Goal: Task Accomplishment & Management: Use online tool/utility

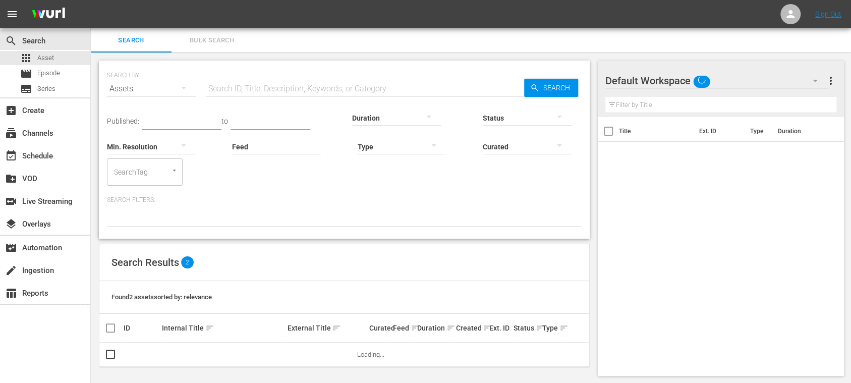
click at [275, 88] on input "text" at bounding box center [365, 89] width 318 height 24
paste input "FWC 2014, [GEOGRAPHIC_DATA] v [GEOGRAPHIC_DATA], Group Stage - FMR"
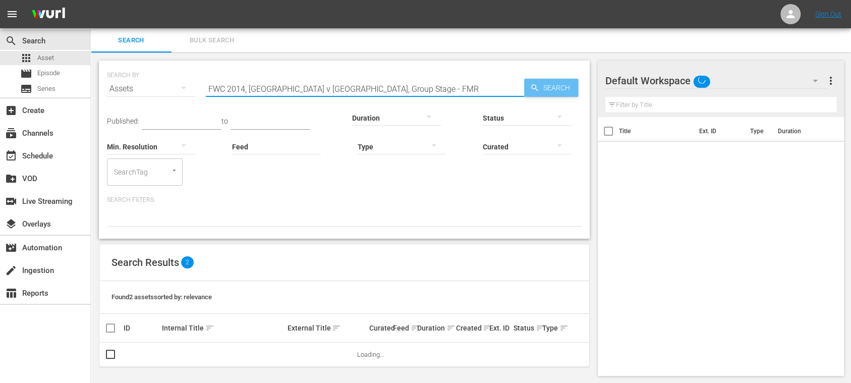
type input "FWC 2014, [GEOGRAPHIC_DATA] v [GEOGRAPHIC_DATA], Group Stage - FMR"
click at [539, 88] on span "Search" at bounding box center [558, 88] width 39 height 18
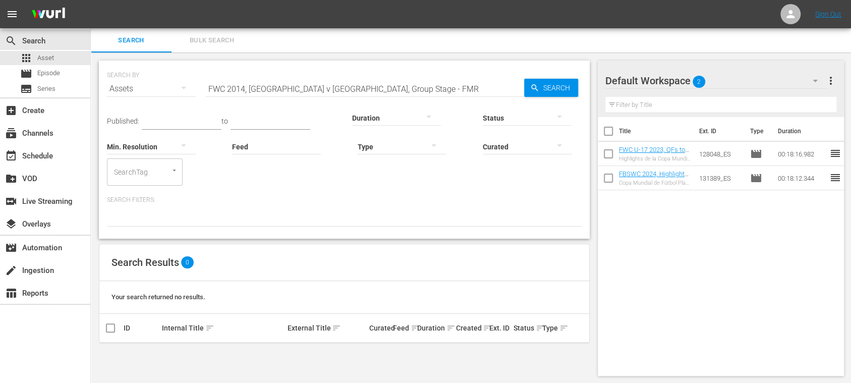
scroll to position [1, 0]
click at [57, 78] on span "Episode" at bounding box center [48, 73] width 23 height 10
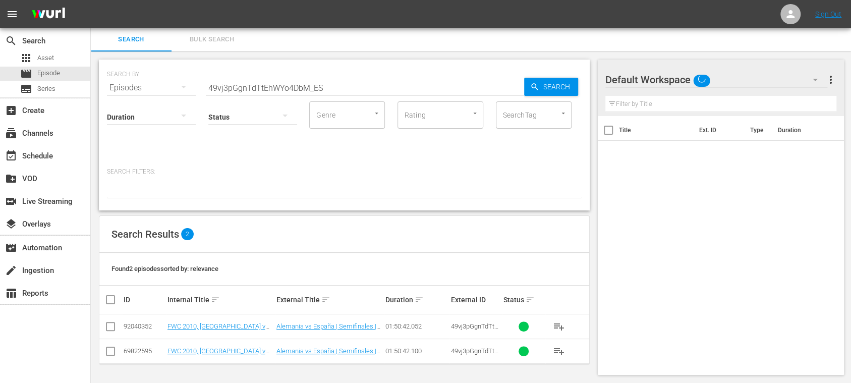
drag, startPoint x: 359, startPoint y: 85, endPoint x: 130, endPoint y: 87, distance: 228.5
click at [109, 79] on div "SEARCH BY Search By Episodes Search ID, Title, Description, Keywords, or Catego…" at bounding box center [344, 82] width 475 height 36
paste input "FWC 2014, [GEOGRAPHIC_DATA] v [GEOGRAPHIC_DATA], Group Stage - FMR"
drag, startPoint x: 130, startPoint y: 87, endPoint x: 193, endPoint y: 87, distance: 62.5
click at [128, 87] on div "SEARCH BY Search By Episodes Search ID, Title, Description, Keywords, or Catego…" at bounding box center [344, 82] width 475 height 36
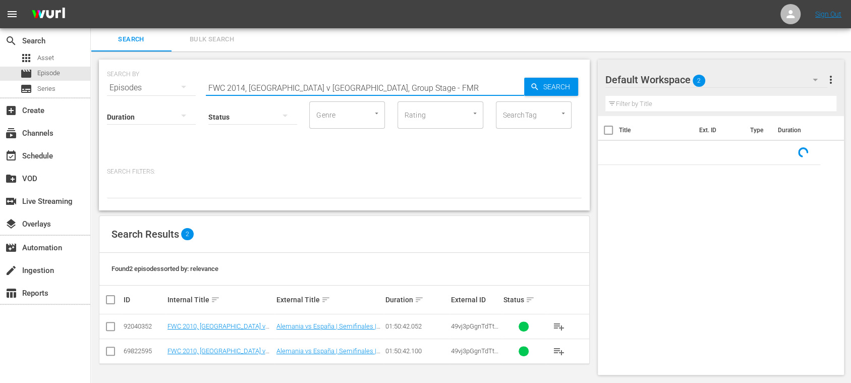
paste input "text"
click at [541, 84] on span "Search" at bounding box center [558, 87] width 39 height 18
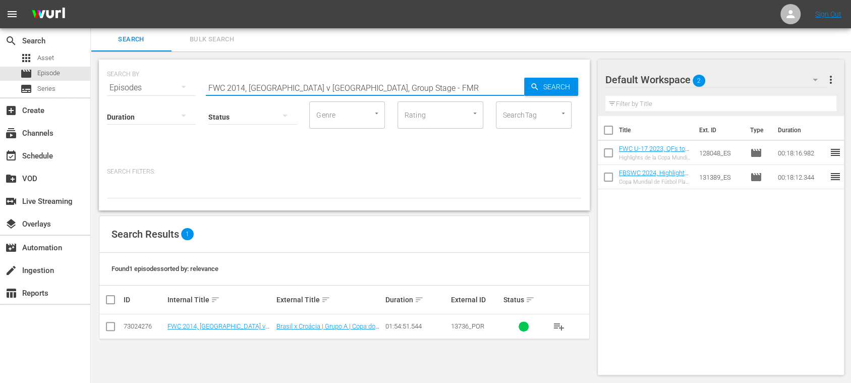
drag, startPoint x: 374, startPoint y: 89, endPoint x: 272, endPoint y: 83, distance: 102.6
click at [161, 86] on div "SEARCH BY Search By Episodes Search ID, Title, Description, Keywords, or Catego…" at bounding box center [344, 82] width 475 height 36
paste input "CONFEDERATIONS CUP 2005, [GEOGRAPHIC_DATA] v [GEOGRAPHIC_DATA] , Final"
click at [555, 80] on span "Search" at bounding box center [558, 87] width 39 height 18
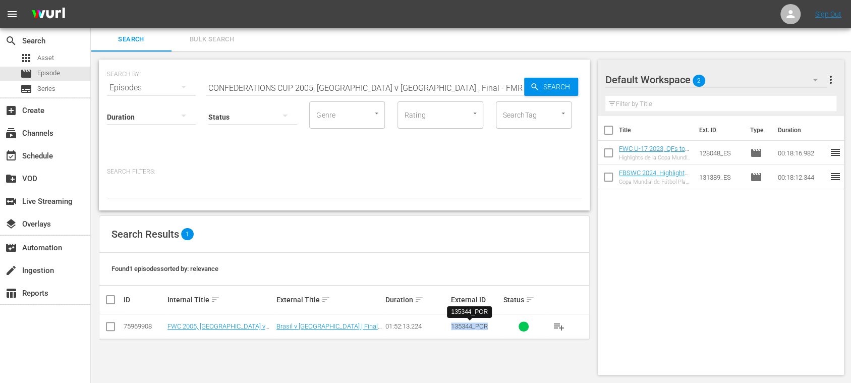
drag, startPoint x: 452, startPoint y: 325, endPoint x: 489, endPoint y: 326, distance: 36.8
click at [489, 326] on div "135344_POR" at bounding box center [475, 326] width 49 height 8
copy span "135344_POR"
drag, startPoint x: 302, startPoint y: 88, endPoint x: 359, endPoint y: 90, distance: 57.0
click at [159, 82] on div "SEARCH BY Search By Episodes Search ID, Title, Description, Keywords, or Catego…" at bounding box center [344, 82] width 475 height 36
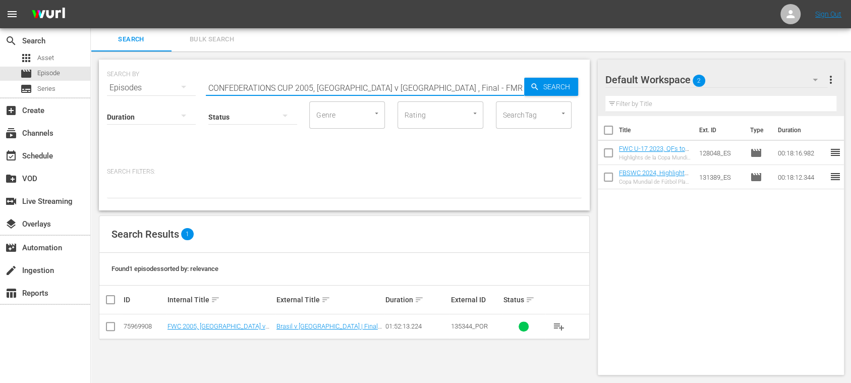
paste input "13, [GEOGRAPHIC_DATA] v [GEOGRAPHIC_DATA]"
click at [554, 85] on span "Search" at bounding box center [558, 87] width 39 height 18
drag, startPoint x: 456, startPoint y: 326, endPoint x: 489, endPoint y: 326, distance: 32.8
click at [489, 326] on tr "75969909 Confederations Cup 2013, Brazil v [GEOGRAPHIC_DATA], Final - FMR (PT) …" at bounding box center [344, 326] width 490 height 25
copy tr "135382_POR"
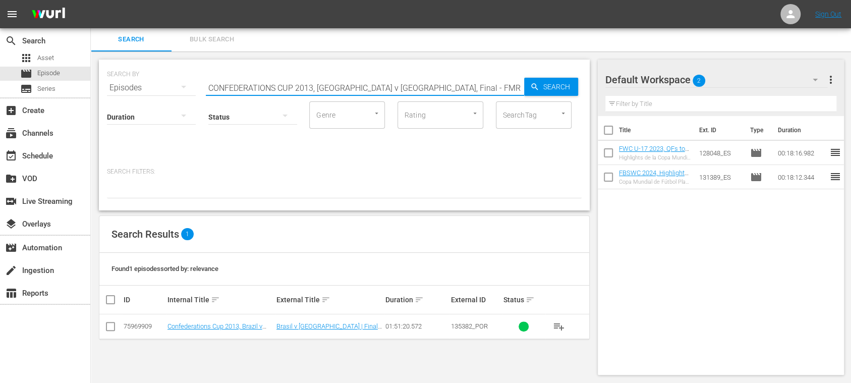
drag, startPoint x: 421, startPoint y: 91, endPoint x: 155, endPoint y: 88, distance: 265.8
click at [155, 88] on div "SEARCH BY Search By Episodes Search ID, Title, Description, Keywords, or Catego…" at bounding box center [344, 82] width 475 height 36
paste input "FWC 1974, [GEOGRAPHIC_DATA] v. Germany FR, Final"
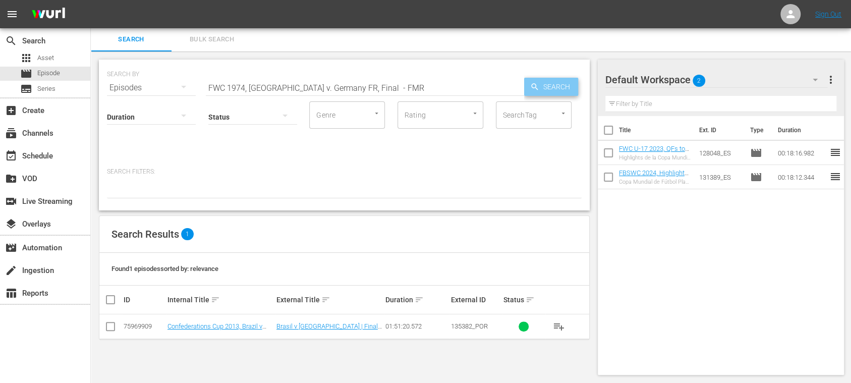
click at [563, 91] on span "Search" at bounding box center [558, 87] width 39 height 18
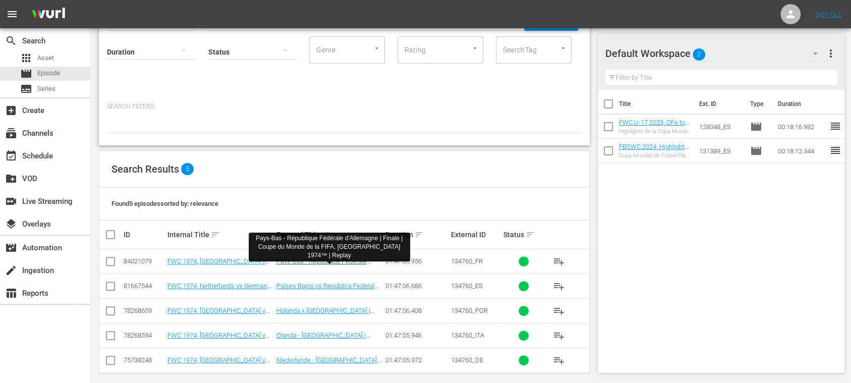
scroll to position [73, 0]
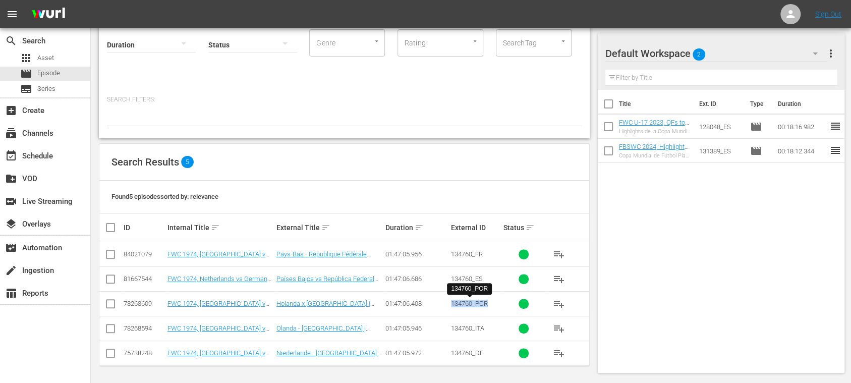
drag, startPoint x: 451, startPoint y: 304, endPoint x: 489, endPoint y: 303, distance: 37.8
click at [489, 303] on div "134760_POR" at bounding box center [475, 304] width 49 height 8
copy span "134760_POR"
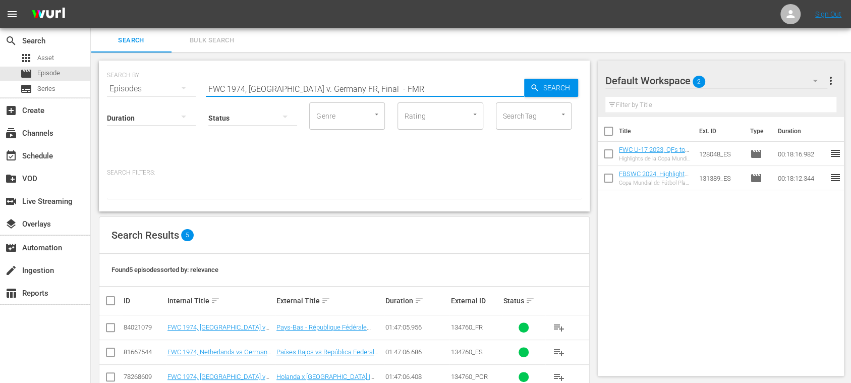
drag, startPoint x: 405, startPoint y: 92, endPoint x: 153, endPoint y: 91, distance: 252.2
click at [146, 91] on div "SEARCH BY Search By Episodes Search ID, Title, Description, Keywords, or Catego…" at bounding box center [344, 83] width 475 height 36
paste input "8, [GEOGRAPHIC_DATA] v. [GEOGRAPHIC_DATA], Final"
type input "FWC 1978, [GEOGRAPHIC_DATA] v. [GEOGRAPHIC_DATA], Final - FMR"
click at [544, 82] on span "Search" at bounding box center [558, 88] width 39 height 18
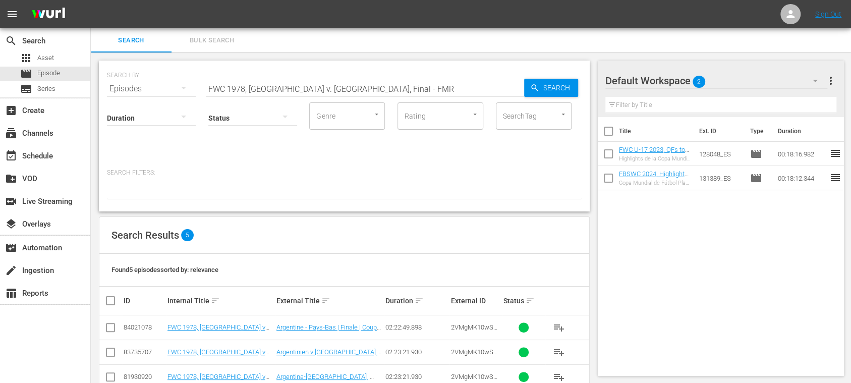
scroll to position [73, 0]
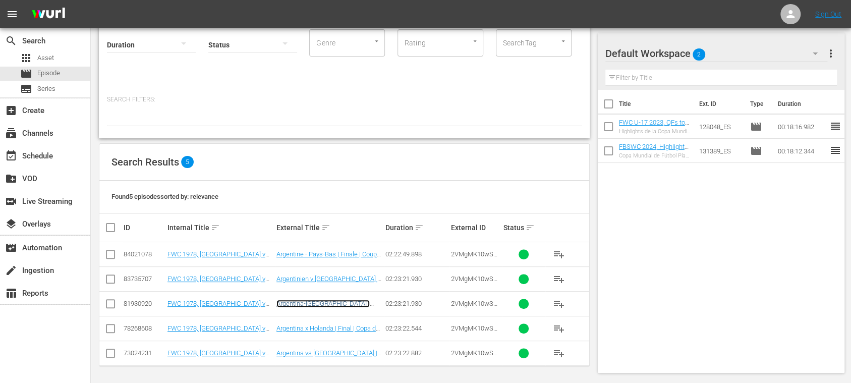
click at [320, 302] on link "Argentina-[GEOGRAPHIC_DATA] | Finale | Coppa del Mondo FIFA Argentina 1978 | Ma…" at bounding box center [323, 311] width 94 height 23
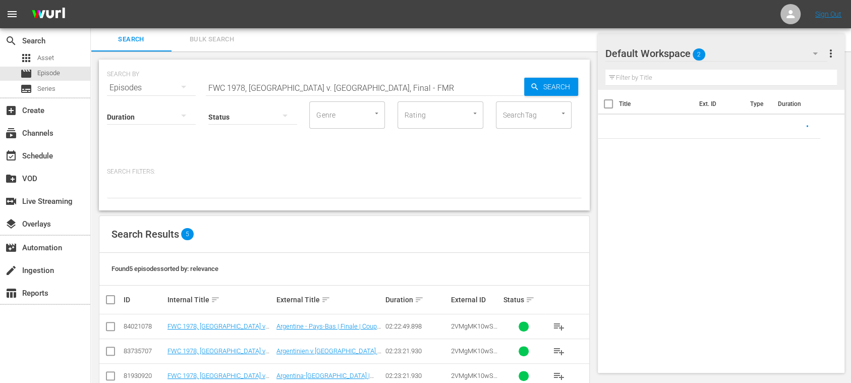
scroll to position [73, 0]
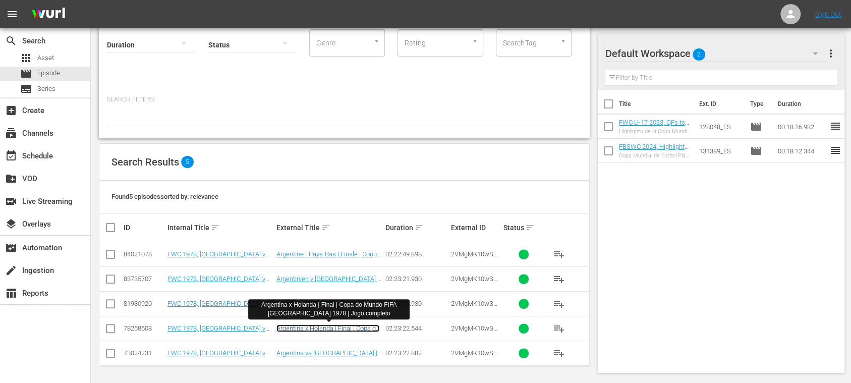
click at [367, 329] on link "Argentina x Holanda | Final | Copa do Mundo FIFA [GEOGRAPHIC_DATA] 1978 | Jogo …" at bounding box center [327, 335] width 103 height 23
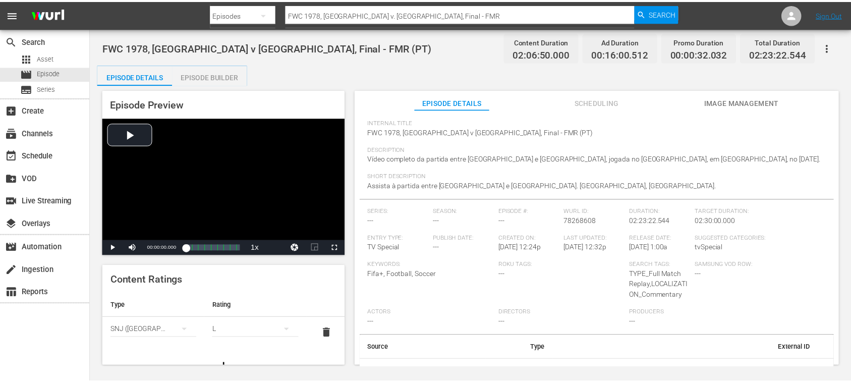
scroll to position [78, 0]
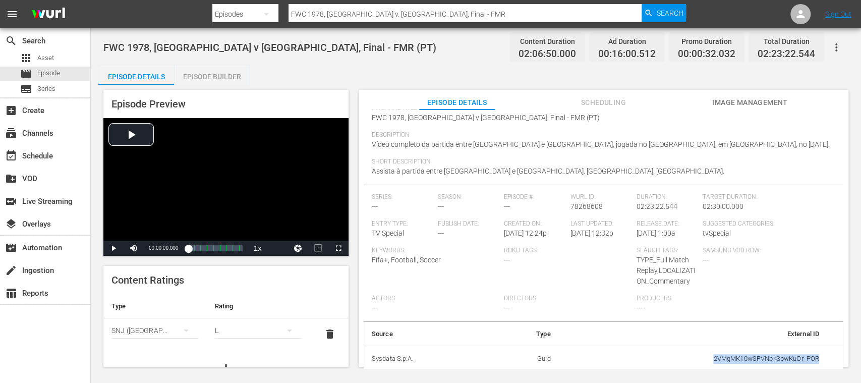
drag, startPoint x: 726, startPoint y: 361, endPoint x: 819, endPoint y: 365, distance: 92.9
click at [819, 365] on td "2VMgMK10wSPVNbkSbwKuOr_POR" at bounding box center [692, 358] width 269 height 26
click at [67, 73] on div "movie Episode" at bounding box center [45, 74] width 90 height 14
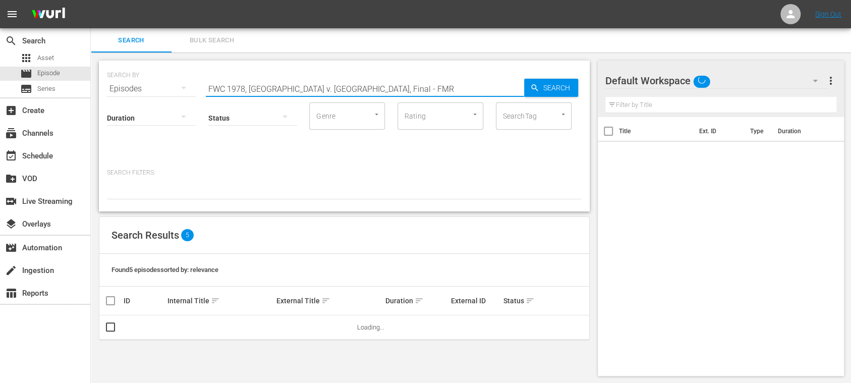
drag, startPoint x: 387, startPoint y: 89, endPoint x: 132, endPoint y: 82, distance: 255.3
click at [132, 82] on div "SEARCH BY Search By Episodes Search ID, Title, Description, Keywords, or Catego…" at bounding box center [344, 83] width 475 height 36
paste input "[GEOGRAPHIC_DATA] v [GEOGRAPHIC_DATA], [GEOGRAPHIC_DATA]"
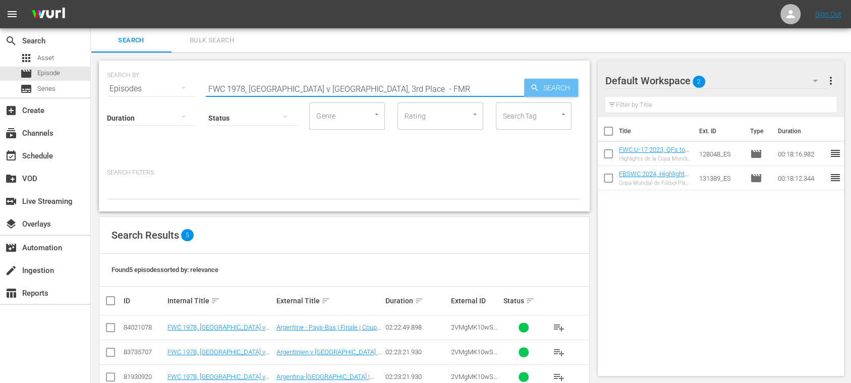
click at [554, 87] on span "Search" at bounding box center [558, 88] width 39 height 18
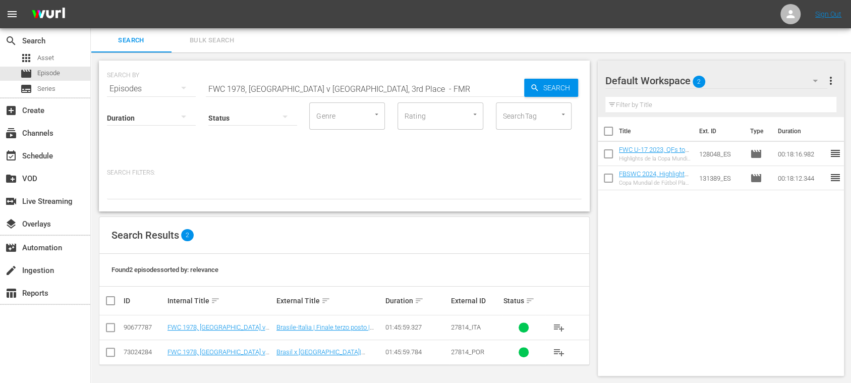
scroll to position [1, 0]
drag, startPoint x: 447, startPoint y: 351, endPoint x: 487, endPoint y: 354, distance: 40.4
click at [487, 354] on tr "73024284 FWC 1978, [GEOGRAPHIC_DATA] v [GEOGRAPHIC_DATA], 3rd Place - FMR (PT) …" at bounding box center [344, 350] width 490 height 25
copy tr "27814_POR"
drag, startPoint x: 367, startPoint y: 89, endPoint x: 139, endPoint y: 81, distance: 227.6
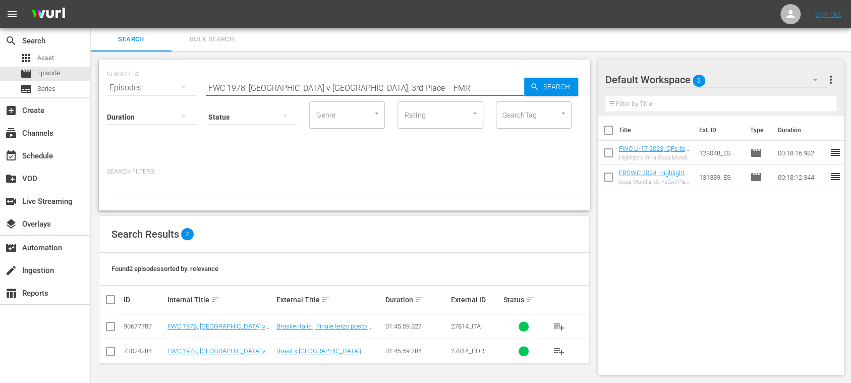
click at [139, 81] on div "SEARCH BY Search By Episodes Search ID, Title, Description, Keywords, or Catego…" at bounding box center [344, 82] width 475 height 36
paste input "94, [GEOGRAPHIC_DATA] v [GEOGRAPHIC_DATA], Group Stage"
click at [553, 85] on span "Search" at bounding box center [558, 87] width 39 height 18
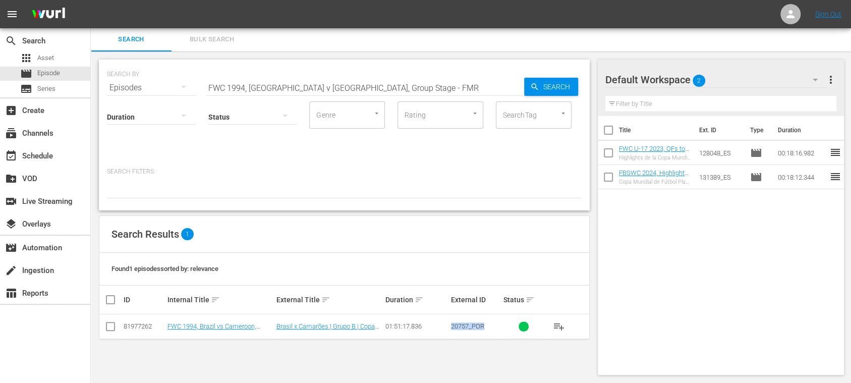
drag, startPoint x: 453, startPoint y: 329, endPoint x: 484, endPoint y: 330, distance: 30.3
click at [484, 330] on td "20757_POR" at bounding box center [475, 326] width 52 height 25
copy span "20757_POR"
drag, startPoint x: 392, startPoint y: 87, endPoint x: 167, endPoint y: 87, distance: 224.9
click at [167, 87] on div "SEARCH BY Search By Episodes Search ID, Title, Description, Keywords, or Catego…" at bounding box center [344, 82] width 475 height 36
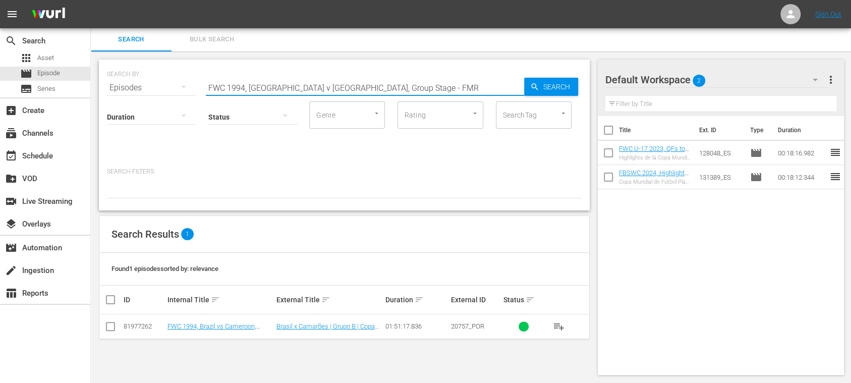
paste input ". Russia, Group Stage"
click at [540, 84] on span "Search" at bounding box center [558, 87] width 39 height 18
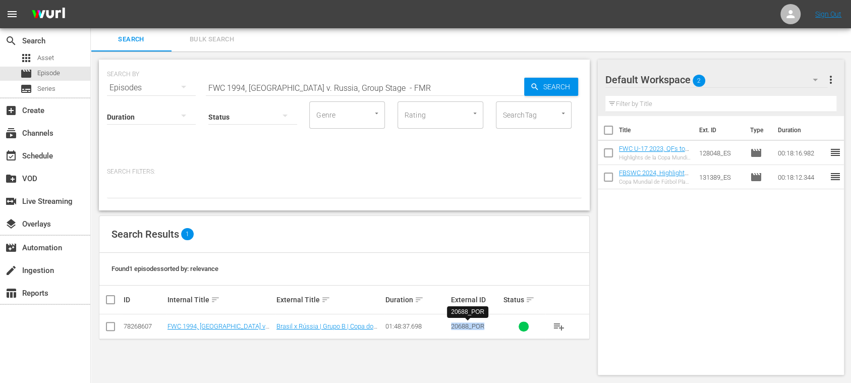
drag, startPoint x: 470, startPoint y: 326, endPoint x: 484, endPoint y: 326, distance: 13.6
click at [484, 326] on span "20688_POR" at bounding box center [467, 326] width 33 height 8
copy span "20688_POR"
drag, startPoint x: 379, startPoint y: 89, endPoint x: 163, endPoint y: 82, distance: 216.5
click at [163, 82] on div "SEARCH BY Search By Episodes Search ID, Title, Description, Keywords, or Catego…" at bounding box center [344, 82] width 475 height 36
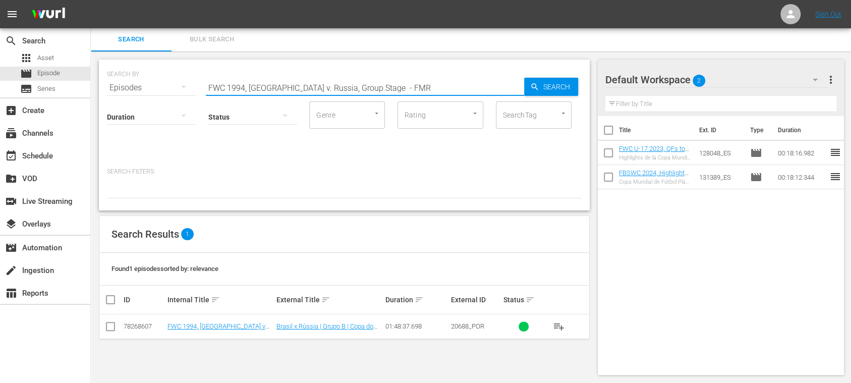
paste input "Sweden, Group Stage"
click at [555, 86] on span "Search" at bounding box center [558, 87] width 39 height 18
drag, startPoint x: 450, startPoint y: 326, endPoint x: 487, endPoint y: 327, distance: 36.8
click at [487, 327] on td "22584_POR" at bounding box center [475, 326] width 52 height 25
copy span "22584_POR"
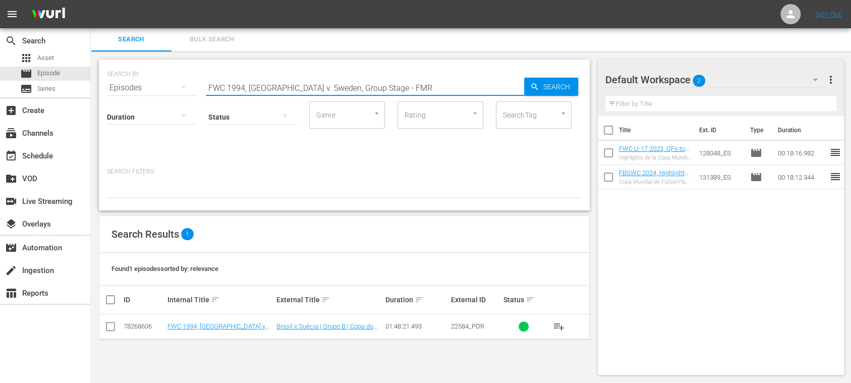
drag, startPoint x: 376, startPoint y: 86, endPoint x: 200, endPoint y: 78, distance: 176.2
click at [200, 78] on div "SEARCH BY Search By Episodes Search ID, Title, Description, Keywords, or Catego…" at bounding box center [344, 82] width 475 height 36
paste input "Sweden v [GEOGRAPHIC_DATA] , Semi-Finals"
click at [550, 82] on span "Search" at bounding box center [558, 87] width 39 height 18
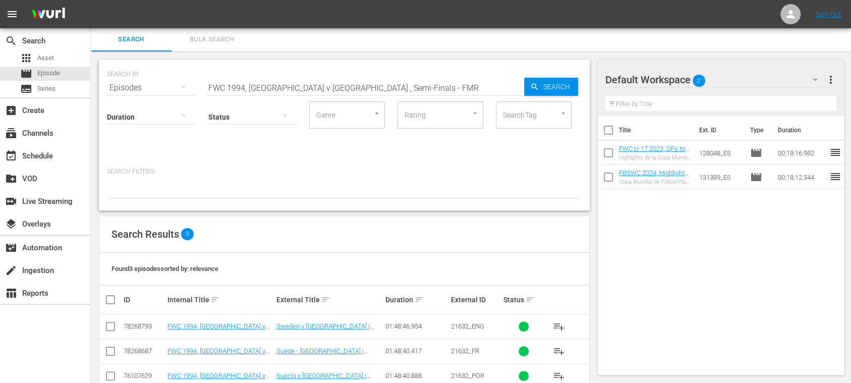
scroll to position [24, 0]
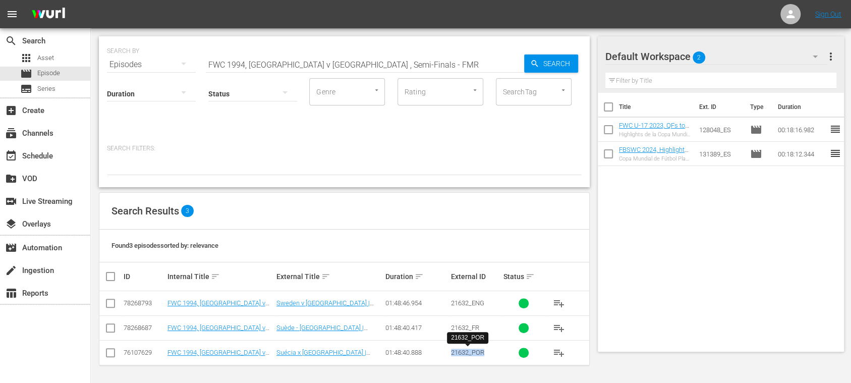
drag, startPoint x: 447, startPoint y: 352, endPoint x: 484, endPoint y: 352, distance: 37.3
click at [484, 352] on tr "76107629 FWC 1994, [GEOGRAPHIC_DATA] v [GEOGRAPHIC_DATA], Semi-Finals - FMR (PT…" at bounding box center [344, 352] width 490 height 25
copy tr "21632_POR"
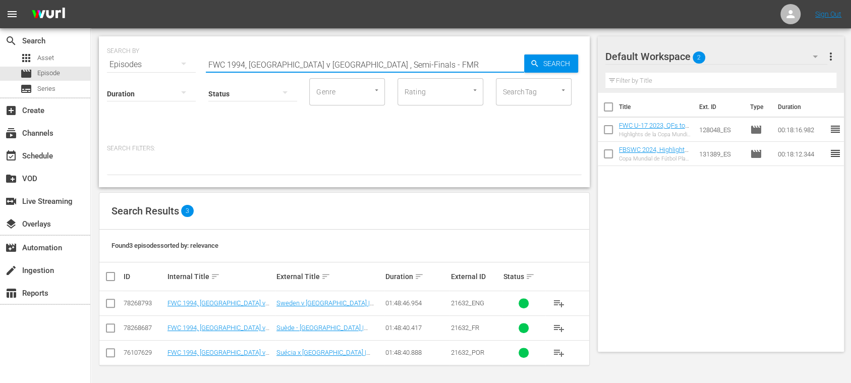
drag, startPoint x: 378, startPoint y: 63, endPoint x: 201, endPoint y: 64, distance: 177.0
click at [162, 62] on div "SEARCH BY Search By Episodes Search ID, Title, Description, Keywords, or Catego…" at bounding box center [344, 58] width 475 height 36
paste input "2002, [GEOGRAPHIC_DATA] v [GEOGRAPHIC_DATA], Round of 16"
click at [561, 63] on span "Search" at bounding box center [558, 63] width 39 height 18
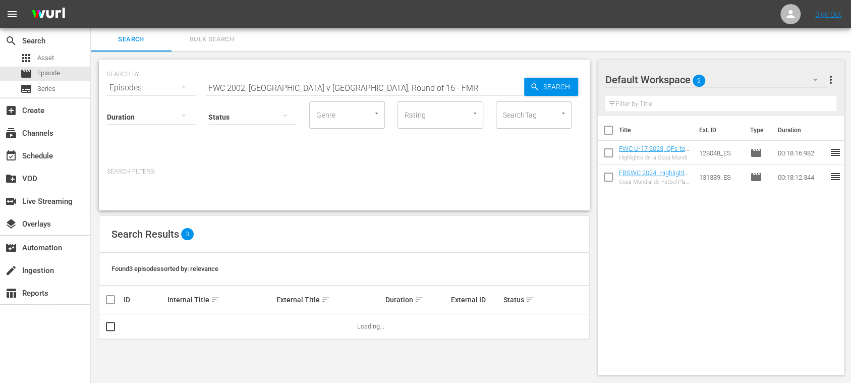
scroll to position [1, 0]
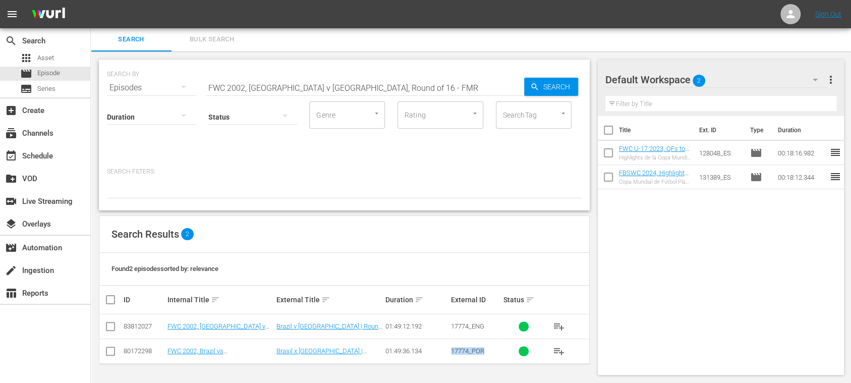
click at [486, 353] on div "17774_POR" at bounding box center [475, 351] width 49 height 8
copy span "17774_POR"
drag, startPoint x: 380, startPoint y: 91, endPoint x: 154, endPoint y: 89, distance: 226.5
click at [154, 89] on div "SEARCH BY Search By Episodes Search ID, Title, Description, Keywords, or Catego…" at bounding box center [344, 82] width 475 height 36
paste input "Germany, Final"
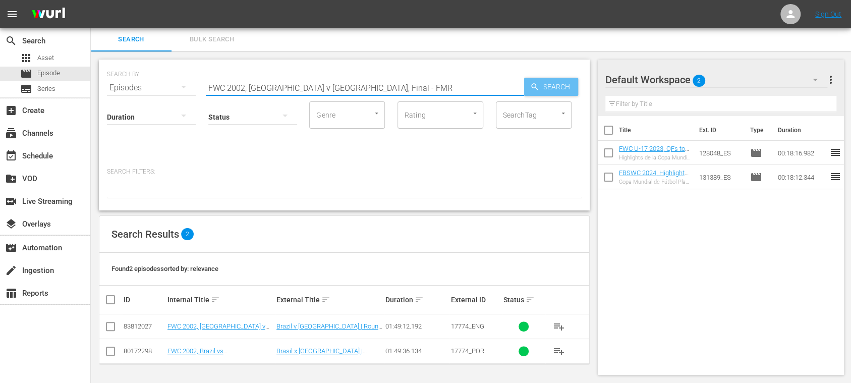
click at [548, 87] on span "Search" at bounding box center [558, 87] width 39 height 18
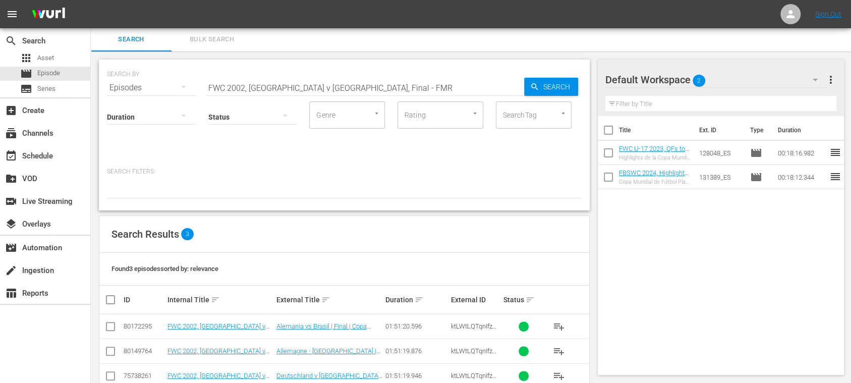
scroll to position [24, 0]
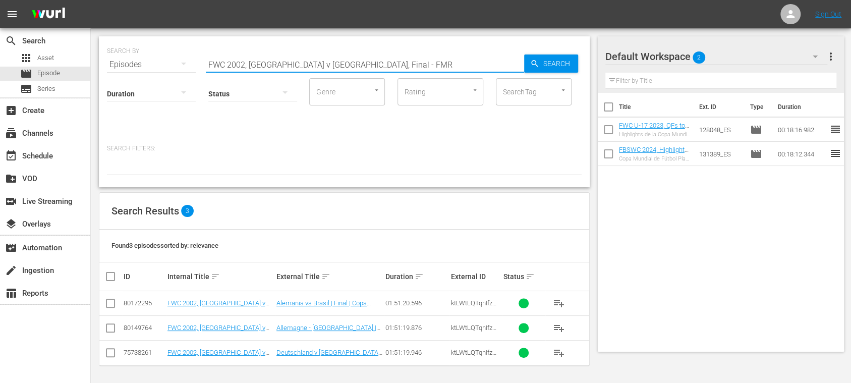
drag, startPoint x: 308, startPoint y: 68, endPoint x: 399, endPoint y: 68, distance: 91.8
click at [399, 68] on input "FWC 2002, [GEOGRAPHIC_DATA] v [GEOGRAPHIC_DATA], Final - FMR" at bounding box center [365, 64] width 318 height 24
type input "FWC 2002, [GEOGRAPHIC_DATA] v [GEOGRAPHIC_DATA]"
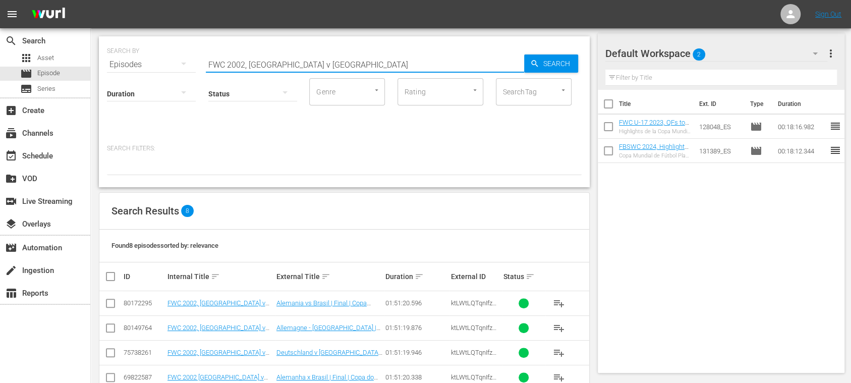
scroll to position [147, 0]
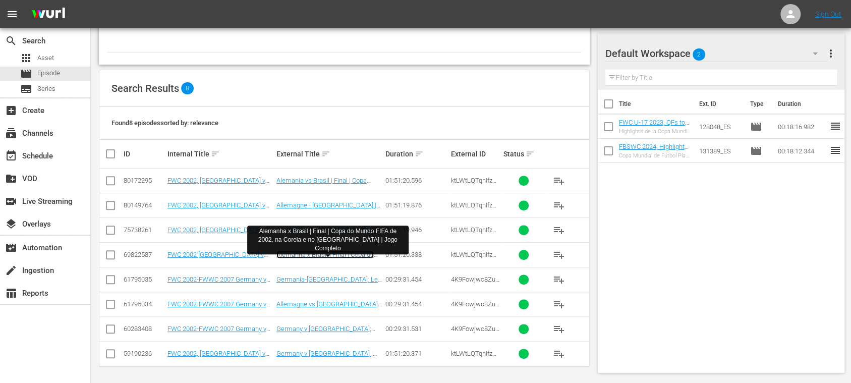
click at [369, 255] on link "Alemanha x Brasil | Final | Copa do Mundo FIFA de 2002, na Coreia e no [GEOGRAP…" at bounding box center [326, 266] width 101 height 30
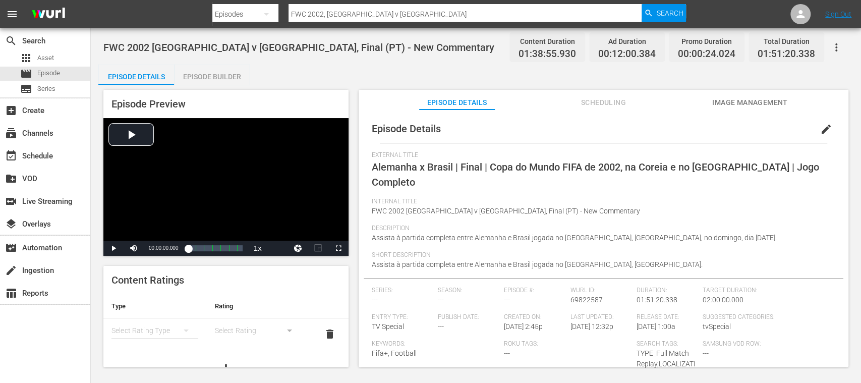
scroll to position [99, 0]
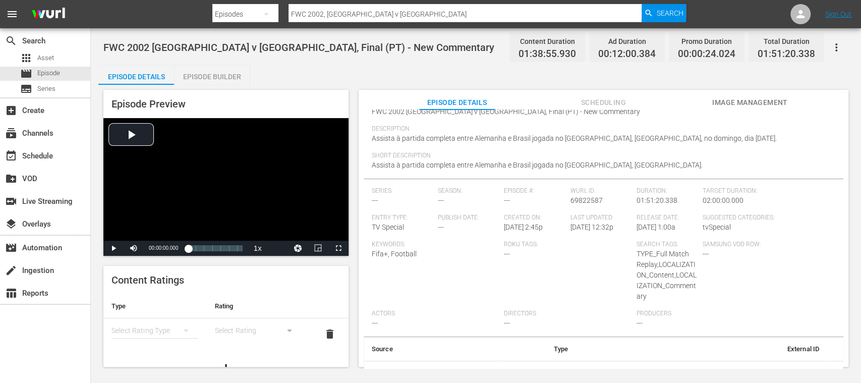
drag, startPoint x: 721, startPoint y: 361, endPoint x: 813, endPoint y: 364, distance: 91.8
click at [813, 364] on td "ktLWtLQTqnIfzU2unVBsx_POR" at bounding box center [701, 374] width 251 height 26
copy td "ktLWtLQTqnIfzU2unVBsx_POR"
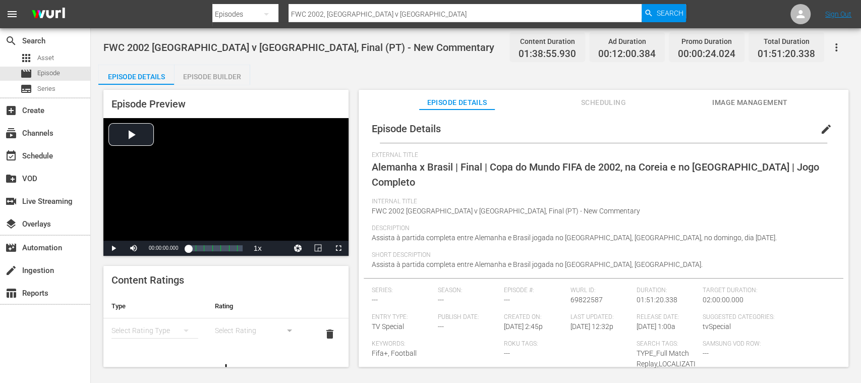
click at [820, 130] on span "edit" at bounding box center [826, 129] width 12 height 12
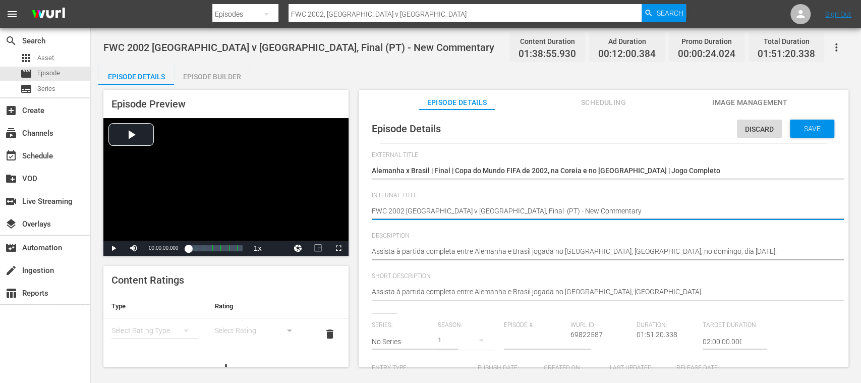
drag, startPoint x: 498, startPoint y: 213, endPoint x: 658, endPoint y: 214, distance: 160.4
type textarea "FWC 2002 [GEOGRAPHIC_DATA] v [GEOGRAPHIC_DATA], Final (PT) -"
type textarea "FWC 2002 [GEOGRAPHIC_DATA] v [GEOGRAPHIC_DATA], Final (PT)"
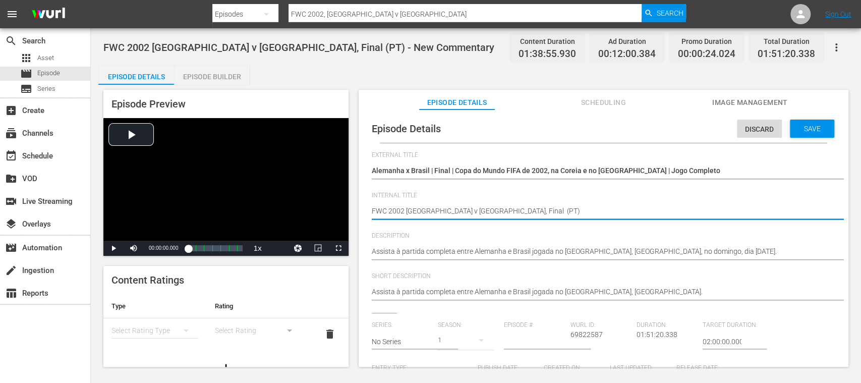
click at [473, 212] on textarea "FWC 2002 [GEOGRAPHIC_DATA] v [GEOGRAPHIC_DATA], Final (PT) - New Commentary" at bounding box center [601, 212] width 458 height 12
click at [476, 212] on textarea "FWC 2002 [GEOGRAPHIC_DATA] v [GEOGRAPHIC_DATA], Final (PT) - New Commentary" at bounding box center [601, 212] width 458 height 12
type textarea "FWC 2002 [GEOGRAPHIC_DATA] v [GEOGRAPHIC_DATA], Final (PT)"
type textarea "FWC 2002 [GEOGRAPHIC_DATA] v [GEOGRAPHIC_DATA], Final - (PT)"
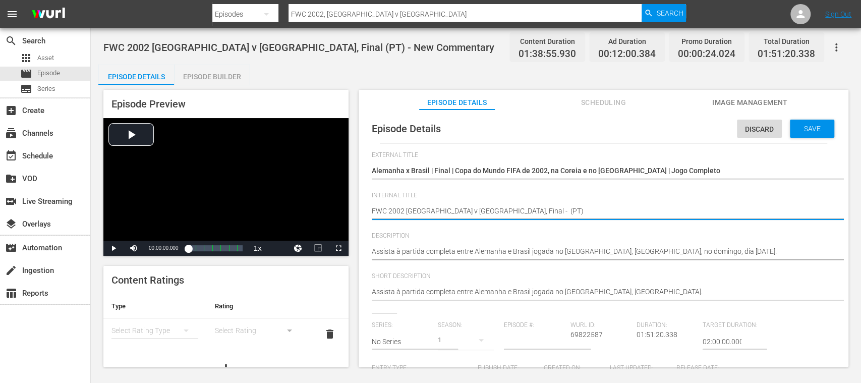
type textarea "FWC 2002 [GEOGRAPHIC_DATA] v [GEOGRAPHIC_DATA], Final - (PT)"
type textarea "FWC 2002 [GEOGRAPHIC_DATA] v [GEOGRAPHIC_DATA], Final - F (PT)"
type textarea "FWC 2002 [GEOGRAPHIC_DATA] v [GEOGRAPHIC_DATA], Final - FM (PT)"
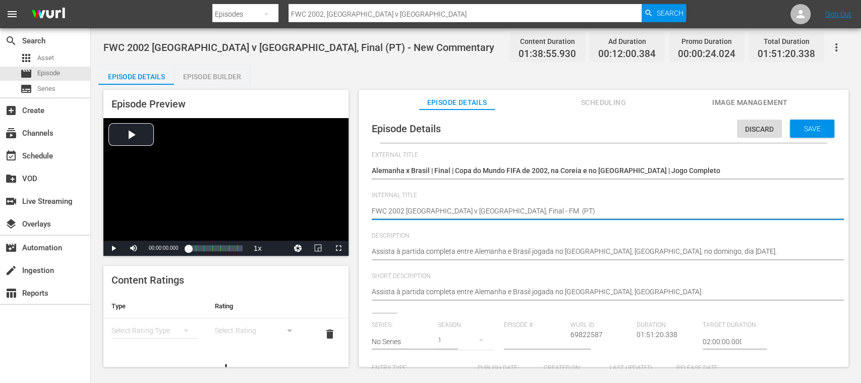
type textarea "FWC 2002 [GEOGRAPHIC_DATA] v [GEOGRAPHIC_DATA], Final - FMR (PT)"
drag, startPoint x: 404, startPoint y: 213, endPoint x: 428, endPoint y: 213, distance: 23.2
click at [403, 213] on textarea "FWC 2002 [GEOGRAPHIC_DATA] v [GEOGRAPHIC_DATA], Final (PT) - New Commentary" at bounding box center [601, 212] width 458 height 12
type textarea "FWC 2002, [GEOGRAPHIC_DATA] v [GEOGRAPHIC_DATA], Final - FMR (PT)"
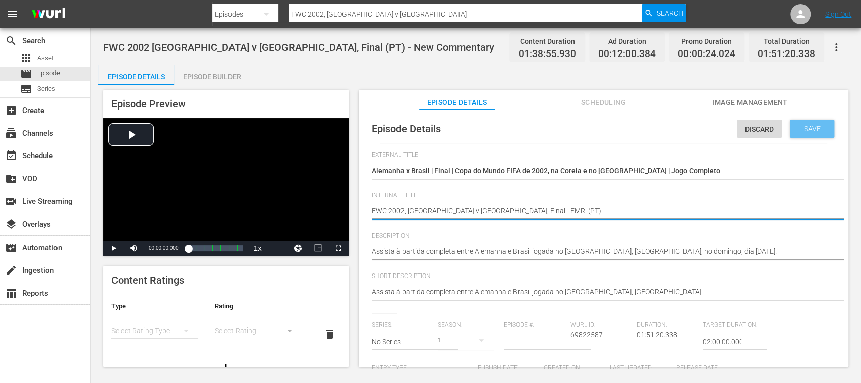
type textarea "FWC 2002, [GEOGRAPHIC_DATA] v [GEOGRAPHIC_DATA], Final - FMR (PT)"
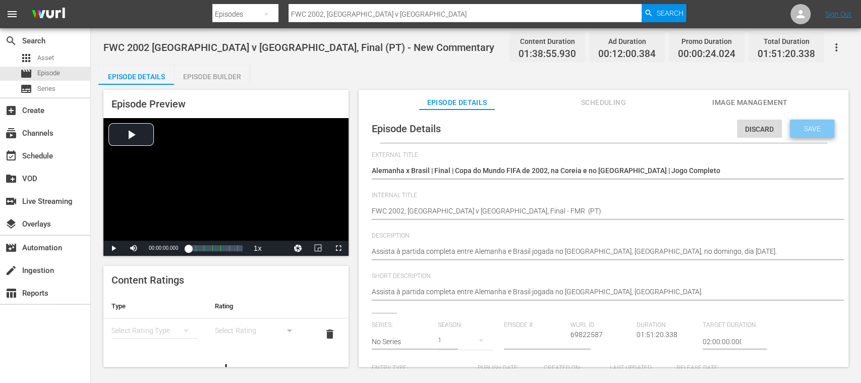
click at [816, 131] on span "Save" at bounding box center [812, 129] width 33 height 8
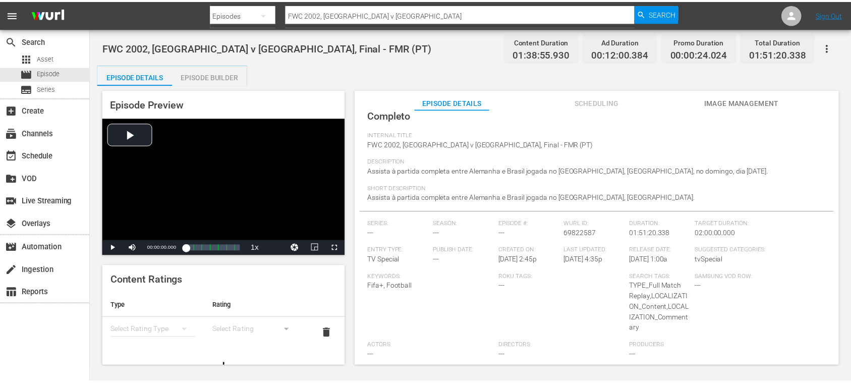
scroll to position [99, 0]
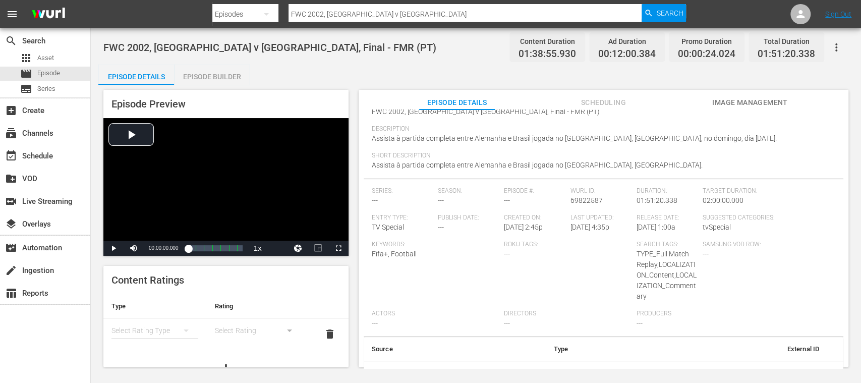
drag, startPoint x: 720, startPoint y: 358, endPoint x: 815, endPoint y: 359, distance: 94.8
click at [815, 361] on td "ktLWtLQTqnIfzU2unVBsx_POR" at bounding box center [701, 374] width 251 height 26
click at [411, 12] on input "FWC 2002, [GEOGRAPHIC_DATA] v [GEOGRAPHIC_DATA]" at bounding box center [464, 14] width 353 height 24
drag, startPoint x: 411, startPoint y: 12, endPoint x: 221, endPoint y: 22, distance: 189.9
click at [221, 22] on div "Search By Episodes Search ID, Title, Description, Keywords, or Category FWC 200…" at bounding box center [449, 14] width 474 height 24
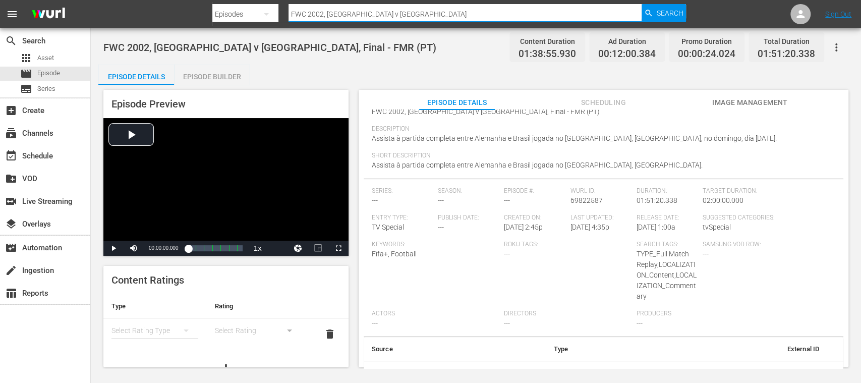
paste input ". Turkey, Group Stage - FMR"
type input "FWC 2002, [GEOGRAPHIC_DATA] v. Turkey, Group Stage - FMR"
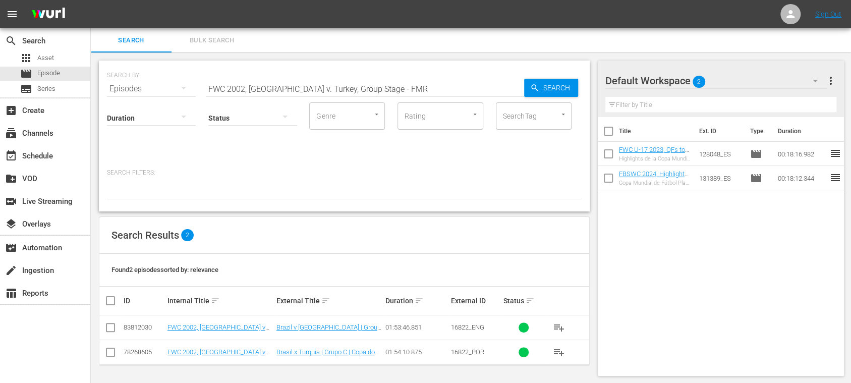
scroll to position [1, 0]
drag, startPoint x: 455, startPoint y: 350, endPoint x: 490, endPoint y: 350, distance: 34.8
click at [490, 351] on div "16822_POR" at bounding box center [475, 351] width 49 height 8
drag, startPoint x: 385, startPoint y: 87, endPoint x: 128, endPoint y: 83, distance: 257.2
click at [128, 83] on div "SEARCH BY Search By Episodes Search ID, Title, Description, Keywords, or Catego…" at bounding box center [344, 82] width 475 height 36
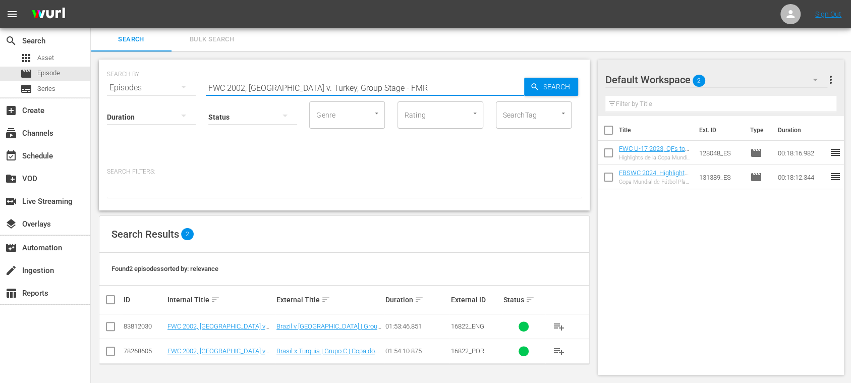
paste input "6, [GEOGRAPHIC_DATA] v [GEOGRAPHIC_DATA], Quarterfinals"
click at [542, 91] on span "Search" at bounding box center [558, 87] width 39 height 18
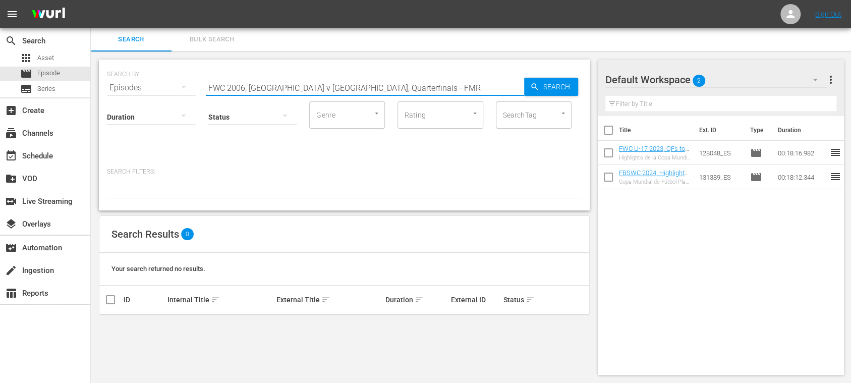
drag, startPoint x: 303, startPoint y: 87, endPoint x: 491, endPoint y: 93, distance: 188.7
click at [491, 93] on input "FWC 2006, [GEOGRAPHIC_DATA] v [GEOGRAPHIC_DATA], Quarterfinals - FMR" at bounding box center [365, 88] width 318 height 24
type input "FWC 2006, [GEOGRAPHIC_DATA] v [GEOGRAPHIC_DATA]"
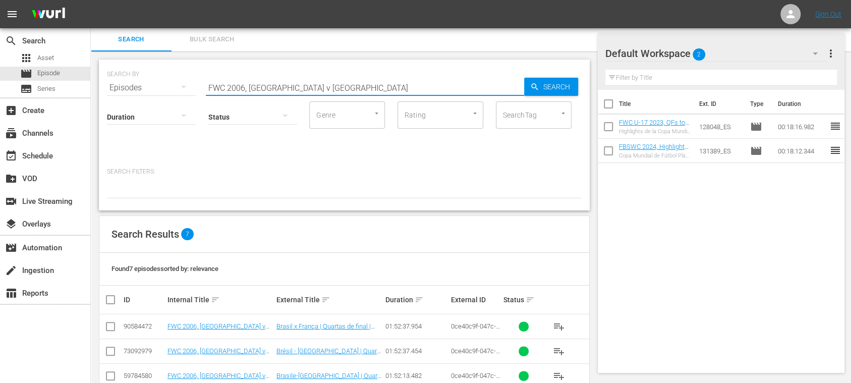
scroll to position [122, 0]
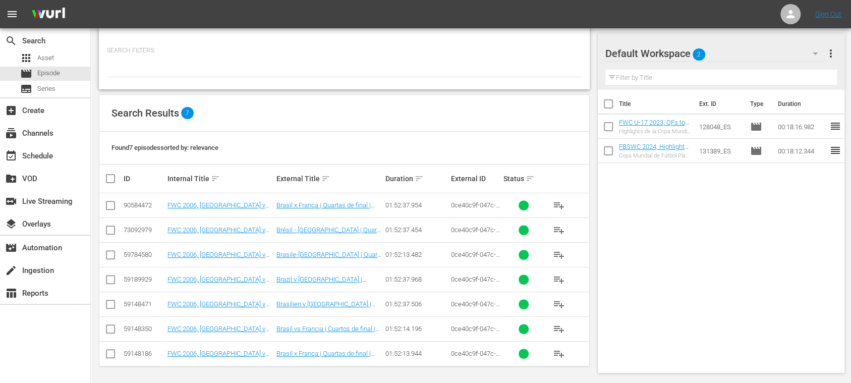
click at [109, 354] on input "checkbox" at bounding box center [110, 356] width 12 height 12
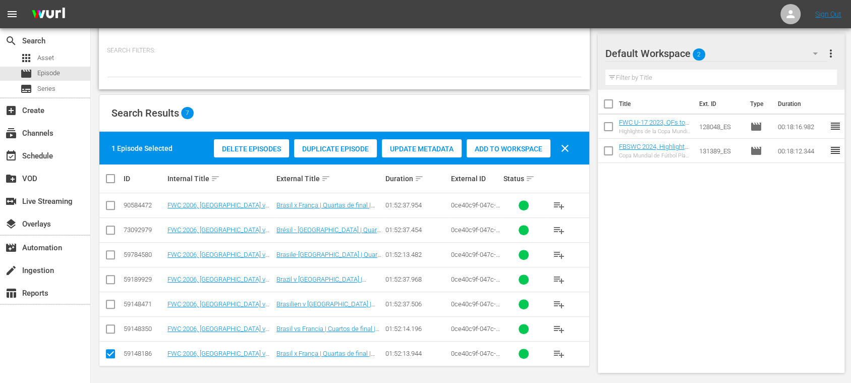
click at [248, 146] on span "Delete Episodes" at bounding box center [251, 149] width 75 height 8
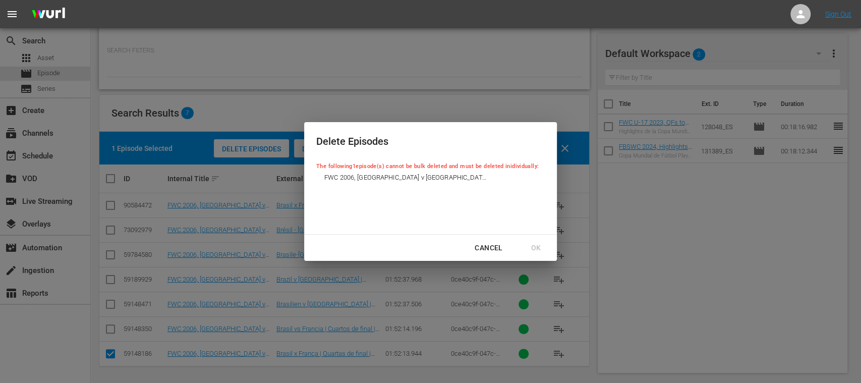
click at [491, 247] on div "Cancel" at bounding box center [489, 248] width 44 height 13
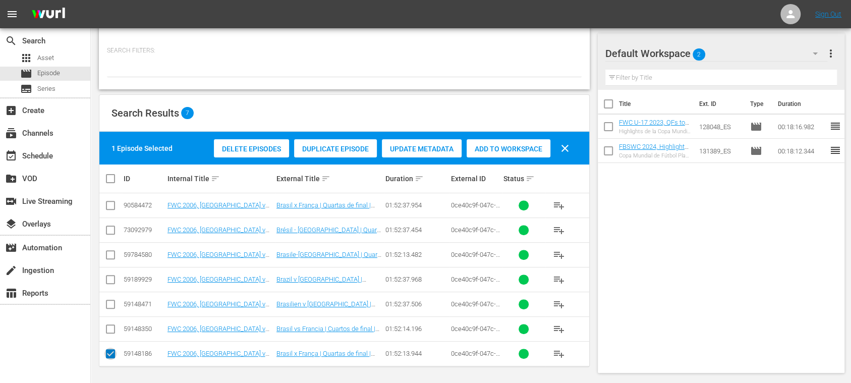
click at [113, 353] on input "checkbox" at bounding box center [110, 356] width 12 height 12
checkbox input "false"
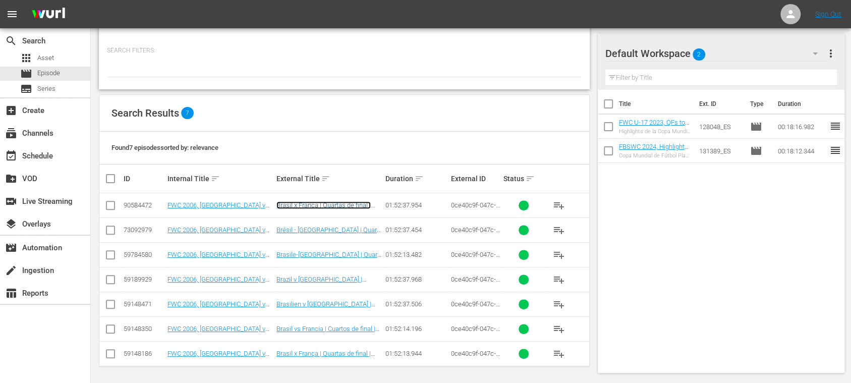
click at [350, 207] on link "Brasil x França | Quartas de final | Copa do Mundo FIFA de 2006, na [GEOGRAPHIC…" at bounding box center [323, 216] width 94 height 30
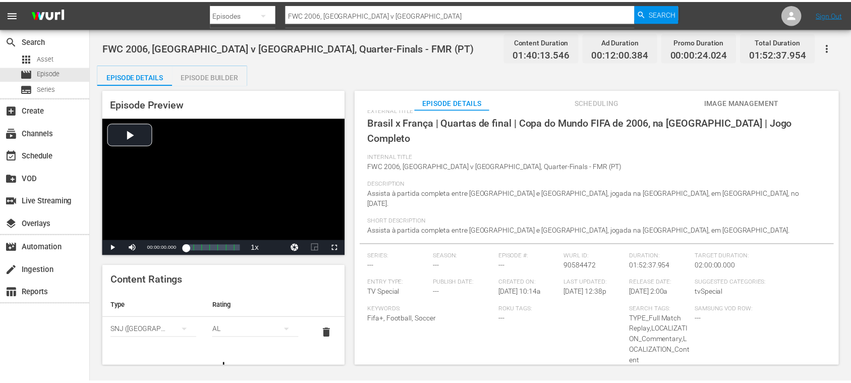
scroll to position [99, 0]
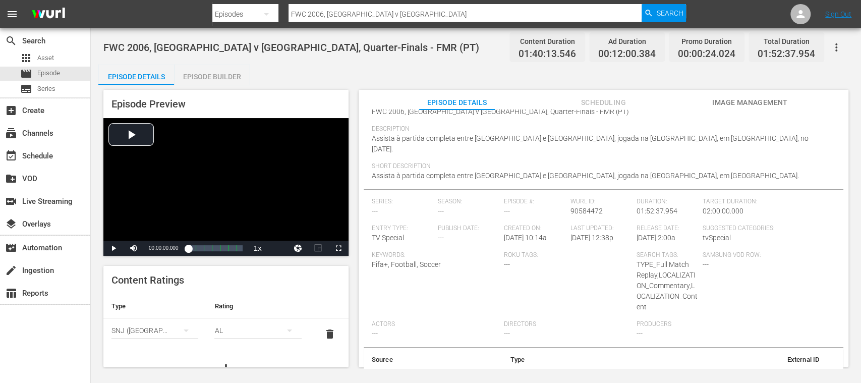
drag, startPoint x: 675, startPoint y: 358, endPoint x: 823, endPoint y: 361, distance: 148.3
click at [823, 371] on tr "Sysdata S.p.A. Guid 0ce40c9f-047c-4e5b-99b3-239d37ea8e42_POR" at bounding box center [604, 384] width 480 height 26
drag, startPoint x: 389, startPoint y: 15, endPoint x: 220, endPoint y: 14, distance: 169.0
click at [220, 14] on div "Search By Episodes Search ID, Title, Description, Keywords, or Category FWC 200…" at bounding box center [449, 14] width 474 height 24
paste input "14, [GEOGRAPHIC_DATA] v [GEOGRAPHIC_DATA], Semifinal - FMR"
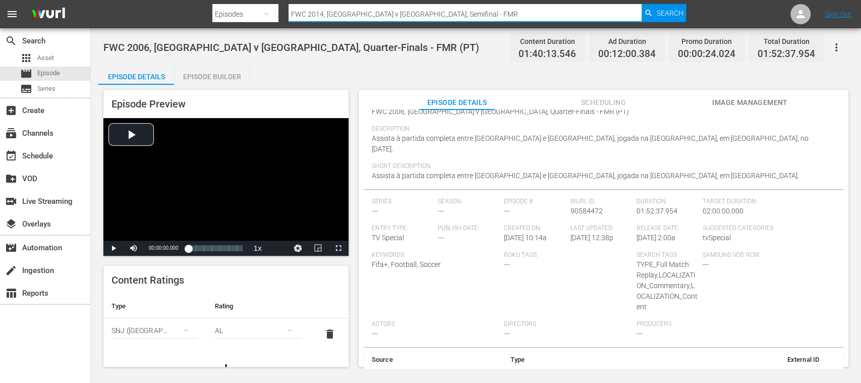
type input "FWC 2014, [GEOGRAPHIC_DATA] v [GEOGRAPHIC_DATA], Semifinal - FMR"
click at [445, 40] on div "FWC 2006, [GEOGRAPHIC_DATA] v [GEOGRAPHIC_DATA], Quarter-Finals - FMR (PT) Cont…" at bounding box center [475, 47] width 745 height 23
click at [672, 10] on span "Search" at bounding box center [669, 13] width 27 height 18
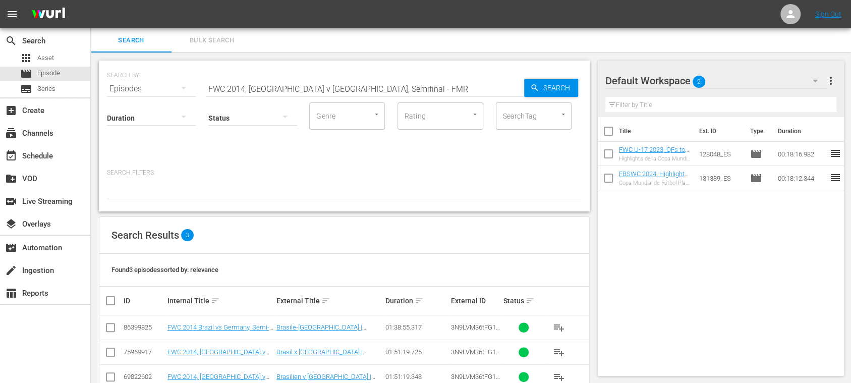
scroll to position [24, 0]
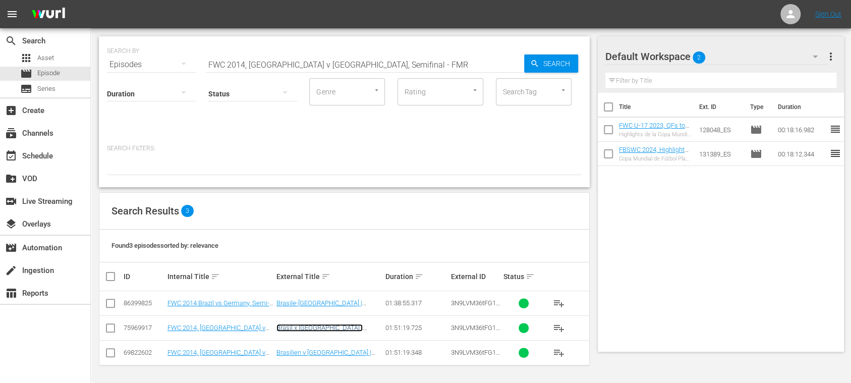
click at [360, 330] on link "Brasil x [GEOGRAPHIC_DATA] | Semifinais | Copa do Mundo FIFA de 2014, no [GEOGR…" at bounding box center [328, 339] width 105 height 30
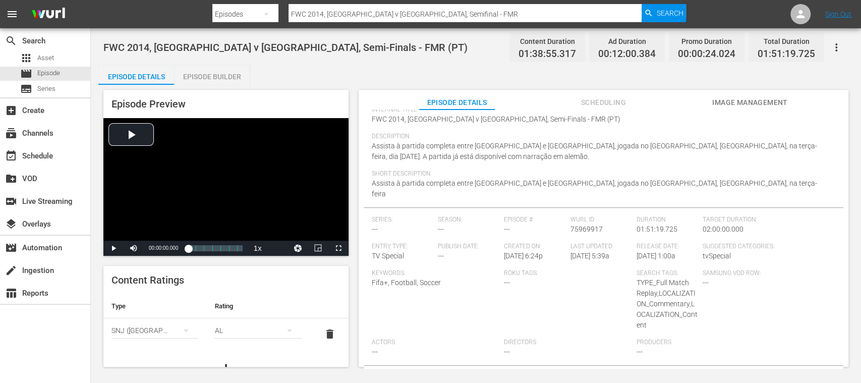
scroll to position [110, 0]
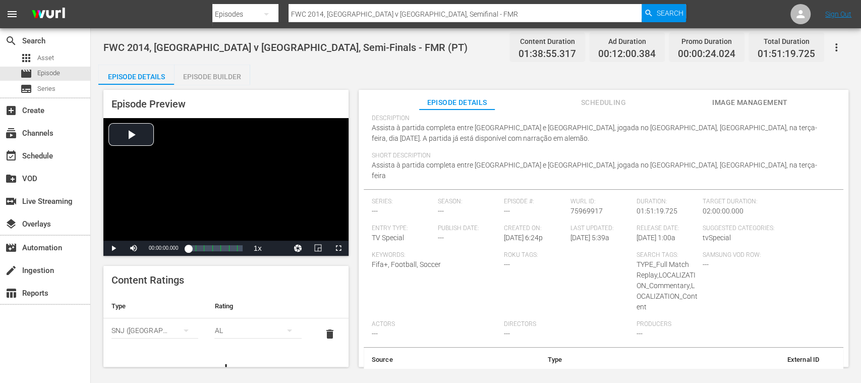
drag, startPoint x: 716, startPoint y: 355, endPoint x: 819, endPoint y: 362, distance: 103.1
click at [819, 371] on td "3N9LVM36tFG1iF7iEScIwB_POR" at bounding box center [698, 384] width 257 height 26
click at [52, 70] on span "Episode" at bounding box center [48, 73] width 23 height 10
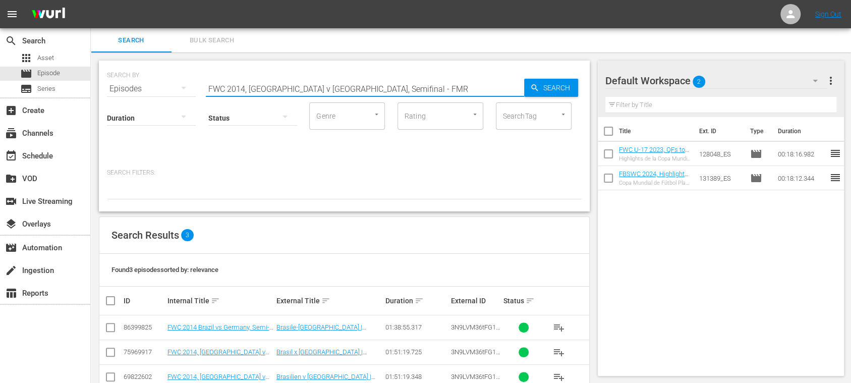
drag, startPoint x: 374, startPoint y: 86, endPoint x: 219, endPoint y: 78, distance: 155.5
click at [141, 81] on div "SEARCH BY Search By Episodes Search ID, Title, Description, Keywords, or Catego…" at bounding box center [344, 83] width 475 height 36
paste input "8, [GEOGRAPHIC_DATA] v [GEOGRAPHIC_DATA] , Group Stage"
type input "FWC 2018, [GEOGRAPHIC_DATA] v [GEOGRAPHIC_DATA] , Group Stage - FMR"
click at [563, 89] on span "Search" at bounding box center [558, 88] width 39 height 18
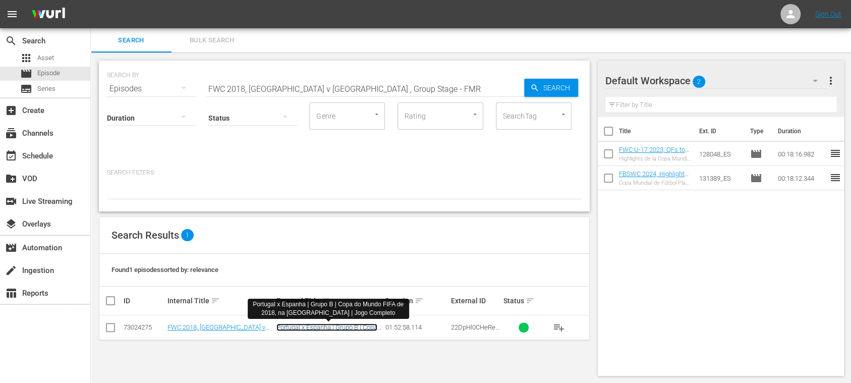
click at [315, 327] on link "Portugal x Espanha | Grupo B | Copa do Mundo FIFA de 2018, na [GEOGRAPHIC_DATA]…" at bounding box center [326, 338] width 101 height 30
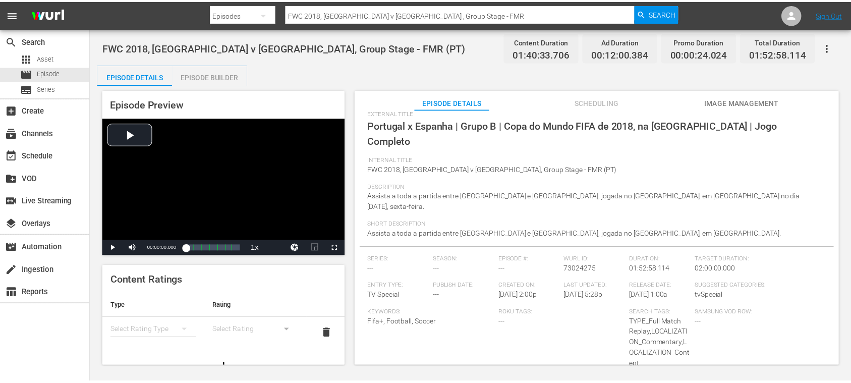
scroll to position [125, 0]
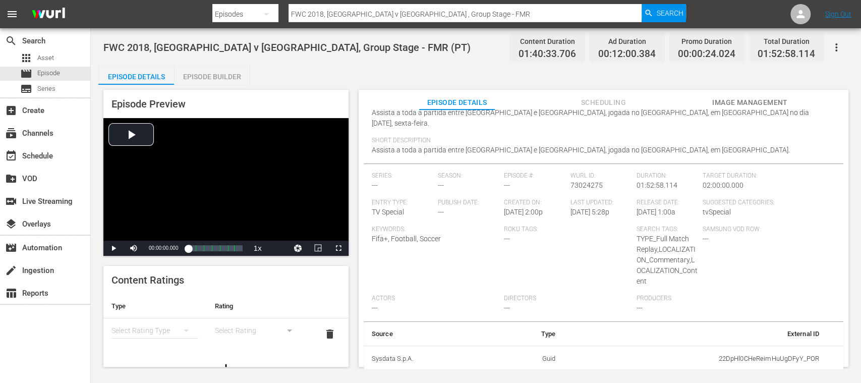
click at [808, 372] on td "500018_POR" at bounding box center [695, 385] width 264 height 26
drag, startPoint x: 707, startPoint y: 333, endPoint x: 819, endPoint y: 337, distance: 112.0
click at [819, 345] on td "22DpHl0CHeReimHuUgDFyY_POR" at bounding box center [695, 358] width 264 height 26
click at [66, 72] on div "movie Episode" at bounding box center [45, 74] width 90 height 14
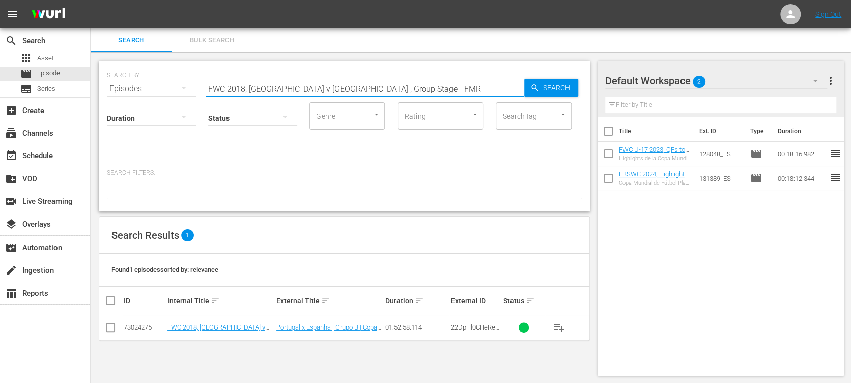
drag, startPoint x: 381, startPoint y: 88, endPoint x: 128, endPoint y: 81, distance: 253.3
click at [124, 83] on div "SEARCH BY Search By Episodes Search ID, Title, Description, Keywords, or Catego…" at bounding box center [344, 83] width 475 height 36
paste input "WC 2003, [GEOGRAPHIC_DATA] v [GEOGRAPHIC_DATA], Final"
type input "FWWC 2003, [GEOGRAPHIC_DATA] v [GEOGRAPHIC_DATA], Final - FMR"
click at [560, 87] on span "Search" at bounding box center [558, 88] width 39 height 18
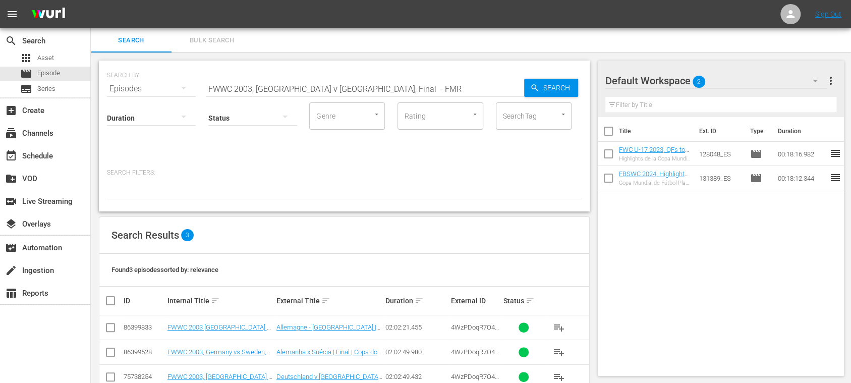
scroll to position [24, 0]
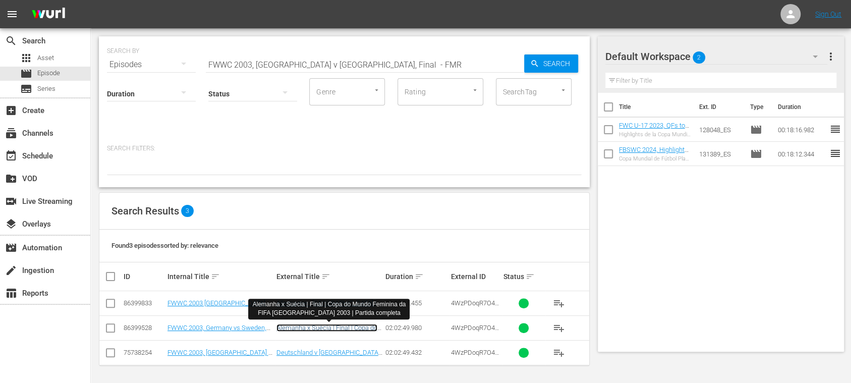
click at [359, 326] on link "Alemanha x Suécia | Final | Copa do Mundo Feminina da FIFA [GEOGRAPHIC_DATA] 20…" at bounding box center [326, 339] width 101 height 30
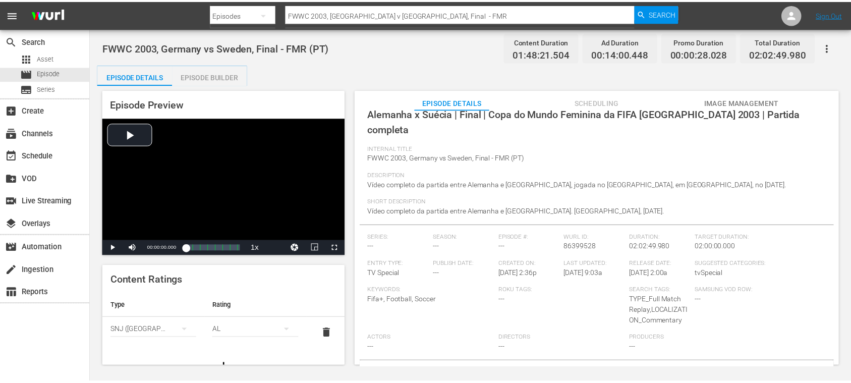
scroll to position [78, 0]
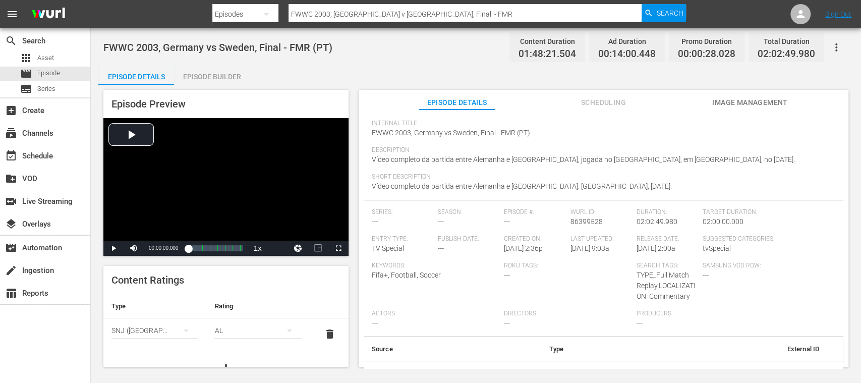
drag, startPoint x: 720, startPoint y: 359, endPoint x: 814, endPoint y: 363, distance: 94.4
click at [814, 363] on td "4WzPDoqR7O4yx2vrBr53n_POR" at bounding box center [699, 374] width 256 height 26
click at [56, 75] on span "Episode" at bounding box center [48, 73] width 23 height 10
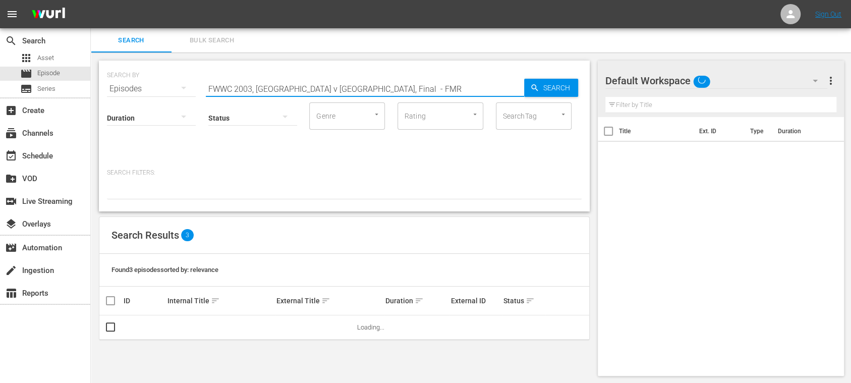
drag, startPoint x: 382, startPoint y: 86, endPoint x: 144, endPoint y: 83, distance: 237.6
click at [137, 86] on div "SEARCH BY Search By Episodes Search ID, Title, Description, Keywords, or Catego…" at bounding box center [344, 83] width 475 height 36
paste input "7, USA v [GEOGRAPHIC_DATA], Semifinals"
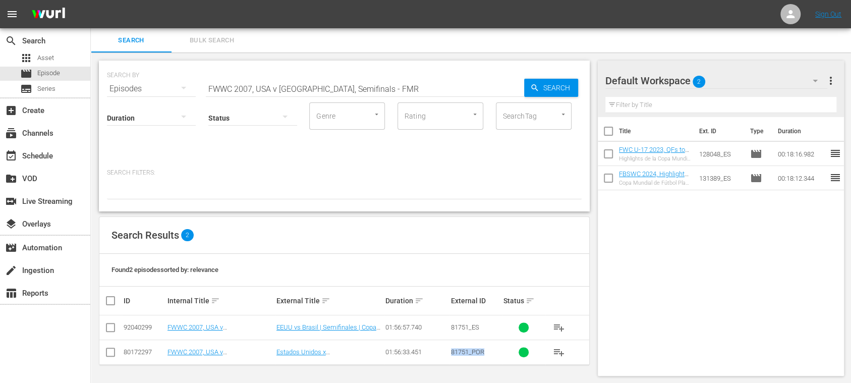
drag, startPoint x: 471, startPoint y: 353, endPoint x: 488, endPoint y: 353, distance: 17.1
click at [488, 353] on tr "80172297 FWWC 2007, [GEOGRAPHIC_DATA] v [GEOGRAPHIC_DATA], Semi-Finals - FMR (P…" at bounding box center [344, 351] width 490 height 25
drag, startPoint x: 369, startPoint y: 90, endPoint x: 159, endPoint y: 84, distance: 209.4
click at [94, 84] on div "SEARCH BY Search By Episodes Search ID, Title, Description, Keywords, or Catego…" at bounding box center [344, 217] width 507 height 331
paste input ", 1999 [GEOGRAPHIC_DATA] v [GEOGRAPHIC_DATA], Quarter-F"
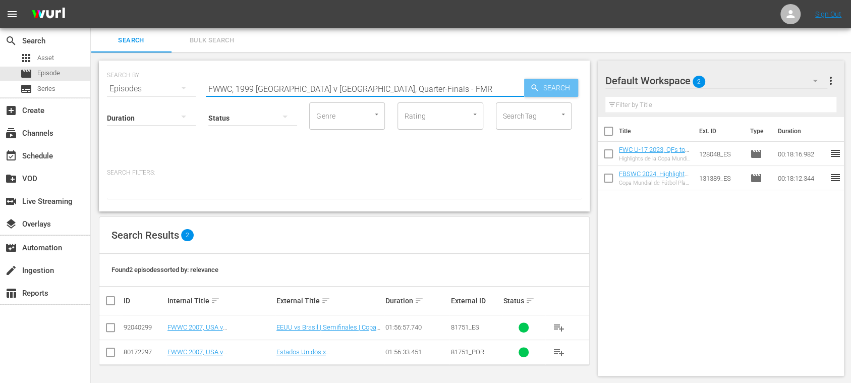
type input "FWWC, 1999 [GEOGRAPHIC_DATA] v [GEOGRAPHIC_DATA], Quarter-Finals - FMR"
drag, startPoint x: 540, startPoint y: 85, endPoint x: 536, endPoint y: 90, distance: 6.1
click at [540, 86] on span "Search" at bounding box center [558, 88] width 39 height 18
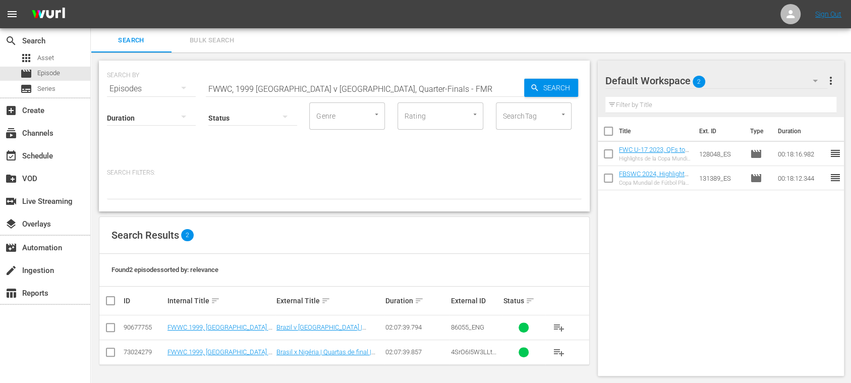
scroll to position [1, 0]
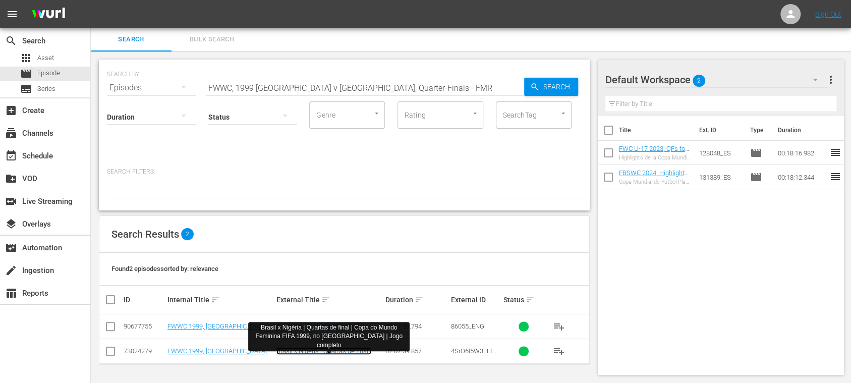
click at [342, 348] on link "Brasil x Nigéria | Quartas de final | Copa do Mundo Feminina FIFA 1999, no [GEO…" at bounding box center [327, 362] width 103 height 30
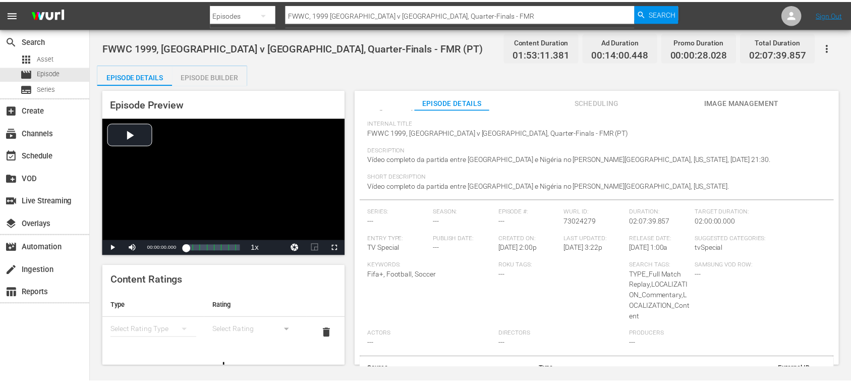
scroll to position [114, 0]
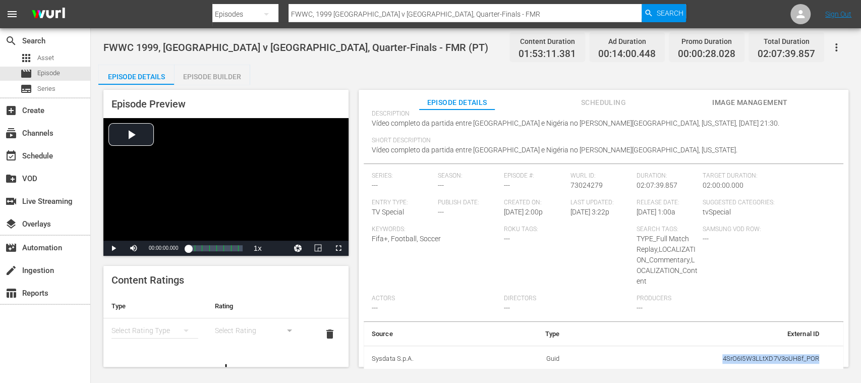
drag, startPoint x: 703, startPoint y: 358, endPoint x: 837, endPoint y: 367, distance: 134.5
click at [837, 367] on tr "Sysdata S.p.A. Guid 4SrO6I5W3LLtXD7V3oUH8f_POR" at bounding box center [604, 358] width 480 height 26
click at [61, 61] on div "apps Asset" at bounding box center [45, 58] width 90 height 14
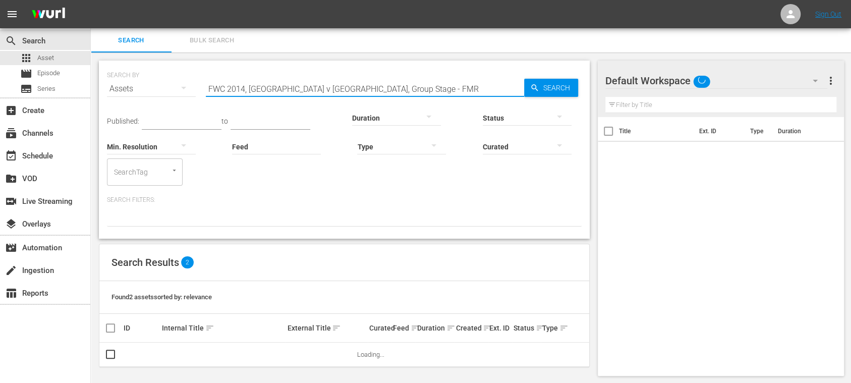
drag, startPoint x: 395, startPoint y: 90, endPoint x: 194, endPoint y: 88, distance: 201.2
click at [194, 88] on div "SEARCH BY Search By Assets Search ID, Title, Description, Keywords, or Category…" at bounding box center [344, 83] width 475 height 36
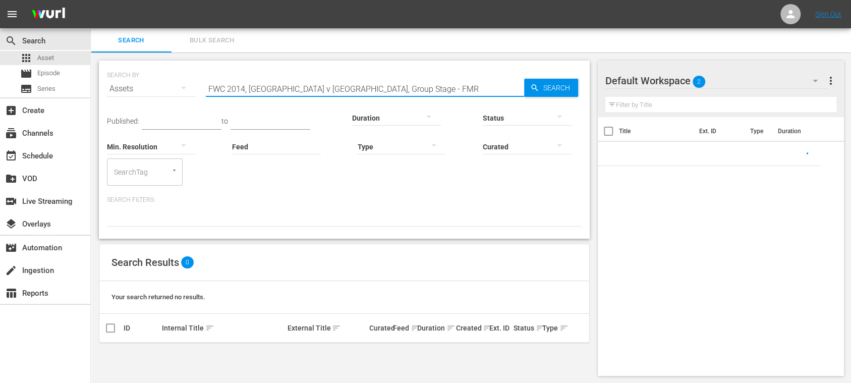
paste input "12972_PO"
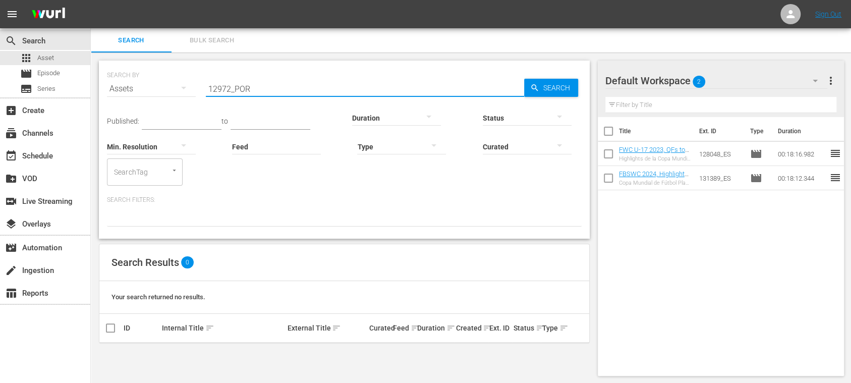
type input "12972_POR"
click at [547, 86] on span "Search" at bounding box center [558, 88] width 39 height 18
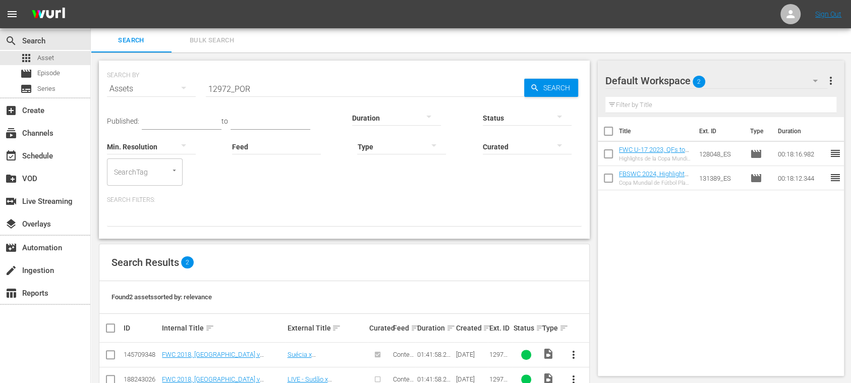
scroll to position [27, 0]
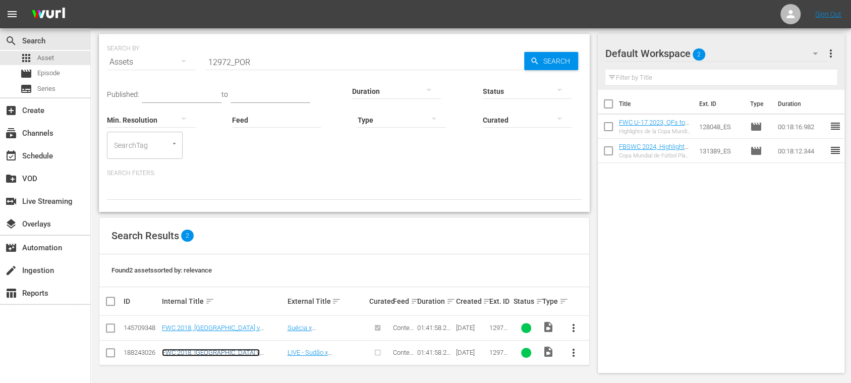
click at [256, 348] on link "FWC 2018, [GEOGRAPHIC_DATA] v [GEOGRAPHIC_DATA], Quarter-Finals - FMR (PT)" at bounding box center [216, 359] width 108 height 23
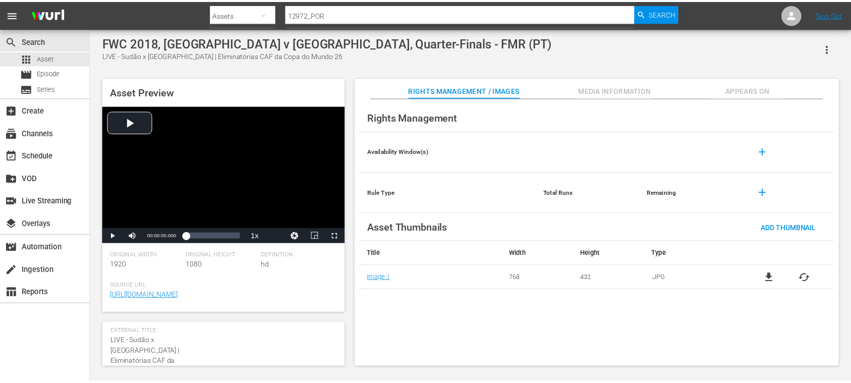
scroll to position [159, 0]
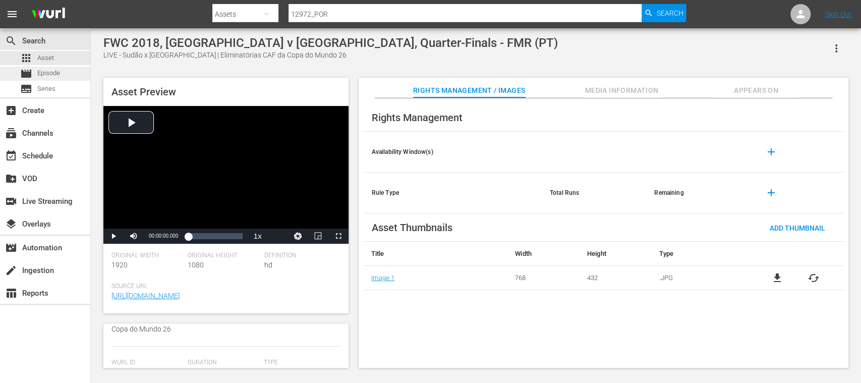
click at [49, 69] on span "Episode" at bounding box center [48, 73] width 23 height 10
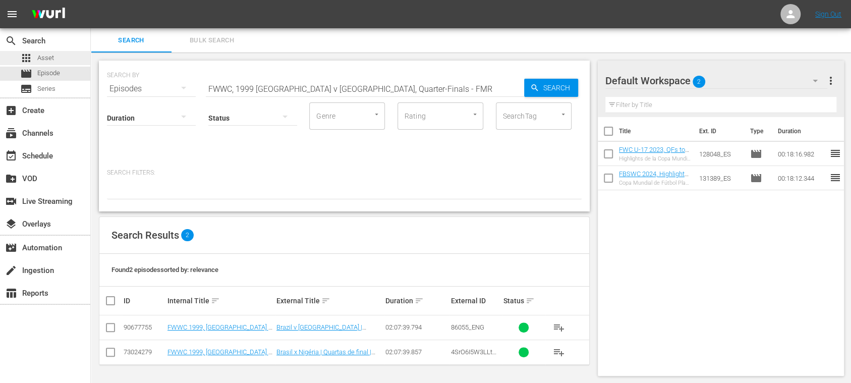
click at [55, 57] on div "apps Asset" at bounding box center [45, 58] width 90 height 14
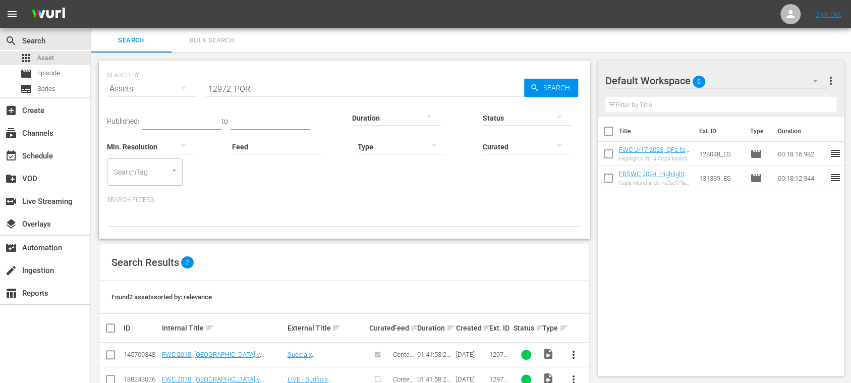
click at [216, 38] on span "Bulk Search" at bounding box center [212, 41] width 69 height 12
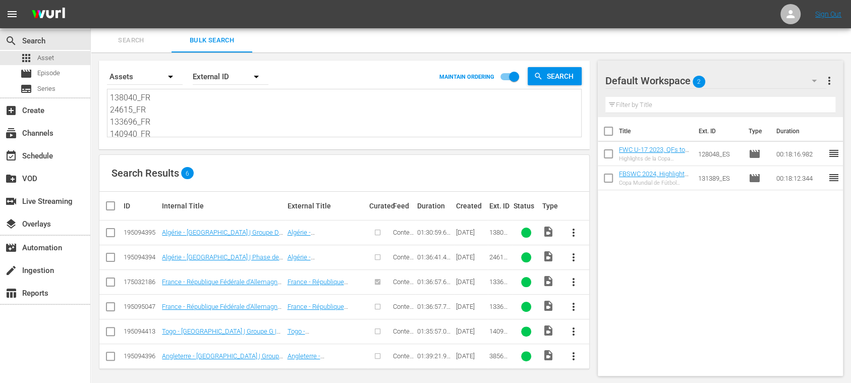
scroll to position [26, 0]
drag, startPoint x: 112, startPoint y: 98, endPoint x: 297, endPoint y: 207, distance: 214.3
click at [297, 207] on div "Search By Assets Order By External ID MAINTAIN ORDERING Search 138040_FR 24615_…" at bounding box center [344, 219] width 507 height 335
paste textarea "39662_POR 42615_POR 129852_POR 133524_POR 133525_POR 133689_POR 133690_POR 1336…"
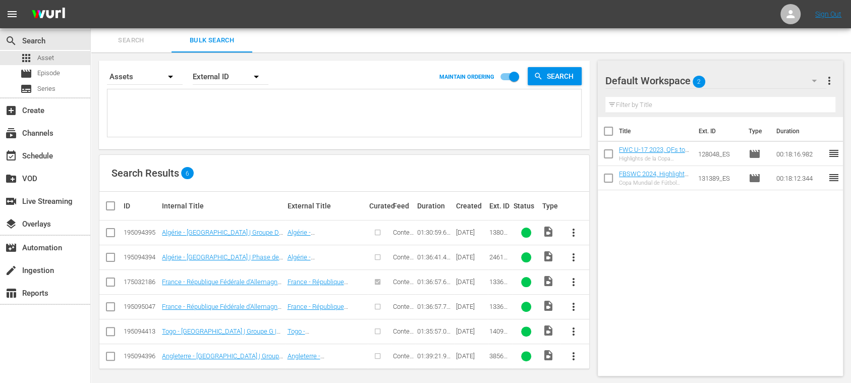
type textarea "39662_POR 42615_POR 129852_POR 133524_POR 133525_POR 133689_POR 133690_POR 1336…"
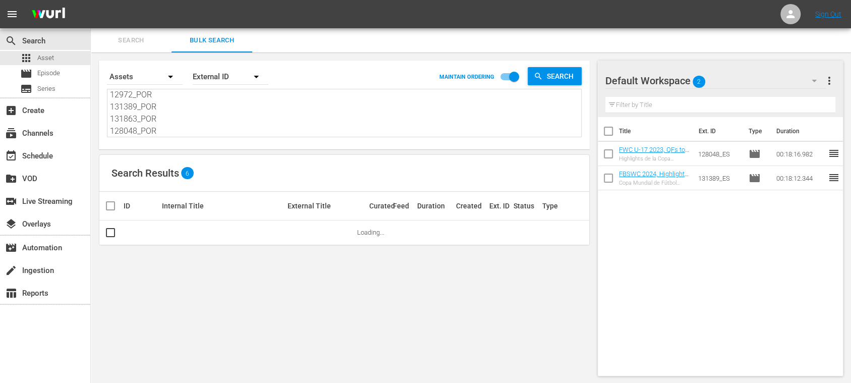
type textarea "39662_POR 42615_POR 129852_POR 133524_POR 133525_POR 133689_POR 133690_POR 1336…"
click at [256, 78] on icon "button" at bounding box center [256, 77] width 12 height 12
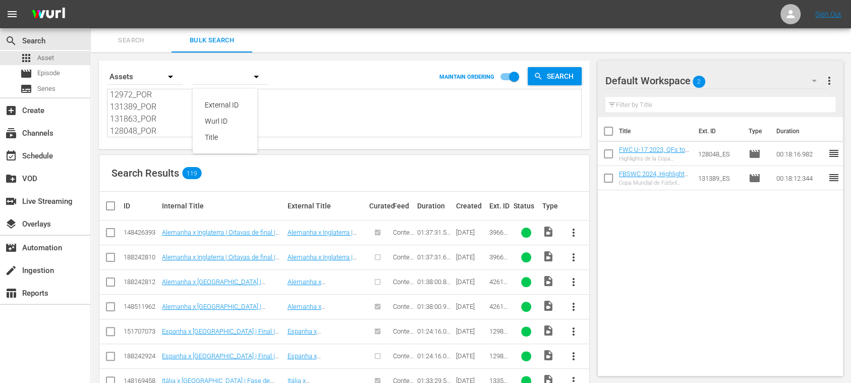
click at [339, 103] on div "External ID Wurl ID Title" at bounding box center [425, 191] width 851 height 383
click at [110, 256] on input "checkbox" at bounding box center [110, 259] width 12 height 12
checkbox input "true"
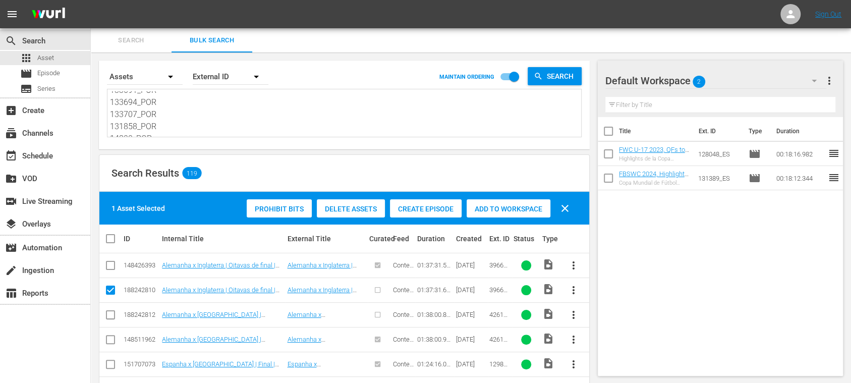
click at [831, 80] on span "more_vert" at bounding box center [829, 81] width 12 height 12
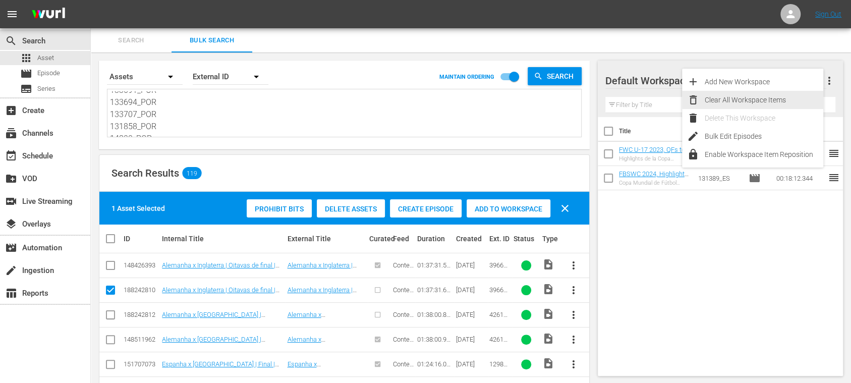
click at [773, 102] on div "Clear All Workspace Items" at bounding box center [764, 100] width 119 height 18
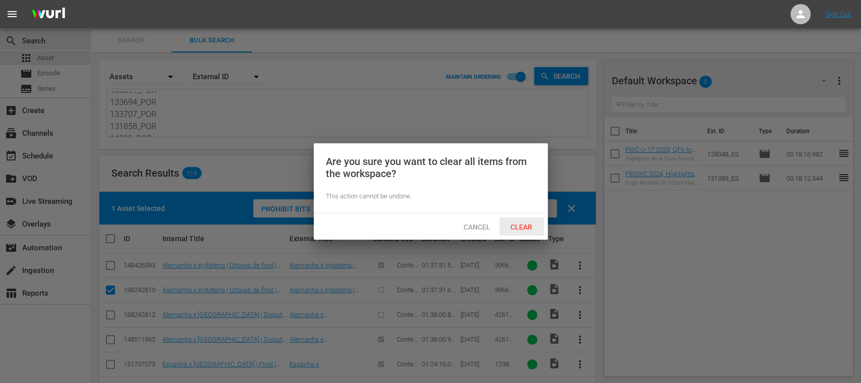
click at [526, 225] on span "Clear" at bounding box center [521, 227] width 38 height 8
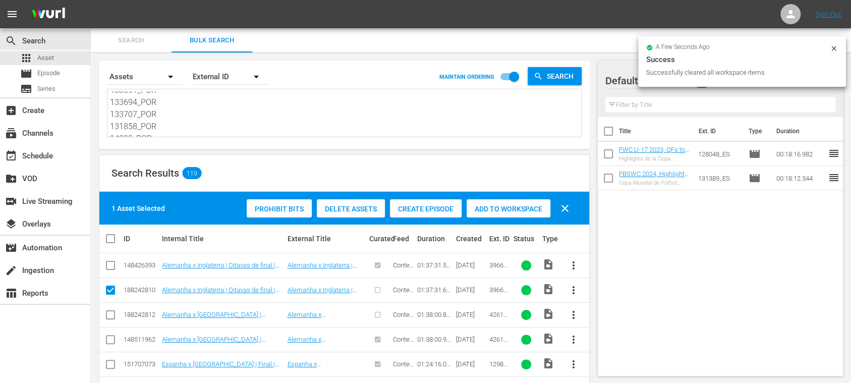
click at [109, 315] on input "checkbox" at bounding box center [110, 317] width 12 height 12
checkbox input "true"
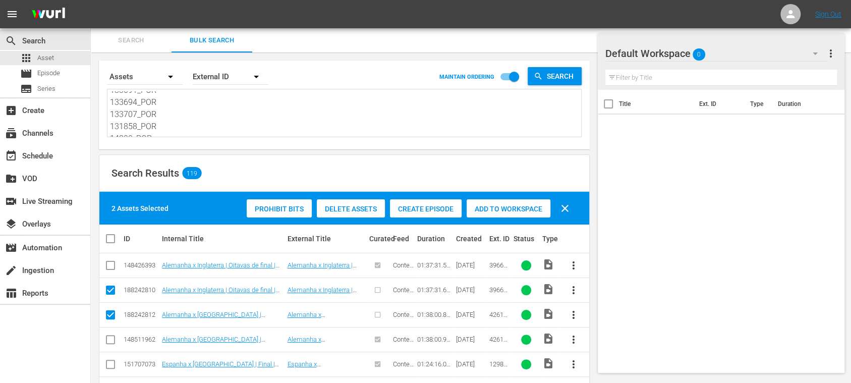
scroll to position [179, 0]
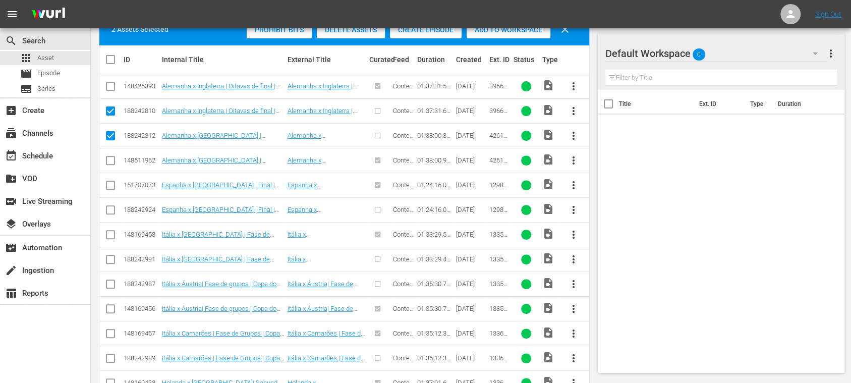
click at [109, 207] on input "checkbox" at bounding box center [110, 212] width 12 height 12
checkbox input "true"
click at [111, 261] on input "checkbox" at bounding box center [110, 261] width 12 height 12
checkbox input "true"
click at [109, 280] on input "checkbox" at bounding box center [110, 286] width 12 height 12
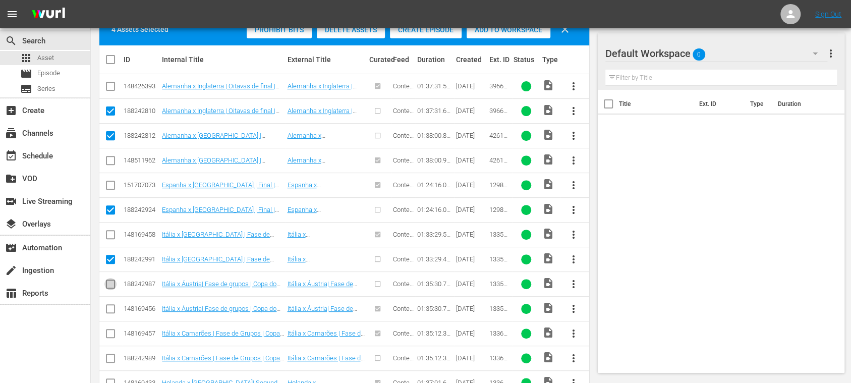
checkbox input "true"
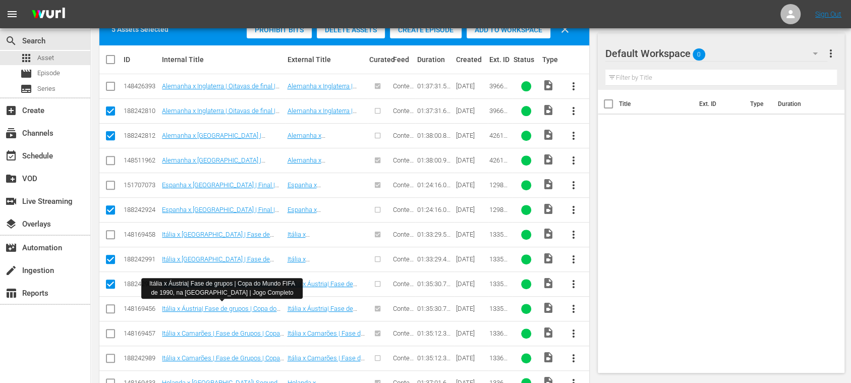
scroll to position [359, 0]
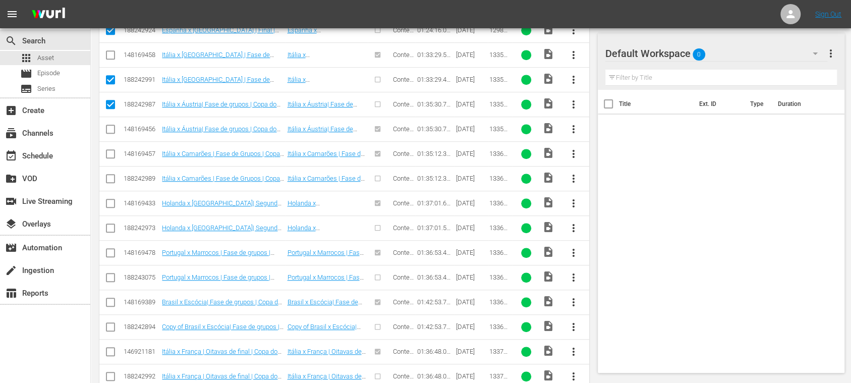
click at [111, 177] on input "checkbox" at bounding box center [110, 181] width 12 height 12
checkbox input "true"
click at [107, 224] on input "checkbox" at bounding box center [110, 230] width 12 height 12
checkbox input "true"
click at [110, 274] on input "checkbox" at bounding box center [110, 279] width 12 height 12
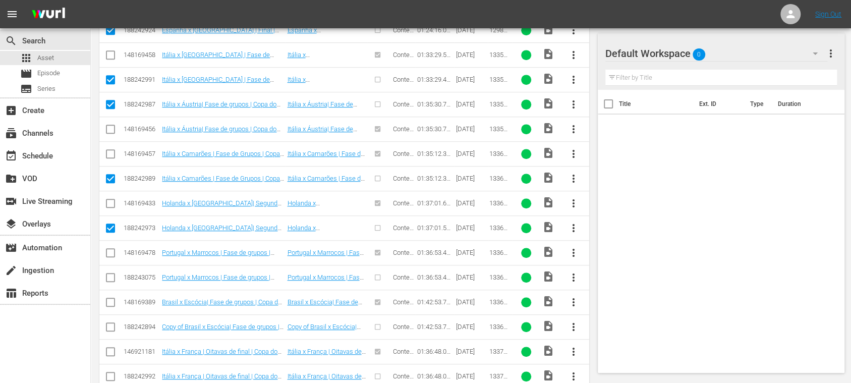
checkbox input "true"
click at [108, 325] on input "checkbox" at bounding box center [110, 329] width 12 height 12
checkbox input "true"
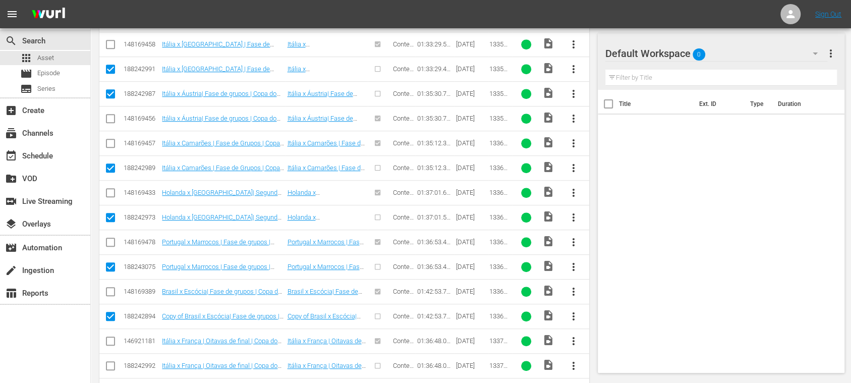
scroll to position [538, 0]
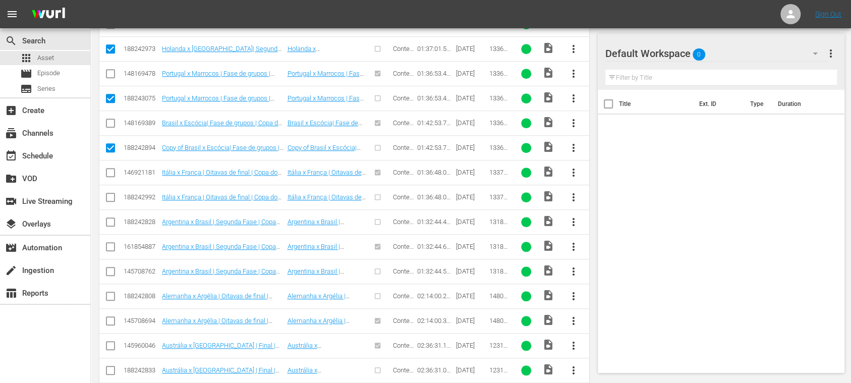
click at [111, 193] on input "checkbox" at bounding box center [110, 199] width 12 height 12
checkbox input "true"
click at [110, 218] on input "checkbox" at bounding box center [110, 224] width 12 height 12
checkbox input "true"
click at [111, 267] on input "checkbox" at bounding box center [110, 273] width 12 height 12
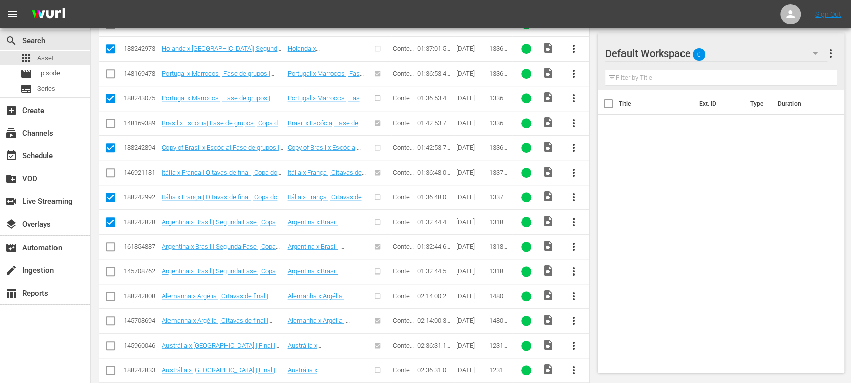
checkbox input "true"
click at [111, 292] on input "checkbox" at bounding box center [110, 298] width 12 height 12
checkbox input "true"
click at [110, 366] on input "checkbox" at bounding box center [110, 372] width 12 height 12
checkbox input "true"
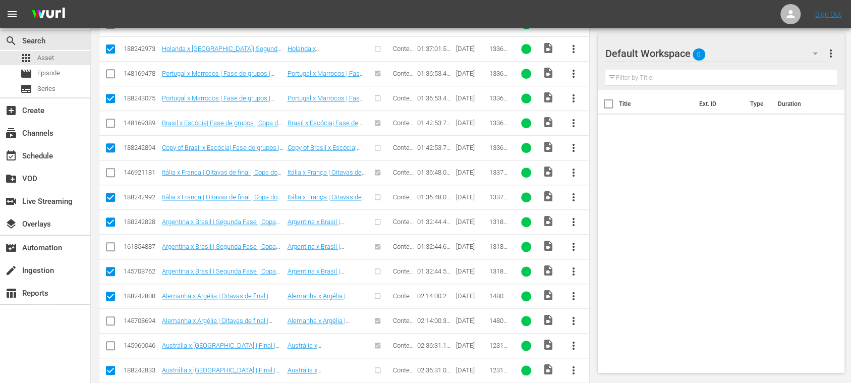
scroll to position [717, 0]
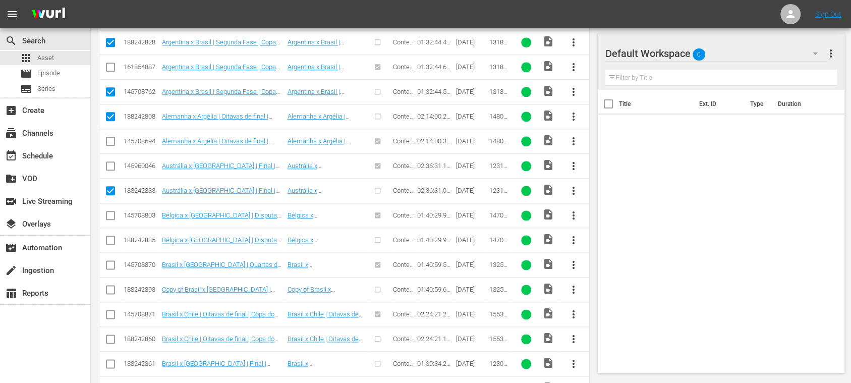
click at [111, 238] on input "checkbox" at bounding box center [110, 242] width 12 height 12
checkbox input "true"
click at [113, 286] on input "checkbox" at bounding box center [110, 291] width 12 height 12
checkbox input "true"
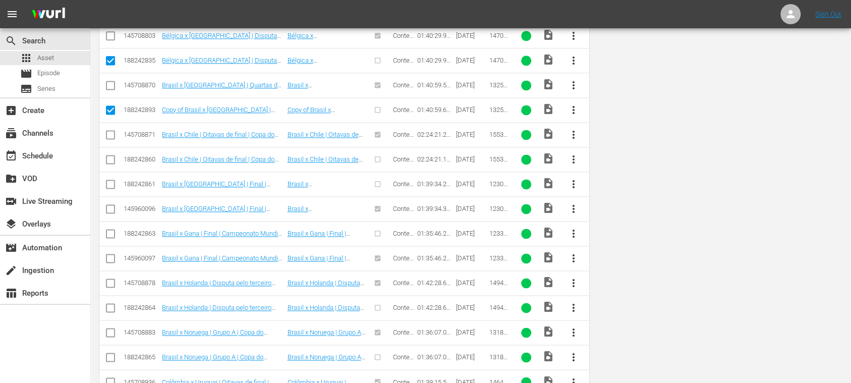
scroll to position [0, 0]
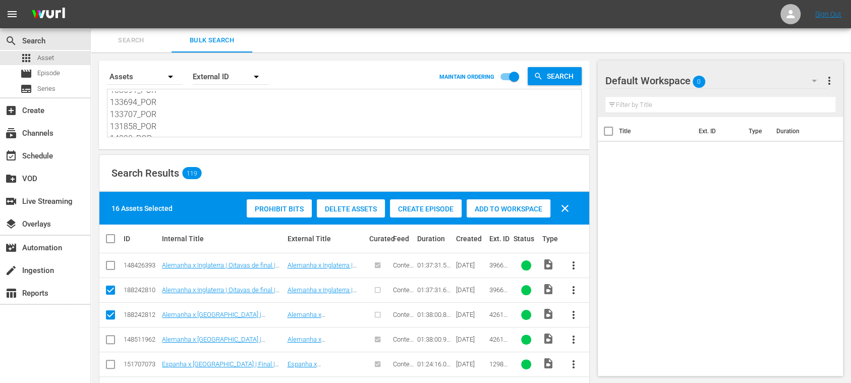
click at [437, 197] on div "Prohibit Bits Delete Assets Create Episode Add to Workspace clear" at bounding box center [410, 208] width 333 height 24
click at [435, 204] on div "Create Episode" at bounding box center [426, 208] width 72 height 19
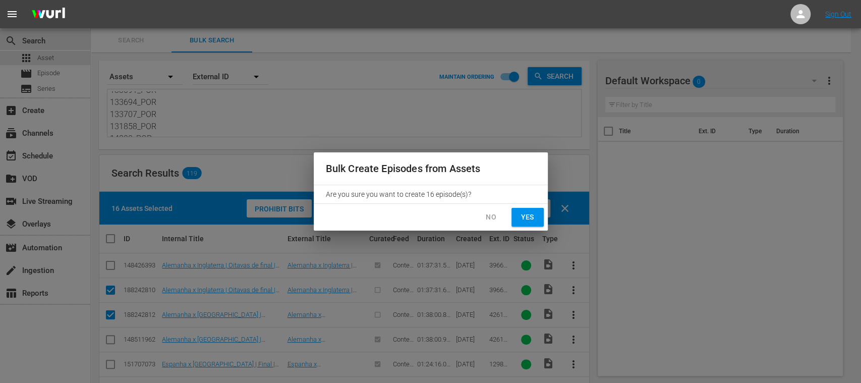
click at [533, 216] on span "Yes" at bounding box center [527, 217] width 16 height 13
checkbox input "false"
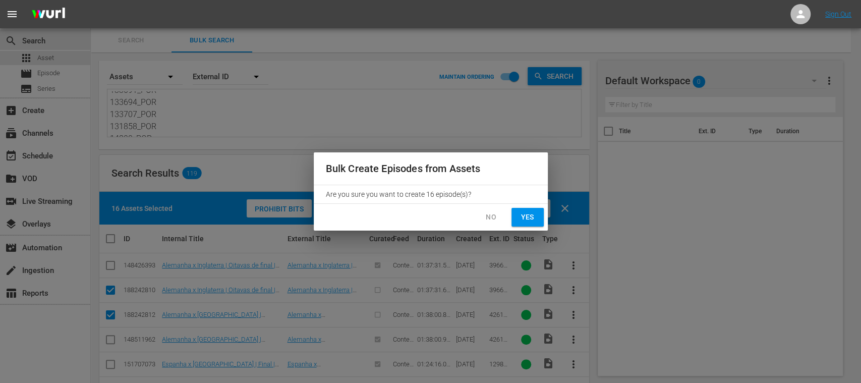
checkbox input "false"
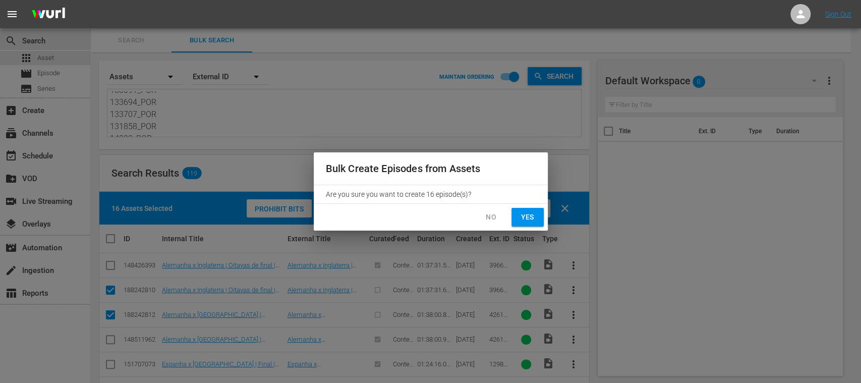
checkbox input "false"
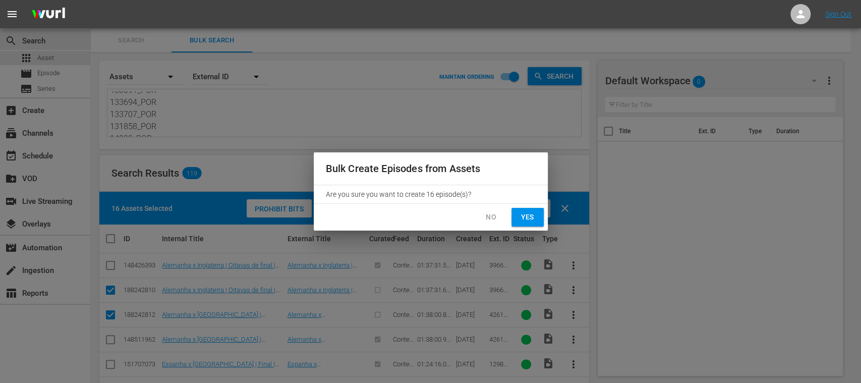
checkbox input "false"
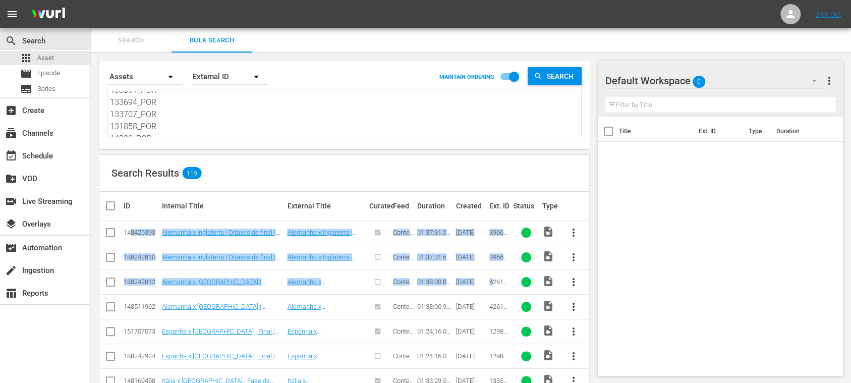
drag, startPoint x: 130, startPoint y: 221, endPoint x: 493, endPoint y: 270, distance: 366.5
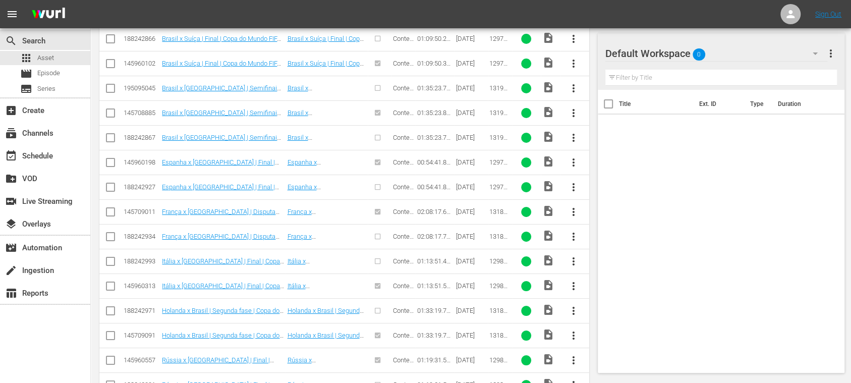
scroll to position [2776, 0]
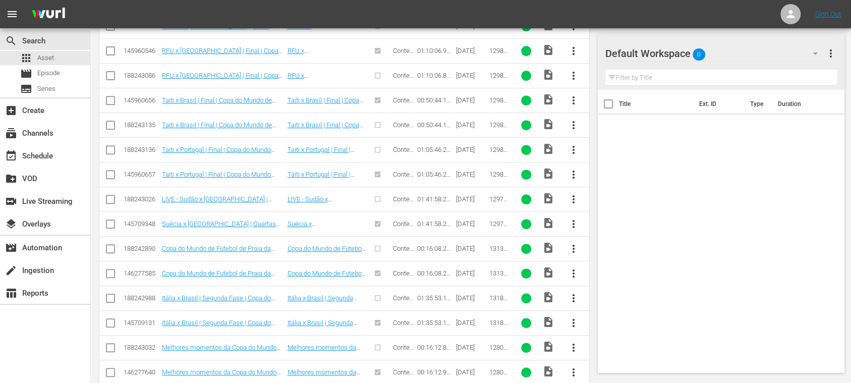
click at [510, 368] on div "128048_POR" at bounding box center [499, 372] width 21 height 8
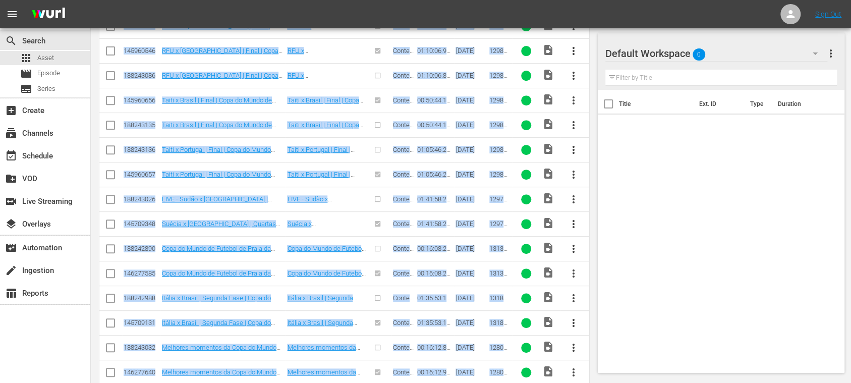
click at [692, 303] on div "Title Ext. ID Type Duration" at bounding box center [721, 229] width 247 height 279
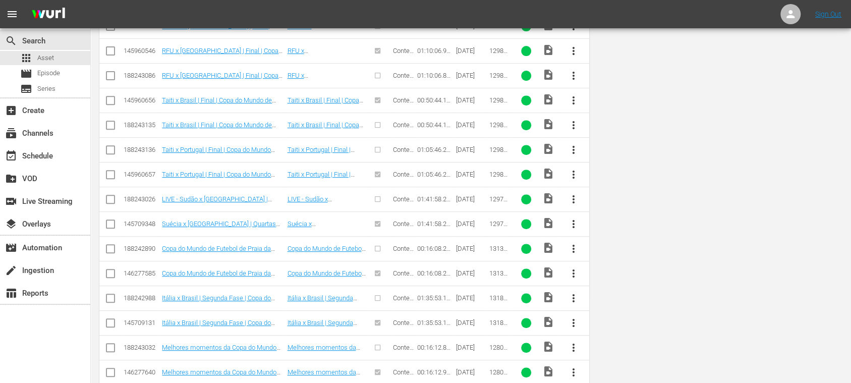
scroll to position [0, 0]
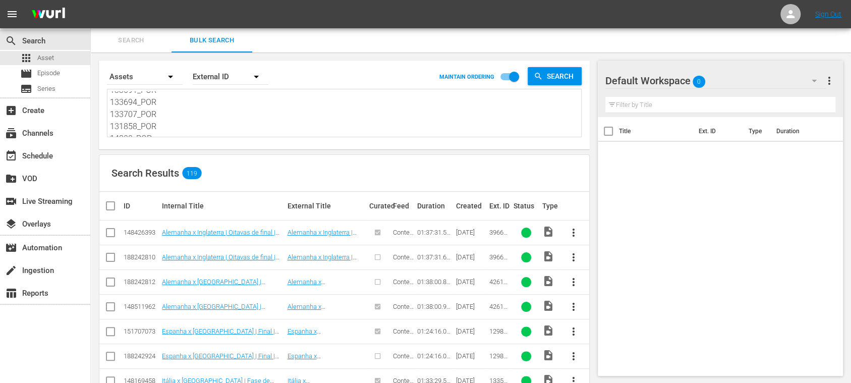
click at [131, 35] on span "Search" at bounding box center [131, 41] width 69 height 12
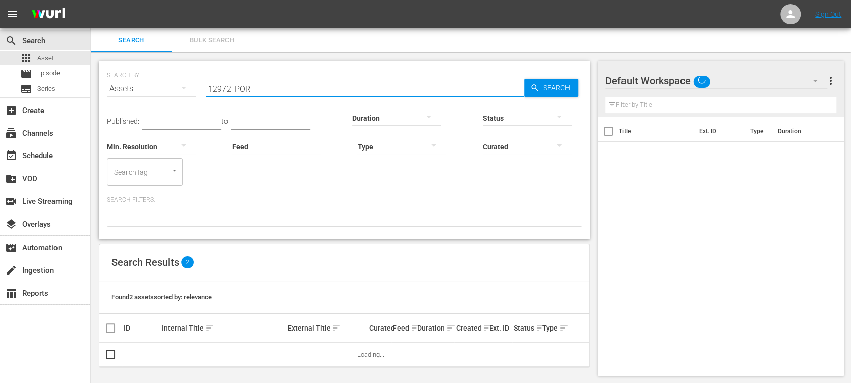
drag, startPoint x: 267, startPoint y: 83, endPoint x: 184, endPoint y: 87, distance: 83.8
click at [168, 89] on div "SEARCH BY Search By Assets Search ID, Title, Description, Keywords, or Category…" at bounding box center [344, 83] width 475 height 36
paste input "31797"
type input "131797_POR"
click at [544, 87] on span "Search" at bounding box center [558, 88] width 39 height 18
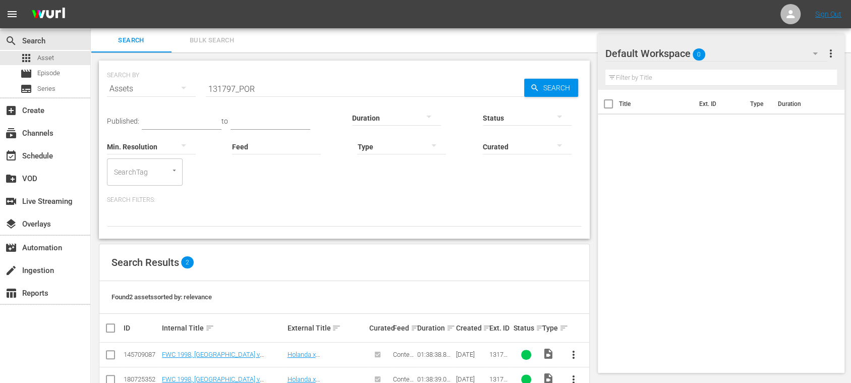
scroll to position [27, 0]
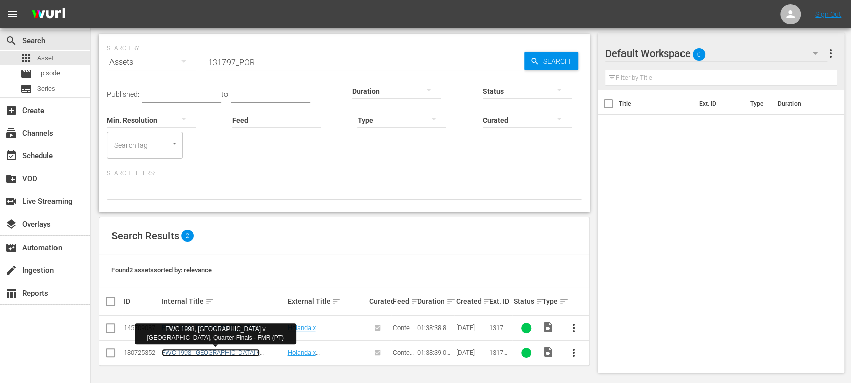
click at [252, 351] on link "FWC 1998, [GEOGRAPHIC_DATA] v [GEOGRAPHIC_DATA], Quarter-Finals - FMR (PT)" at bounding box center [216, 359] width 108 height 23
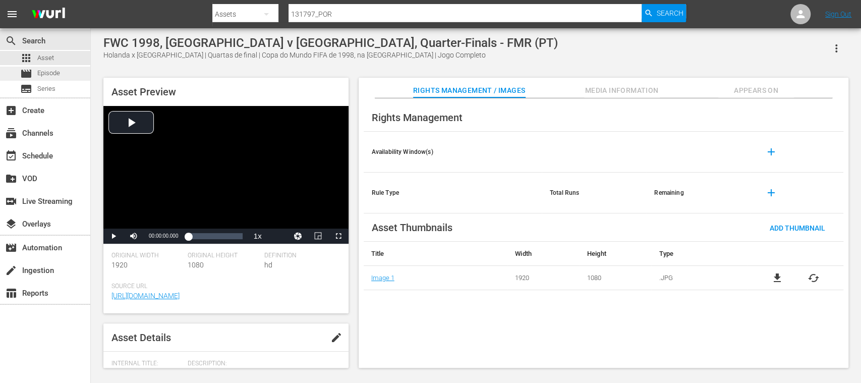
click at [60, 75] on span "Episode" at bounding box center [48, 73] width 23 height 10
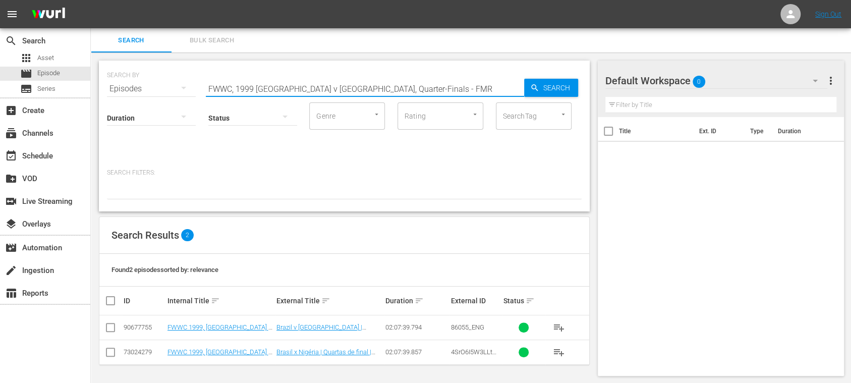
drag, startPoint x: 292, startPoint y: 88, endPoint x: 160, endPoint y: 85, distance: 131.7
click at [160, 85] on div "SEARCH BY Search By Episodes Search ID, Title, Description, Keywords, or Catego…" at bounding box center [344, 83] width 475 height 36
paste input "131797_PO"
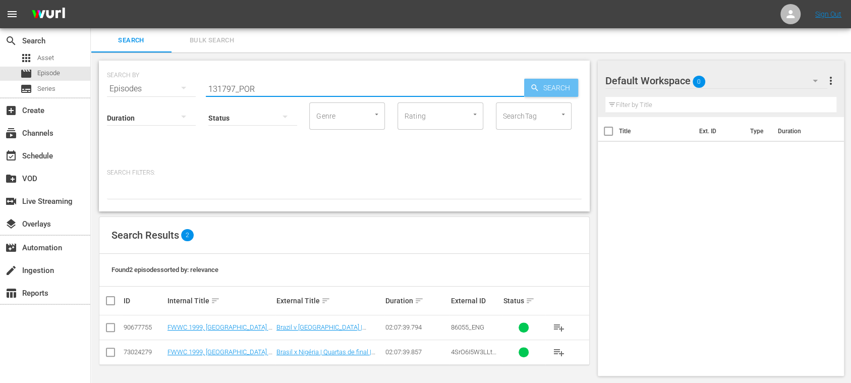
type input "131797_POR"
click at [556, 85] on span "Search" at bounding box center [558, 88] width 39 height 18
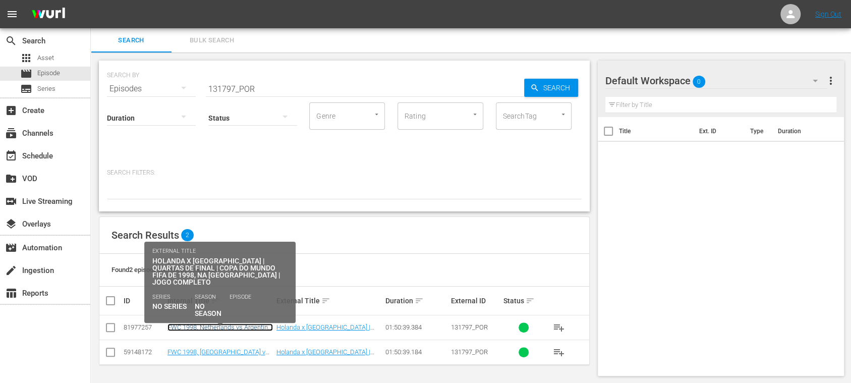
click at [213, 327] on link "FWC 1998, Netherlands vs Argentina, Quarter-Finals - FMR (PT)" at bounding box center [219, 330] width 105 height 15
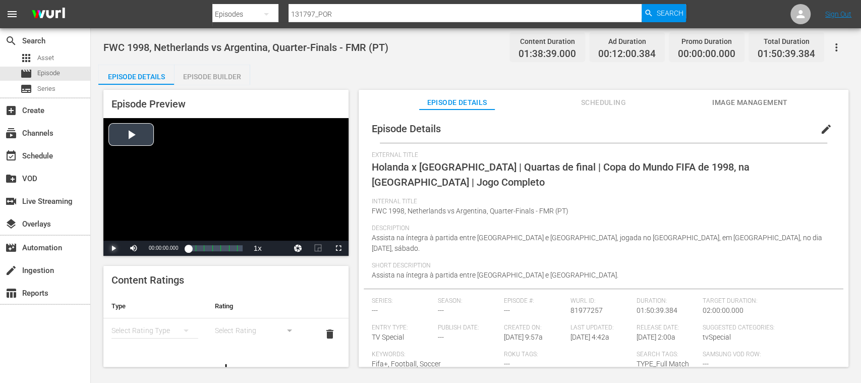
click at [113, 248] on span "Video Player" at bounding box center [113, 248] width 0 height 0
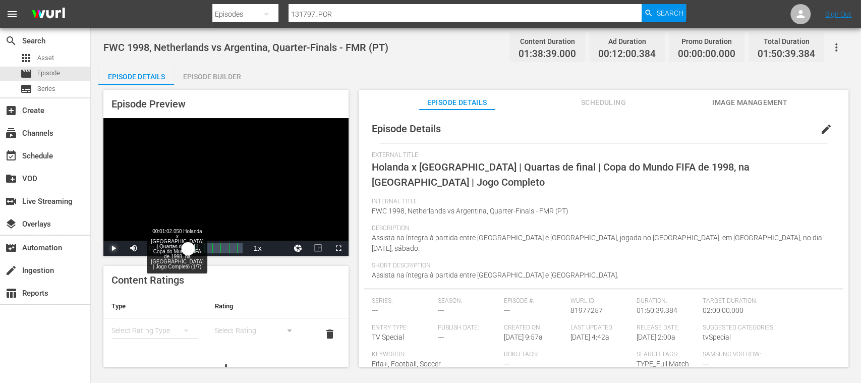
click at [188, 245] on div "00:00:08.828" at bounding box center [188, 248] width 0 height 10
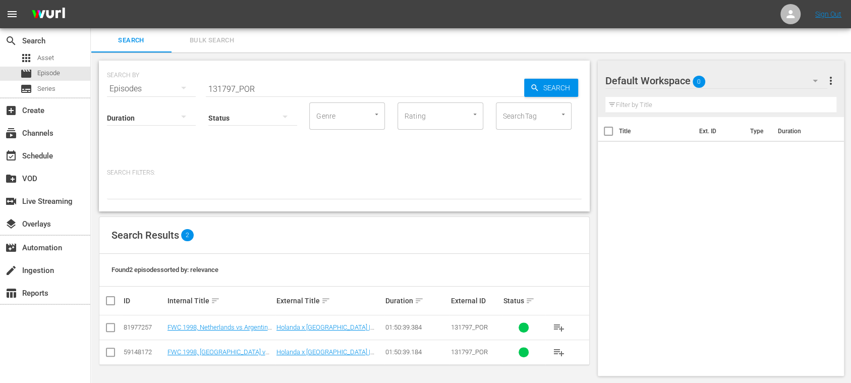
click at [110, 350] on input "checkbox" at bounding box center [110, 354] width 12 height 12
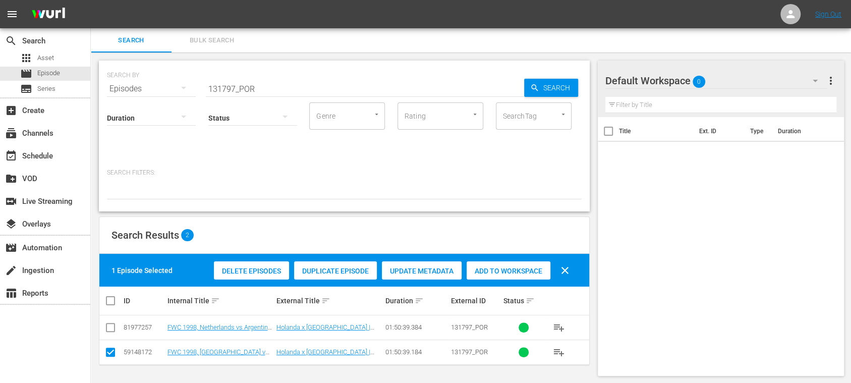
click at [232, 272] on span "Delete Episodes" at bounding box center [251, 271] width 75 height 8
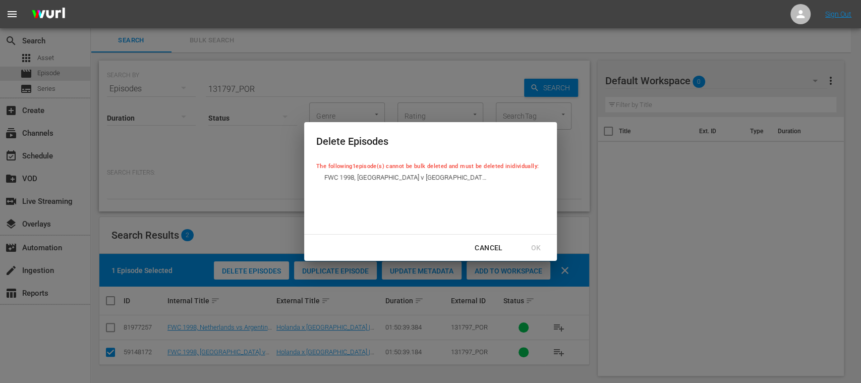
click at [488, 243] on div "Cancel" at bounding box center [489, 248] width 44 height 13
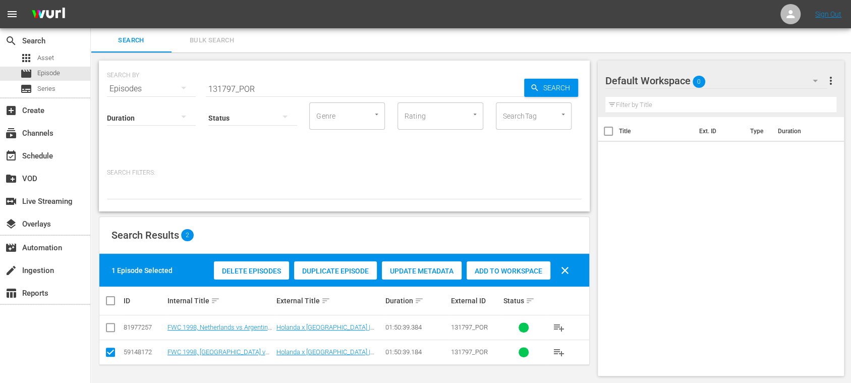
click at [109, 351] on input "checkbox" at bounding box center [110, 354] width 12 height 12
checkbox input "false"
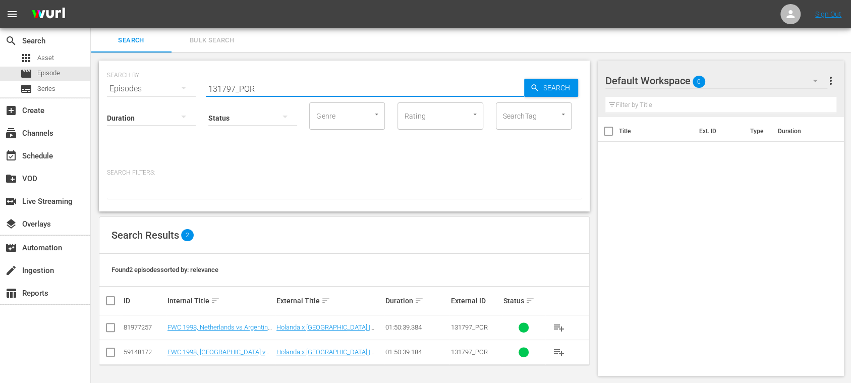
drag, startPoint x: 273, startPoint y: 91, endPoint x: 156, endPoint y: 86, distance: 117.6
click at [156, 86] on div "SEARCH BY Search By Episodes Search ID, Title, Description, Keywords, or Catego…" at bounding box center [344, 83] width 475 height 36
paste input "Korea DPR v [GEOGRAPHIC_DATA] | Final | FIFA U17 World Cup [GEOGRAPHIC_DATA] 20…"
click at [553, 89] on span "Search" at bounding box center [558, 88] width 39 height 18
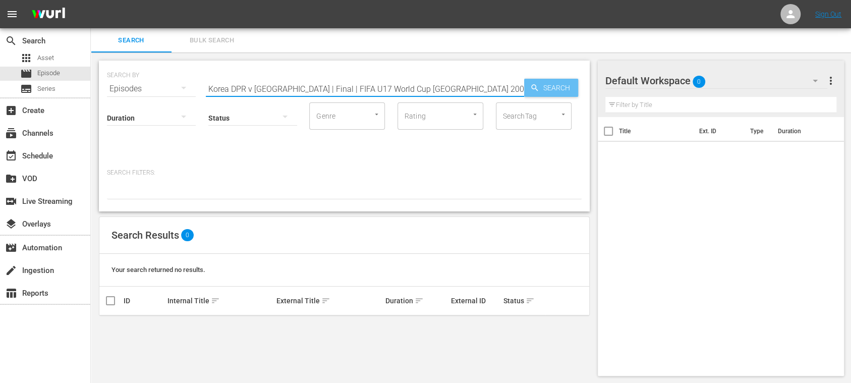
drag, startPoint x: 271, startPoint y: 90, endPoint x: 528, endPoint y: 95, distance: 256.3
click at [528, 95] on div "SEARCH BY Search By Episodes Search ID, Title, Description, Keywords, or Catego…" at bounding box center [344, 83] width 475 height 36
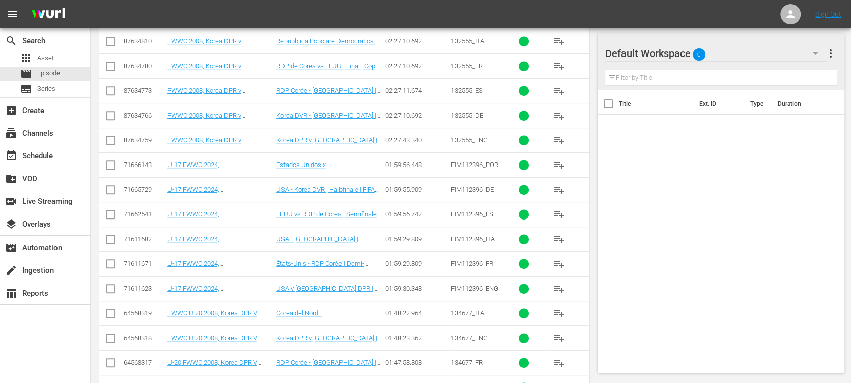
scroll to position [441, 0]
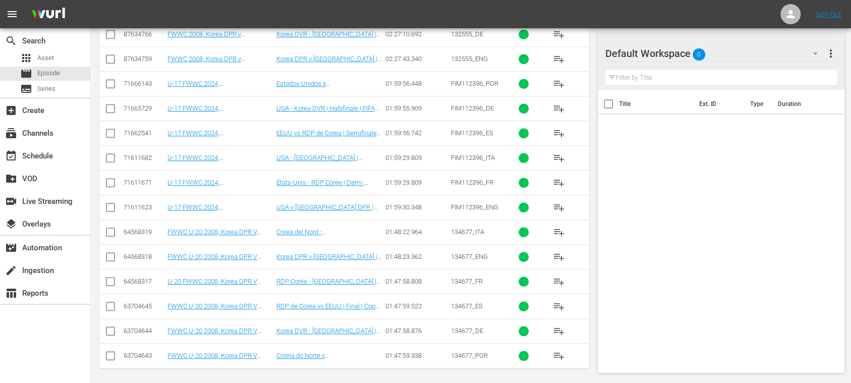
type input "Korea DPR v [GEOGRAPHIC_DATA]"
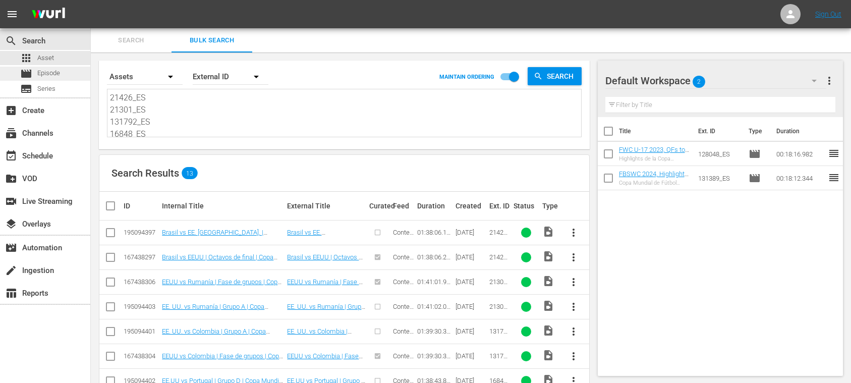
click at [49, 72] on span "Episode" at bounding box center [48, 73] width 23 height 10
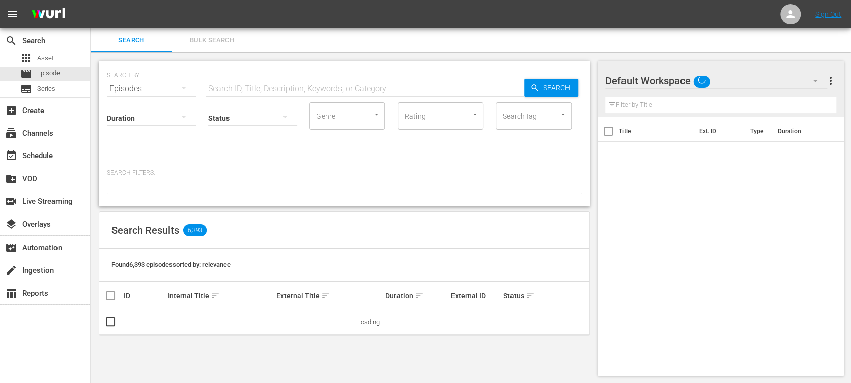
drag, startPoint x: 210, startPoint y: 85, endPoint x: 230, endPoint y: 90, distance: 21.3
click at [210, 85] on input "text" at bounding box center [365, 89] width 318 height 24
paste input "12972_POR"
type input "12972_POR"
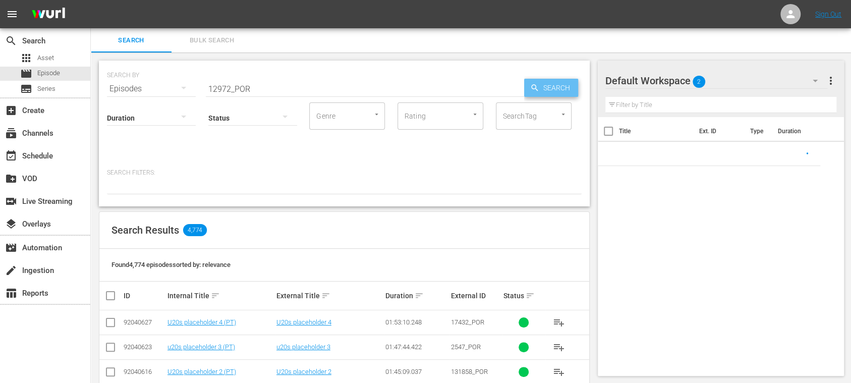
click at [558, 86] on span "Search" at bounding box center [558, 88] width 39 height 18
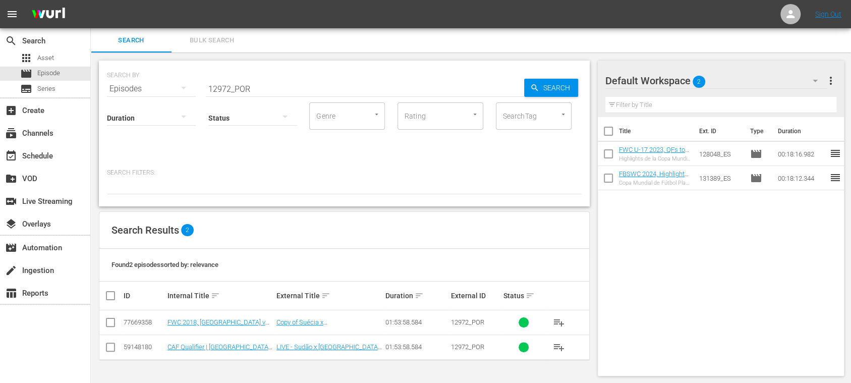
scroll to position [1, 0]
click at [308, 320] on link "Copy of Suécia x Inglaterra | Quartas de Final | Copa do Mundo FIFA de 2018, na…" at bounding box center [327, 336] width 102 height 38
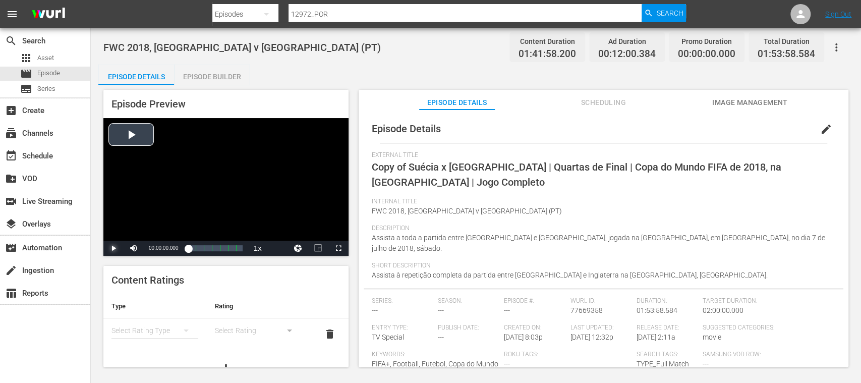
click at [113, 248] on span "Video Player" at bounding box center [113, 248] width 0 height 0
click at [822, 129] on span "edit" at bounding box center [826, 129] width 12 height 12
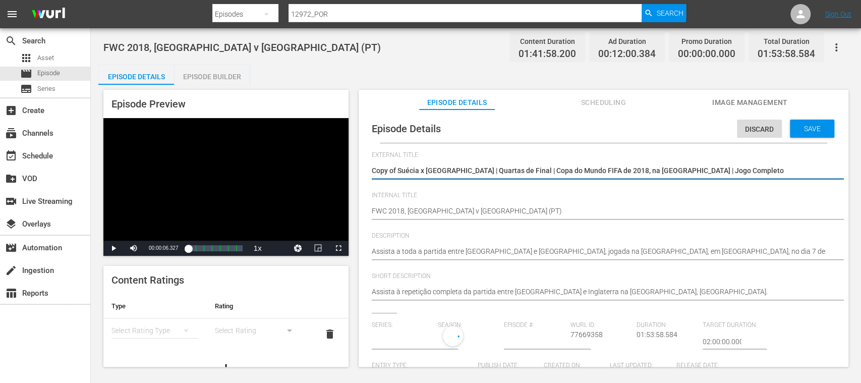
type input "No Series"
click at [398, 171] on textarea "Copy of Suécia x Inglaterra | Quartas de Final | Copa do Mundo FIFA de 2018, na…" at bounding box center [601, 171] width 458 height 12
type textarea "Copy ofSuécia x Inglaterra | Quartas de Final | Copa do Mundo FIFA de 2018, na …"
type textarea "Copy oSuécia x Inglaterra | Quartas de Final | Copa do Mundo FIFA de 2018, na R…"
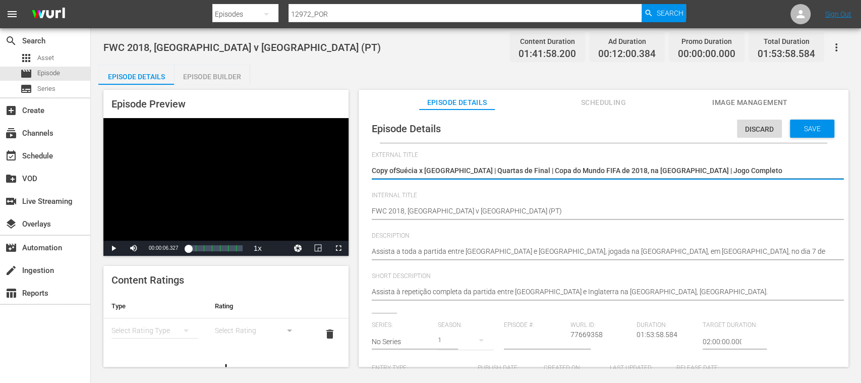
type textarea "Copy oSuécia x Inglaterra | Quartas de Final | Copa do Mundo FIFA de 2018, na R…"
type textarea "Copy Suécia x Inglaterra | Quartas de Final | Copa do Mundo FIFA de 2018, na Rú…"
type textarea "CopySuécia x Inglaterra | Quartas de Final | Copa do Mundo FIFA de 2018, na Rús…"
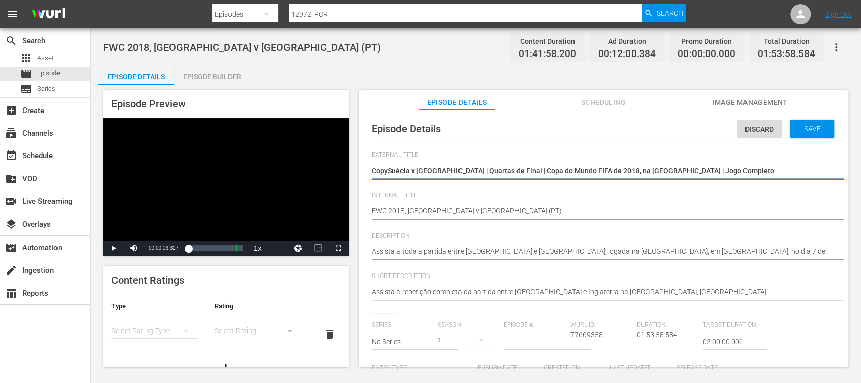
type textarea "CopSuécia x Inglaterra | Quartas de Final | Copa do Mundo FIFA de 2018, na Rúss…"
type textarea "CoSuécia x Inglaterra | Quartas de Final | Copa do Mundo FIFA de 2018, na Rússi…"
type textarea "CSuécia x Inglaterra | Quartas de Final | Copa do Mundo FIFA de 2018, na Rússia…"
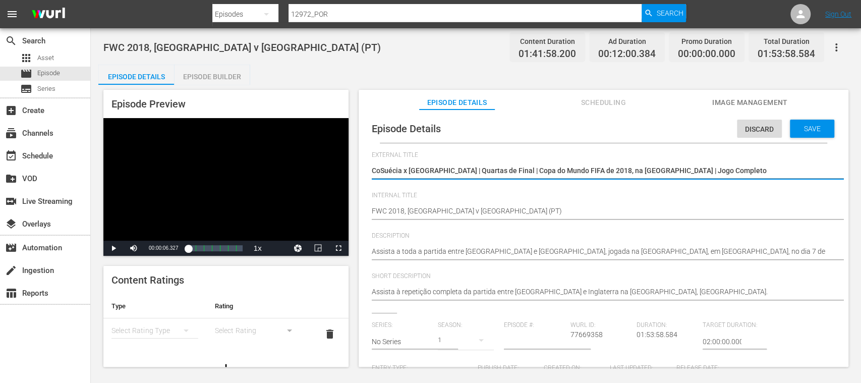
type textarea "CSuécia x Inglaterra | Quartas de Final | Copa do Mundo FIFA de 2018, na Rússia…"
type textarea "Suécia x [GEOGRAPHIC_DATA] | Quartas de Final | Copa do Mundo FIFA de 2018, na …"
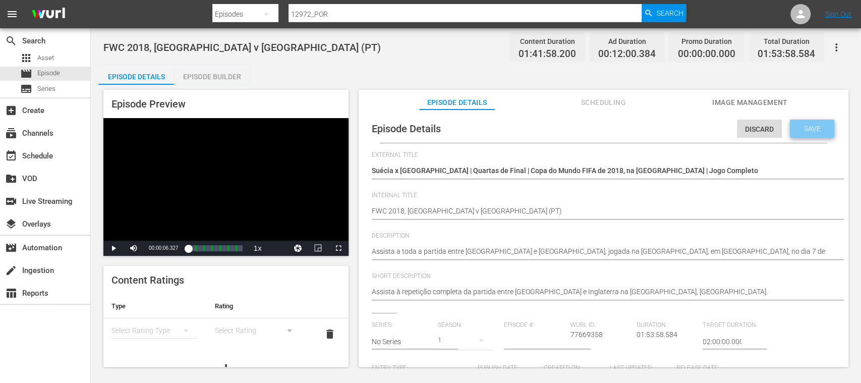
click at [820, 130] on span "Save" at bounding box center [812, 129] width 33 height 8
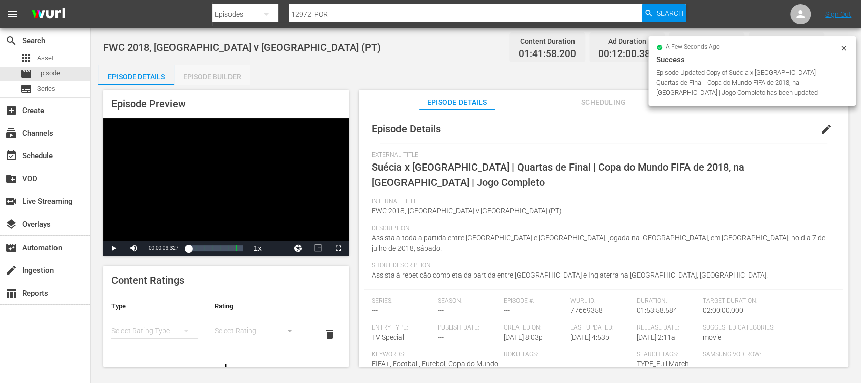
click at [228, 77] on div "Episode Builder" at bounding box center [212, 77] width 76 height 24
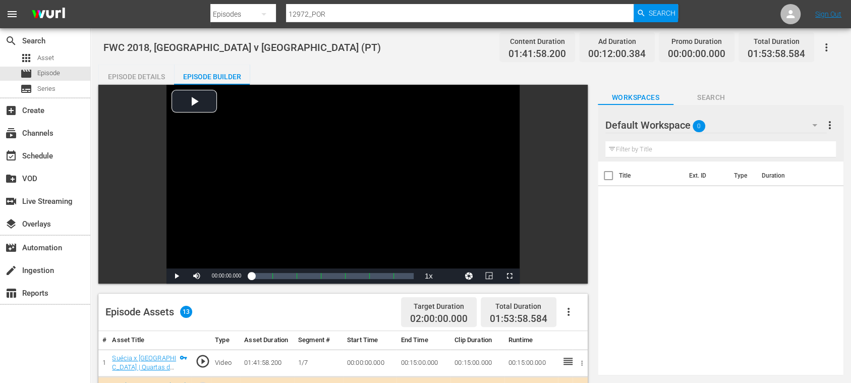
click at [156, 77] on div "Episode Details" at bounding box center [136, 77] width 76 height 24
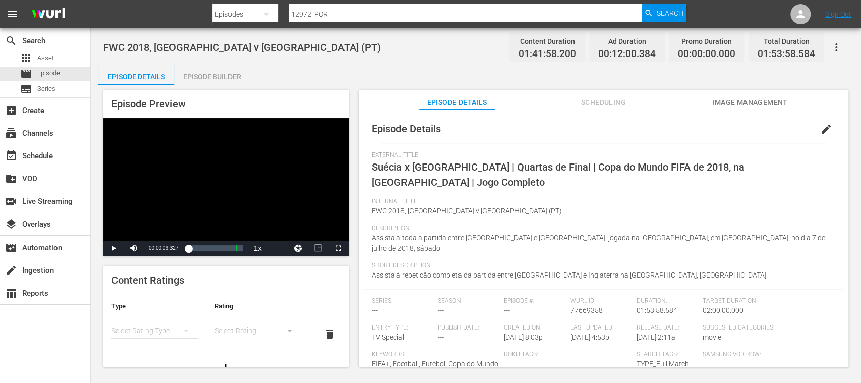
click at [183, 327] on icon "simple table" at bounding box center [186, 330] width 12 height 12
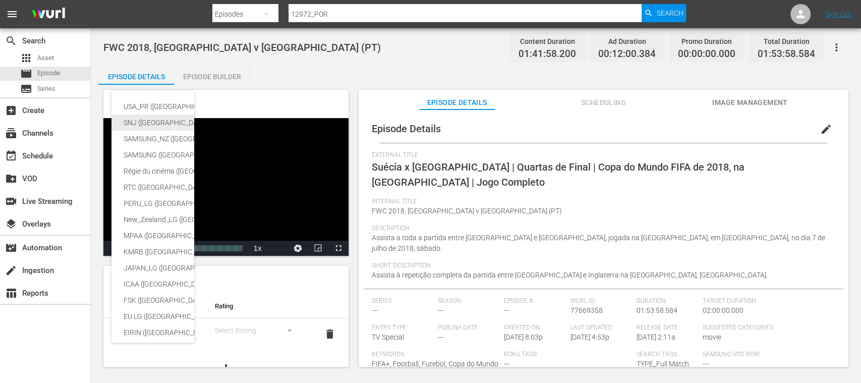
click at [155, 123] on div "SNJ ([GEOGRAPHIC_DATA])" at bounding box center [248, 122] width 248 height 16
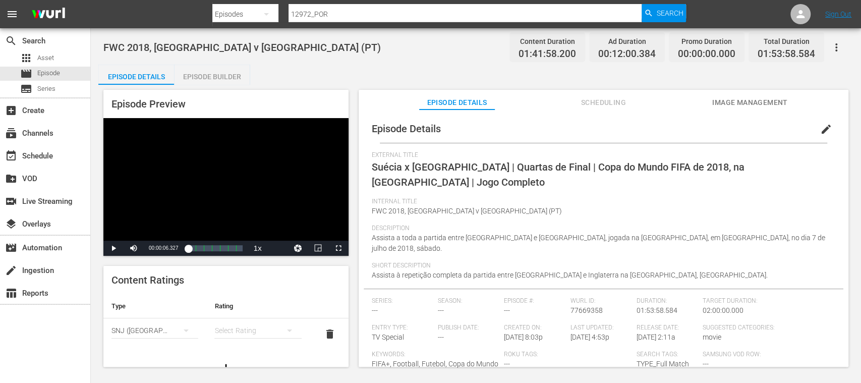
click at [241, 323] on div "simple table" at bounding box center [257, 330] width 87 height 28
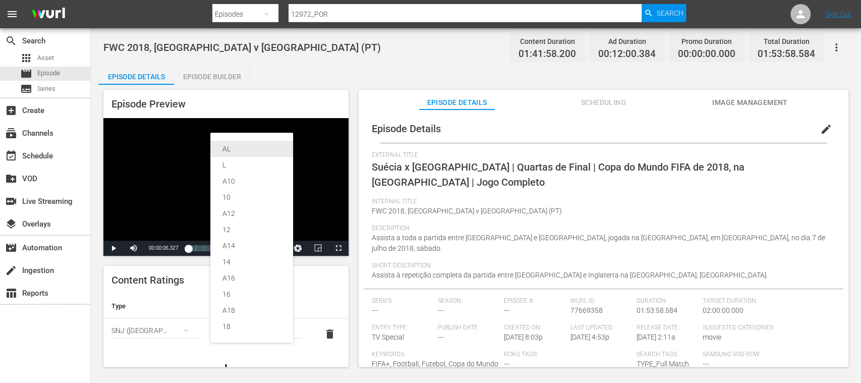
click at [234, 148] on div "AL" at bounding box center [251, 149] width 59 height 16
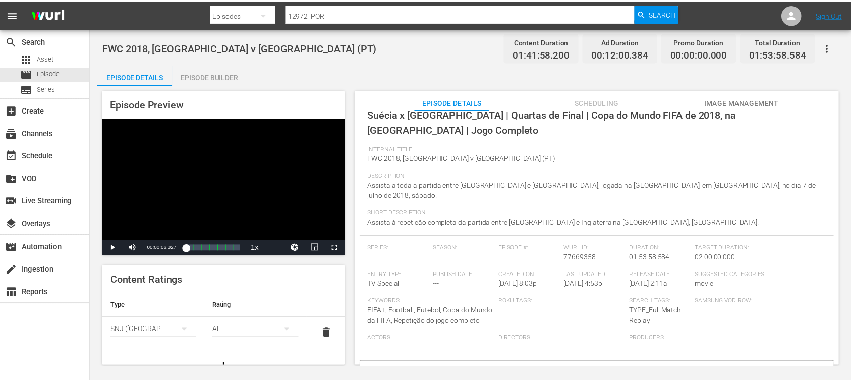
scroll to position [68, 0]
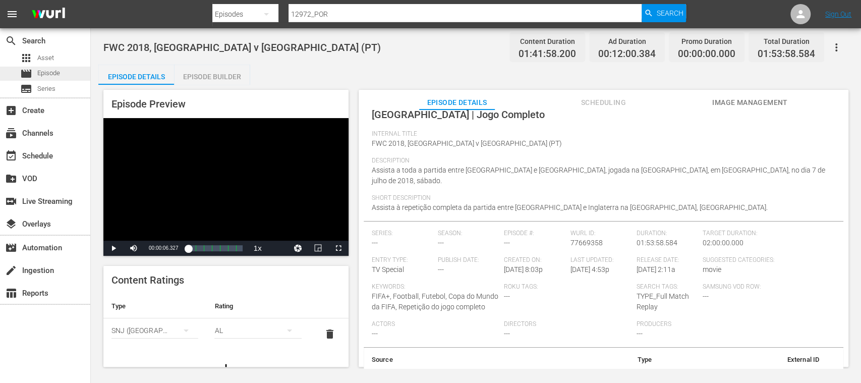
click at [40, 72] on span "Episode" at bounding box center [48, 73] width 23 height 10
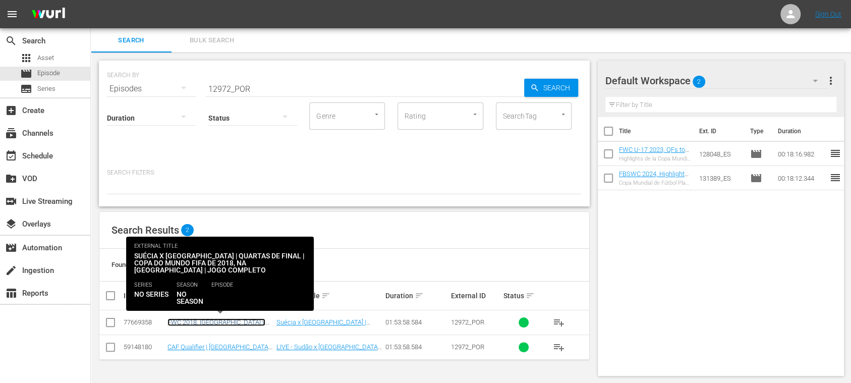
click at [222, 320] on link "FWC 2018, [GEOGRAPHIC_DATA] v [GEOGRAPHIC_DATA] (PT)" at bounding box center [216, 325] width 98 height 15
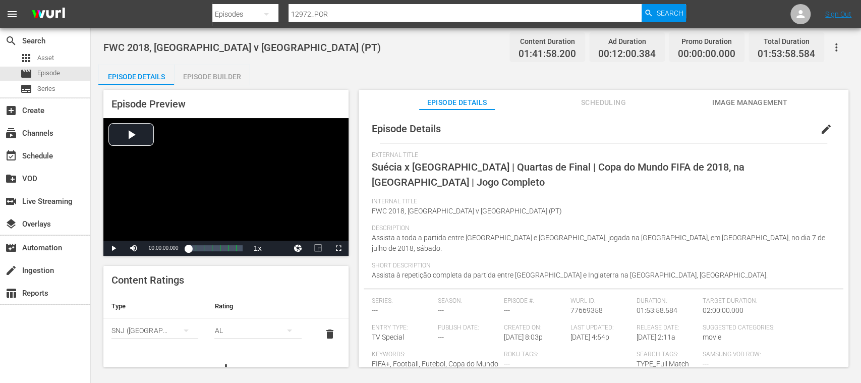
click at [820, 127] on span "edit" at bounding box center [826, 129] width 12 height 12
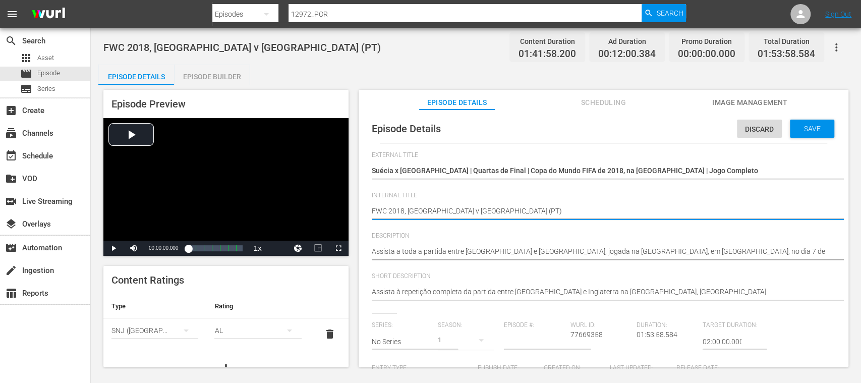
type textarea "FWC 2018, Sweden v England(PT)"
type textarea "FWC 2018, Sweden v England,(PT)"
type textarea "FWC 2018, Sweden v England, (PT)"
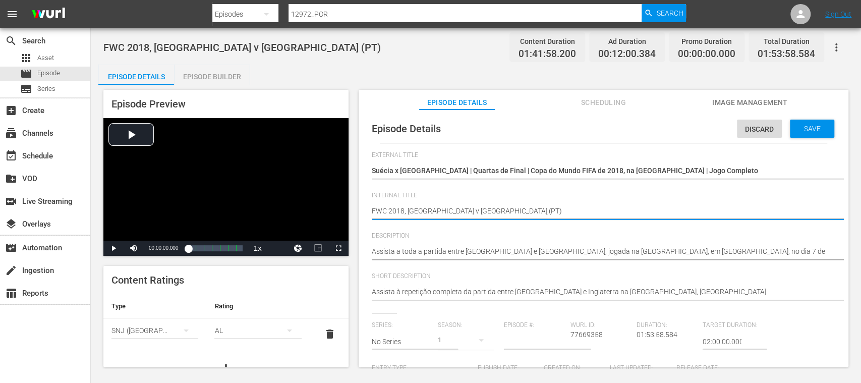
type textarea "FWC 2018, Sweden v England, (PT)"
type textarea "FWC 2018, Sweden v England, q(PT)"
type textarea "FWC 2018, Sweden v England, qU(PT)"
type textarea "FWC 2018, Sweden v England, qUA(PT)"
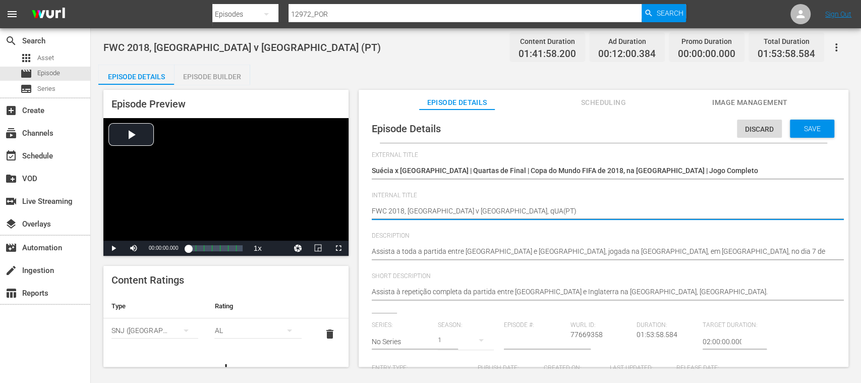
type textarea "FWC 2018, Sweden v England, qUAR(PT)"
type textarea "FWC 2018, Sweden v England, qUART(PT)"
type textarea "FWC 2018, Sweden v England, qUARTE(PT)"
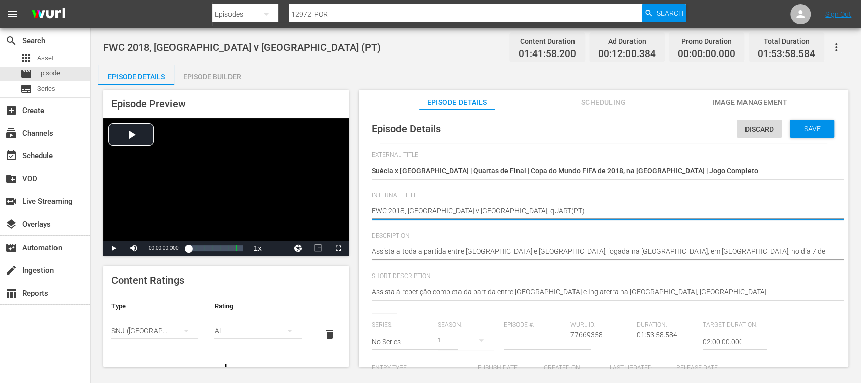
type textarea "FWC 2018, Sweden v England, qUARTE(PT)"
type textarea "FWC 2018, Sweden v England, qUARTER(PT)"
type textarea "FWC 2018, Sweden v England, qUARTER-(PT)"
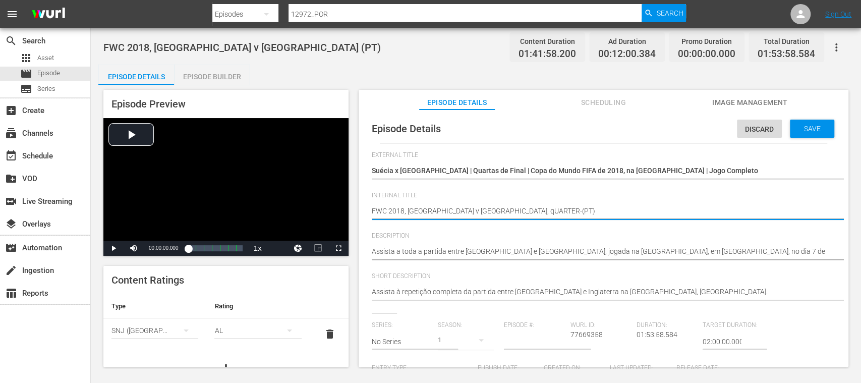
type textarea "FWC 2018, Sweden v England, qUARTER-f(PT)"
type textarea "FWC 2018, Sweden v England, qUARTER-fI(PT)"
type textarea "FWC 2018, Sweden v England, qUARTER-fIN(PT)"
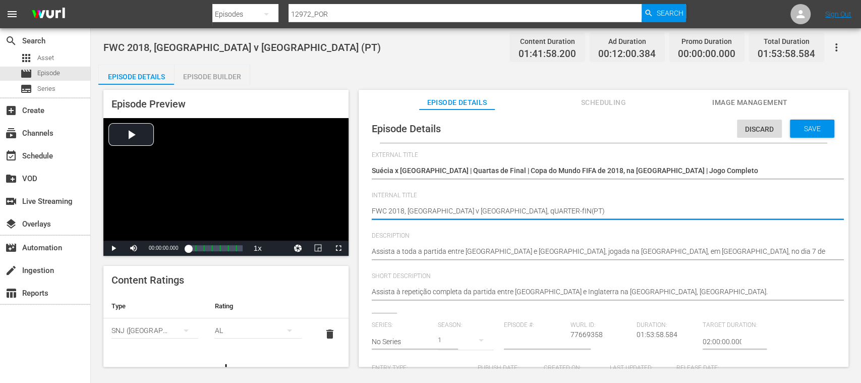
type textarea "FWC 2018, Sweden v England, qUARTER-fINA(PT)"
type textarea "FWC 2018, Sweden v England, qUARTER-fINAL(PT)"
type textarea "FWC 2018, Sweden v England, qUARTER-fINALS(PT)"
type textarea "FWC 2018, Sweden v England, qUARTER-fINALS (PT)"
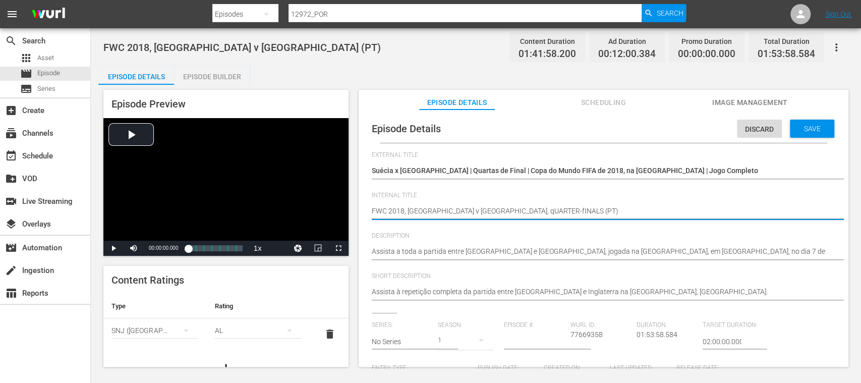
type textarea "FWC 2018, Sweden v England, qUARTER-fINALS -(PT)"
type textarea "FWC 2018, Sweden v England, qUARTER-fINALS - (PT)"
type textarea "FWC 2018, Sweden v England, qUARTER-fINALS -(PT)"
type textarea "FWC 2018, Sweden v England, qUARTER-fINALS (PT)"
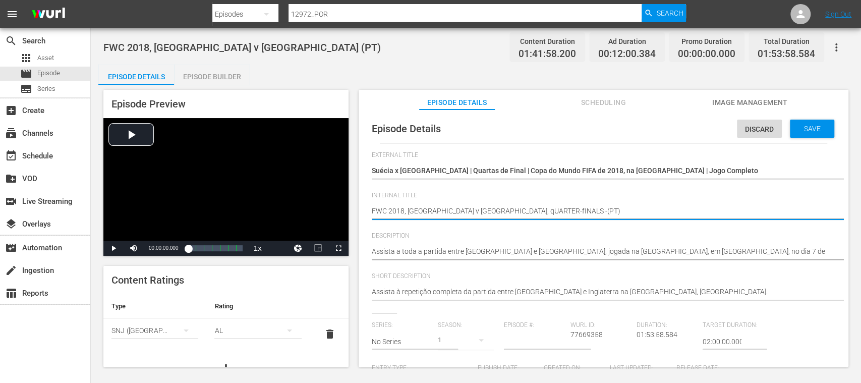
type textarea "FWC 2018, Sweden v England, qUARTER-fINALS (PT)"
type textarea "FWC 2018, Sweden v England, qUARTER-fINALS(PT)"
type textarea "FWC 2018, Sweden v England, qUARTER-fINAL(PT)"
type textarea "FWC 2018, Sweden v England, qUARTER-fINA(PT)"
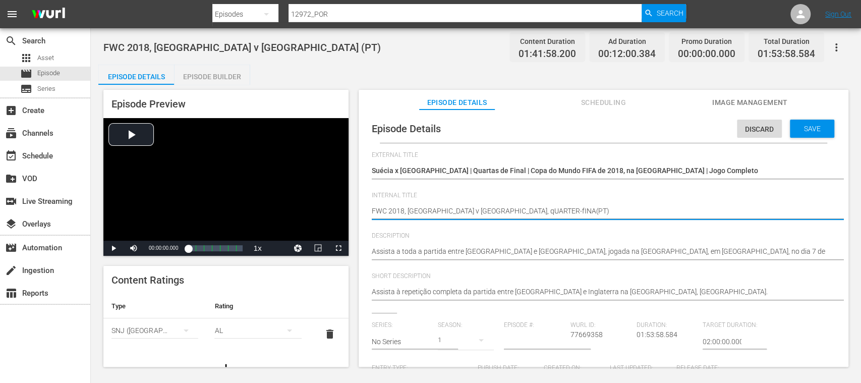
type textarea "FWC 2018, Sweden v England, qUARTER-fIN(PT)"
type textarea "FWC 2018, Sweden v England, qUARTER-fI(PT)"
type textarea "FWC 2018, Sweden v England, qUARTER-f(PT)"
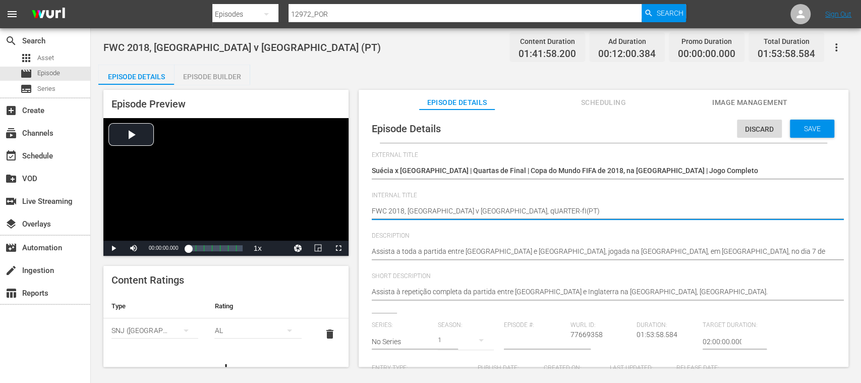
type textarea "FWC 2018, Sweden v England, qUARTER-f(PT)"
type textarea "FWC 2018, Sweden v England, qUARTER-(PT)"
type textarea "FWC 2018, Sweden v England, qUARTER(PT)"
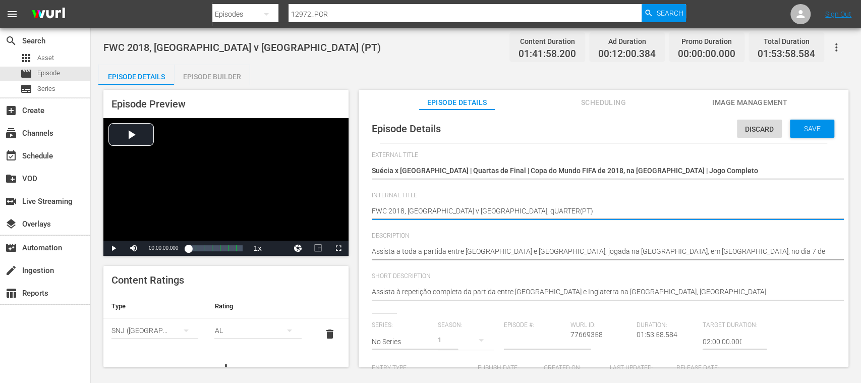
type textarea "FWC 2018, Sweden v England, qUARTE(PT)"
type textarea "FWC 2018, Sweden v England, qUART(PT)"
type textarea "FWC 2018, Sweden v England, qUAR(PT)"
type textarea "FWC 2018, Sweden v England, qUA(PT)"
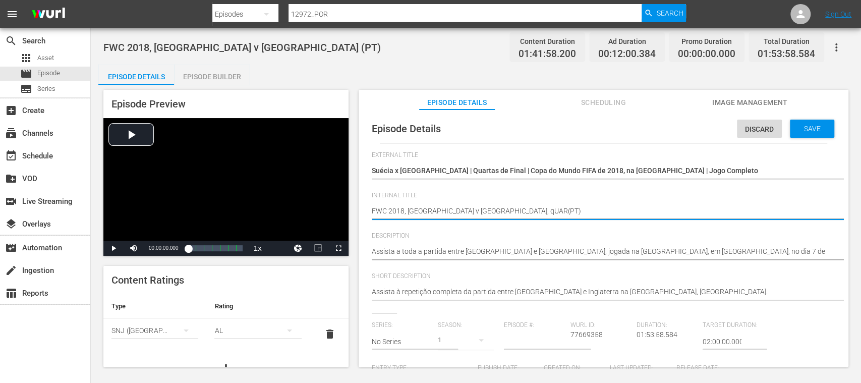
type textarea "FWC 2018, Sweden v England, qUA(PT)"
type textarea "FWC 2018, Sweden v England, qU(PT)"
type textarea "FWC 2018, Sweden v England, q(PT)"
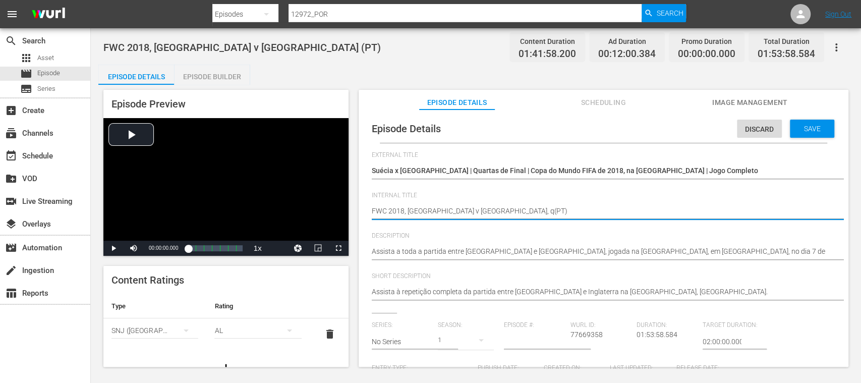
type textarea "FWC 2018, Sweden v England, (PT)"
type textarea "FWC 2018, Sweden v England, Q(PT)"
type textarea "FWC 2018, Sweden v England, Qu(PT)"
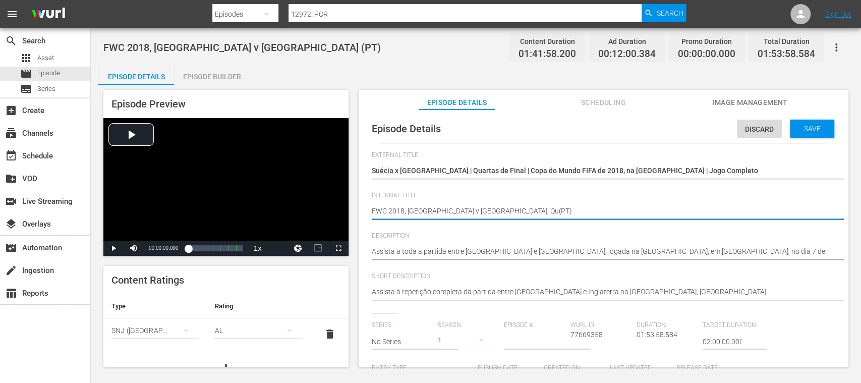
type textarea "FWC 2018, Sweden v England, Qua(PT)"
type textarea "FWC 2018, Sweden v England, Quar(PT)"
type textarea "FWC 2018, Sweden v England, Quart(PT)"
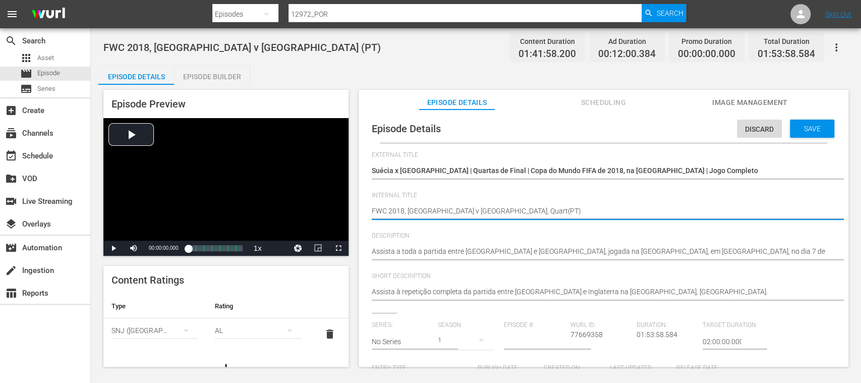
type textarea "FWC 2018, Sweden v England, Quarte(PT)"
type textarea "FWC 2018, Sweden v England, Quarter(PT)"
type textarea "FWC 2018, Sweden v England, Quarter-(PT)"
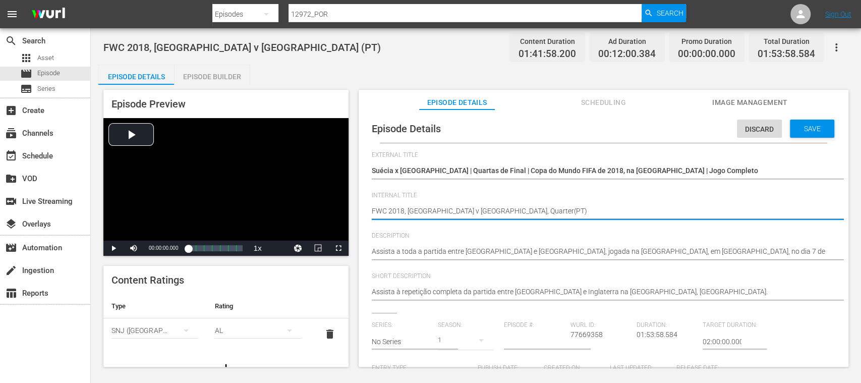
type textarea "FWC 2018, Sweden v England, Quarter-(PT)"
type textarea "FWC 2018, Sweden v England, Quarter-F(PT)"
type textarea "FWC 2018, Sweden v England, Quarter-Fi(PT)"
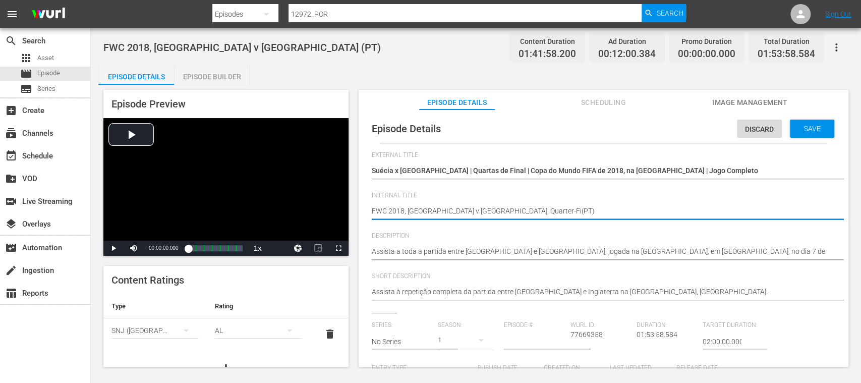
type textarea "FWC 2018, Sweden v England, Quarter-Fin(PT)"
type textarea "FWC 2018, Sweden v England, Quarter-Fina(PT)"
type textarea "FWC 2018, Sweden v England, Quarter-Final(PT)"
type textarea "FWC 2018, Sweden v England, Quarter-Finals(PT)"
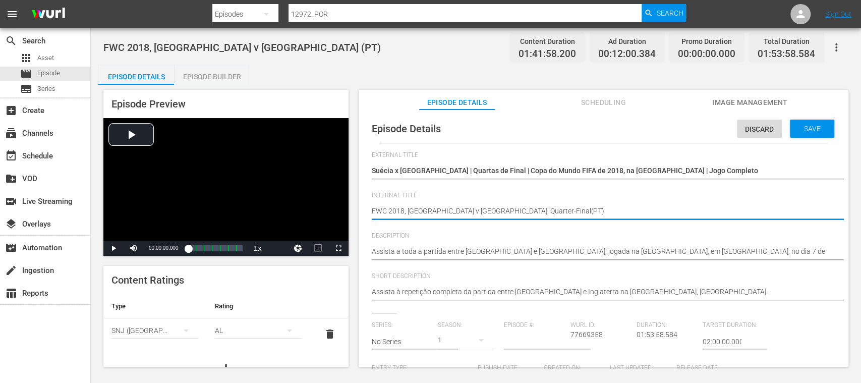
type textarea "FWC 2018, Sweden v England, Quarter-Finals(PT)"
type textarea "FWC 2018, Sweden v England, Quarter-Finals (PT)"
type textarea "FWC 2018, Sweden v England, Quarter-Finals -(PT)"
type textarea "FWC 2018, Sweden v England, Quarter-Finals - (PT)"
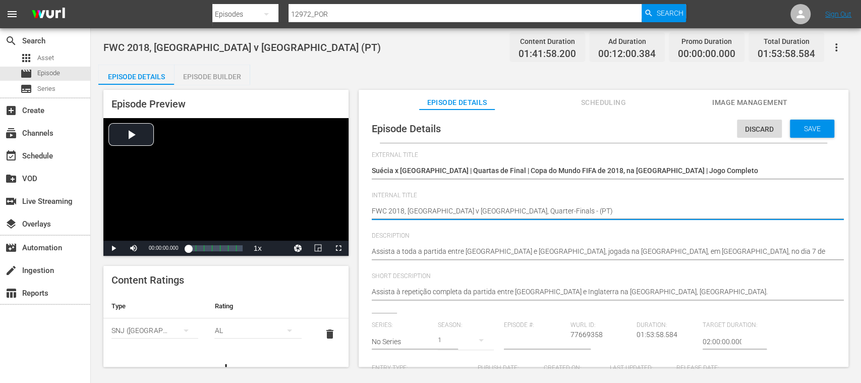
type textarea "FWC 2018, Sweden v England, Quarter-Finals - F(PT)"
type textarea "FWC 2018, Sweden v England, Quarter-Finals - FM(PT)"
type textarea "FWC 2018, Sweden v England, Quarter-Finals - FMR(PT)"
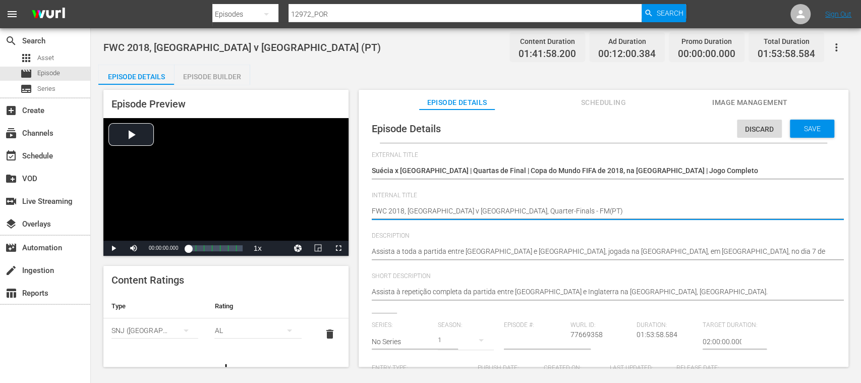
type textarea "FWC 2018, Sweden v England, Quarter-Finals - FMR(PT)"
type textarea "FWC 2018, [GEOGRAPHIC_DATA] v [GEOGRAPHIC_DATA], Quarter-Finals - FMR (PT)"
click at [802, 130] on span "Save" at bounding box center [812, 129] width 33 height 8
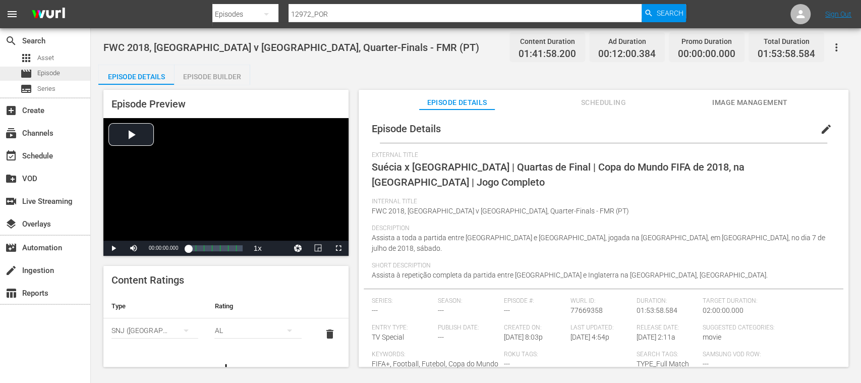
click at [60, 74] on span "Episode" at bounding box center [48, 73] width 23 height 10
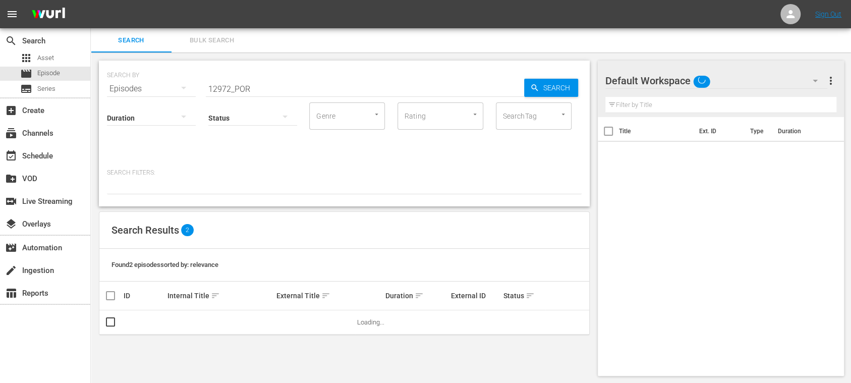
click at [211, 41] on span "Bulk Search" at bounding box center [212, 41] width 69 height 12
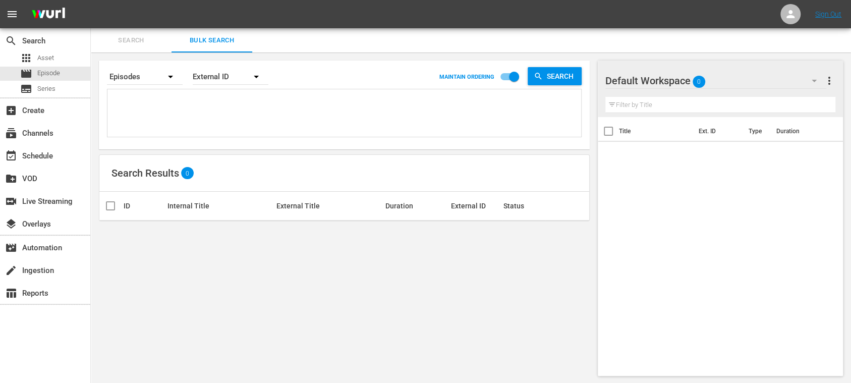
click at [161, 95] on textarea at bounding box center [345, 115] width 471 height 46
paste textarea "21426_ES 21301_ES 131792_ES 16848_ES QoixmsLb9WHynRWJmuliC_ES 16874_ES 17317_ES"
type textarea "21426_ES 21301_ES 131792_ES 16848_ES QoixmsLb9WHynRWJmuliC_ES 16874_ES 17317_ES"
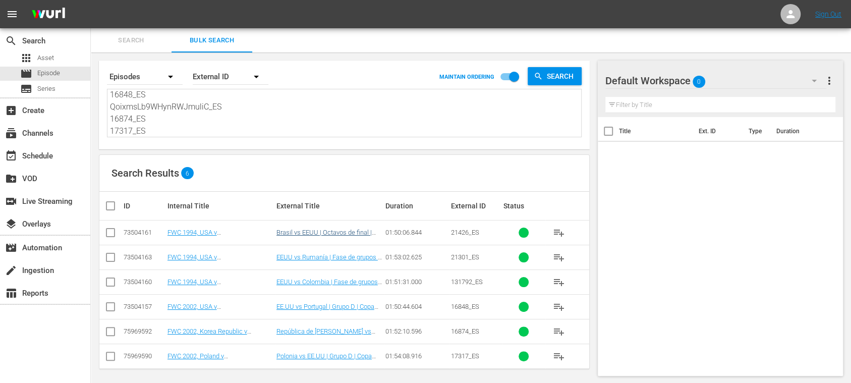
scroll to position [3, 0]
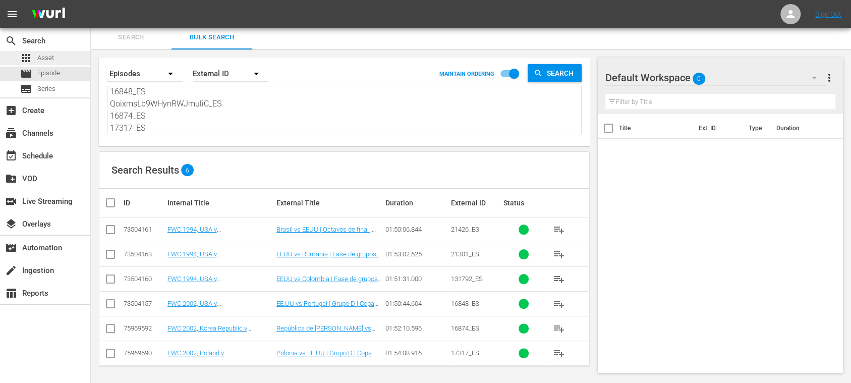
type textarea "21426_ES 21301_ES 131792_ES 16848_ES QoixmsLb9WHynRWJmuliC_ES 16874_ES 17317_ES"
click at [53, 55] on span "Asset" at bounding box center [45, 58] width 17 height 10
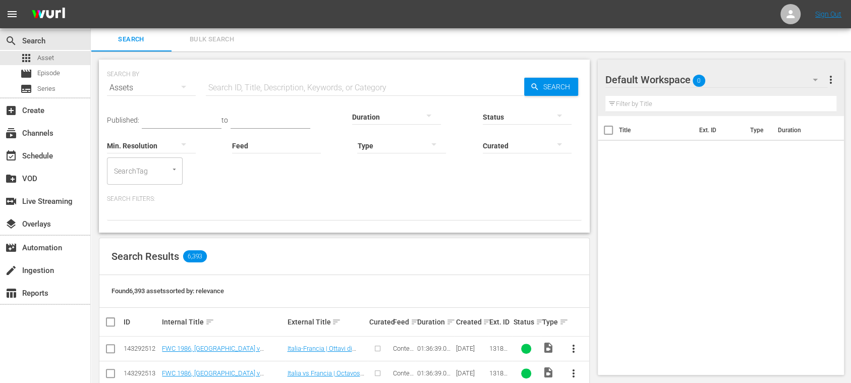
scroll to position [3, 0]
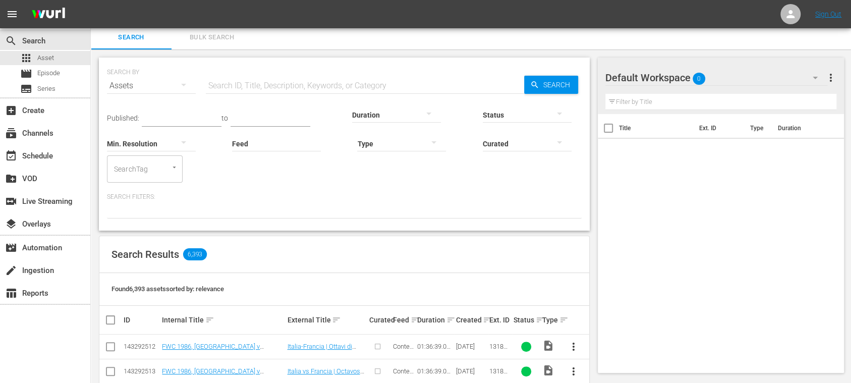
click at [240, 80] on input "text" at bounding box center [365, 86] width 318 height 24
paste input "Korea DPR v [GEOGRAPHIC_DATA]"
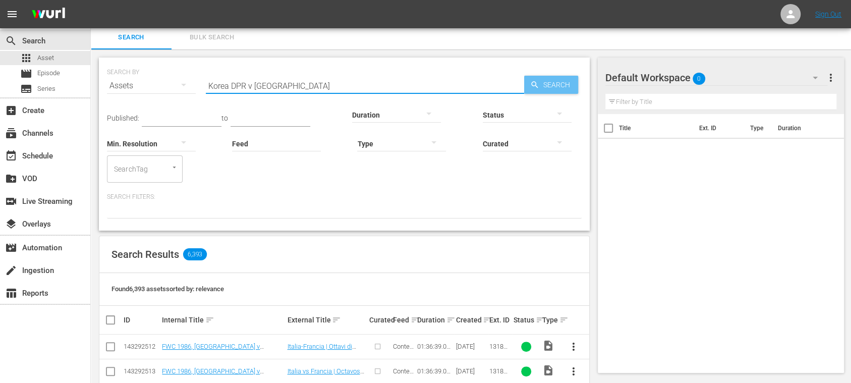
type input "Korea DPR v [GEOGRAPHIC_DATA]"
click at [544, 77] on span "Search" at bounding box center [558, 85] width 39 height 18
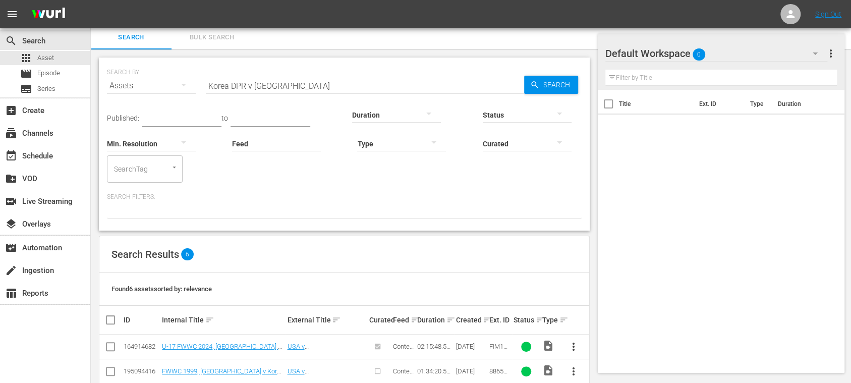
scroll to position [120, 0]
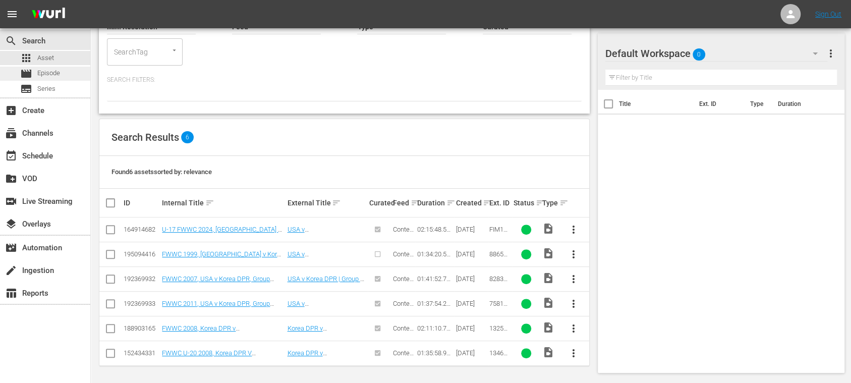
click at [42, 76] on span "Episode" at bounding box center [48, 73] width 23 height 10
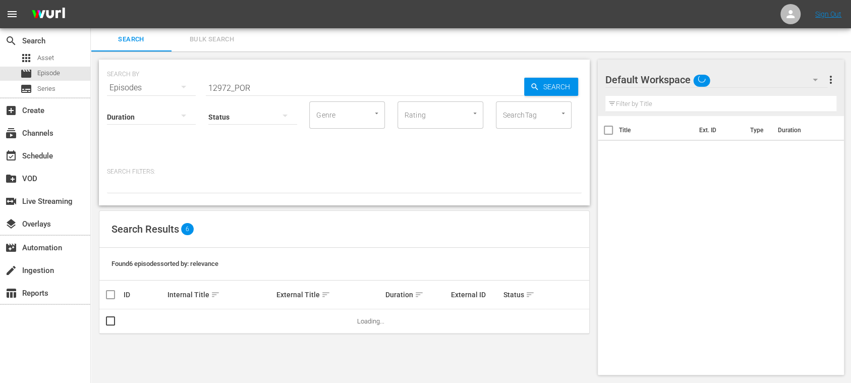
scroll to position [1, 0]
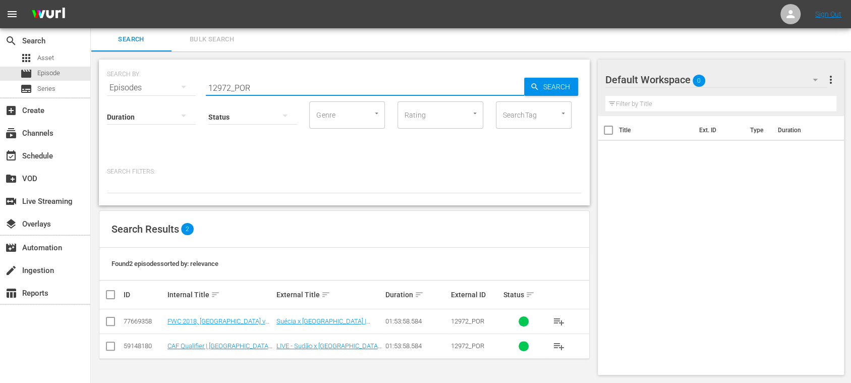
drag, startPoint x: 265, startPoint y: 87, endPoint x: 156, endPoint y: 79, distance: 109.2
click at [156, 79] on div "SEARCH BY Search By Episodes Search ID, Title, Description, Keywords, or Catego…" at bounding box center [344, 82] width 475 height 36
paste input "Korea DPR v [GEOGRAPHIC_DATA]"
type input "Korea DPR v [GEOGRAPHIC_DATA]"
click at [535, 83] on icon "button" at bounding box center [534, 86] width 9 height 9
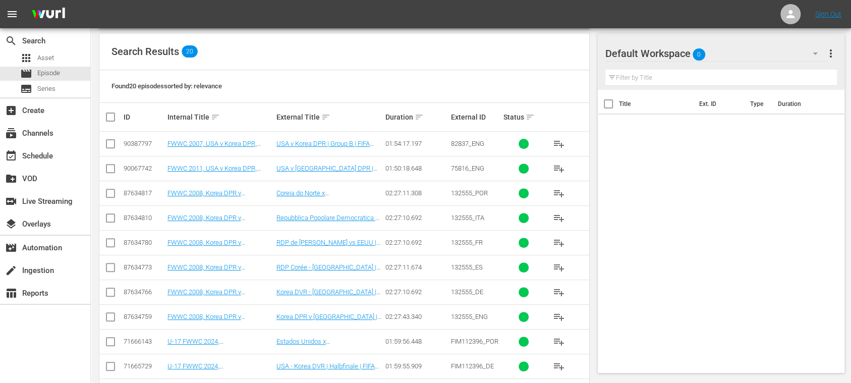
scroll to position [360, 0]
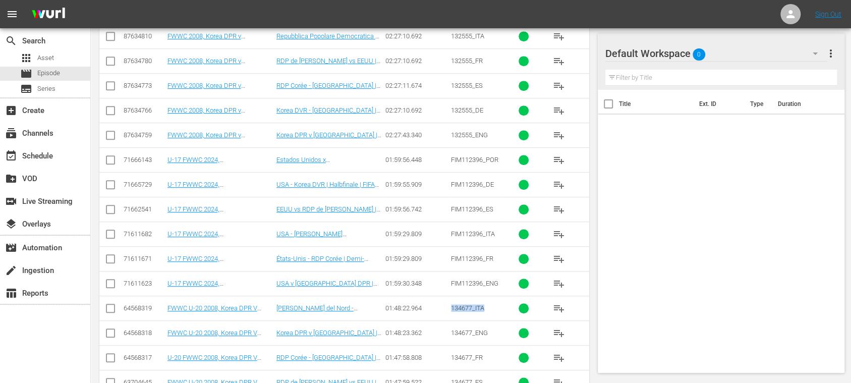
drag, startPoint x: 451, startPoint y: 309, endPoint x: 485, endPoint y: 309, distance: 34.3
click at [485, 309] on td "134677_ITA" at bounding box center [475, 308] width 52 height 25
copy span "134677_ITA"
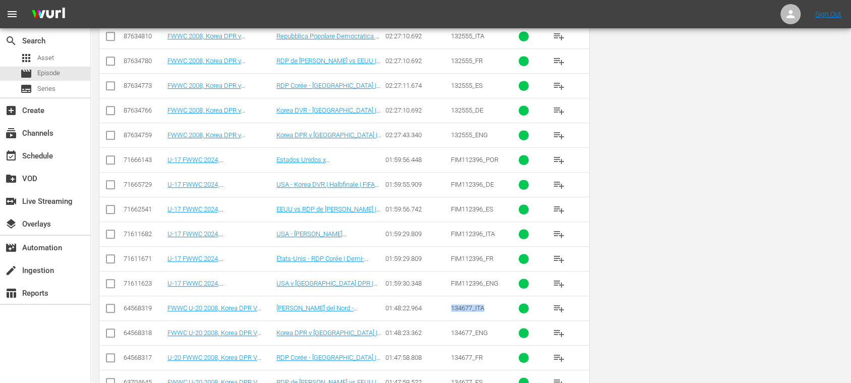
scroll to position [0, 0]
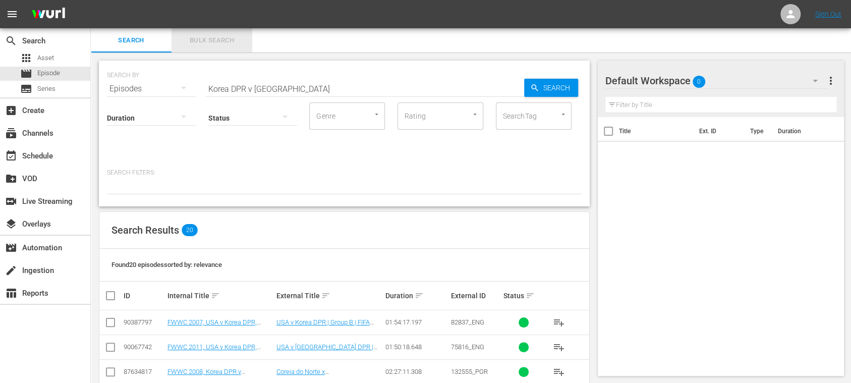
click at [232, 41] on span "Bulk Search" at bounding box center [212, 41] width 69 height 12
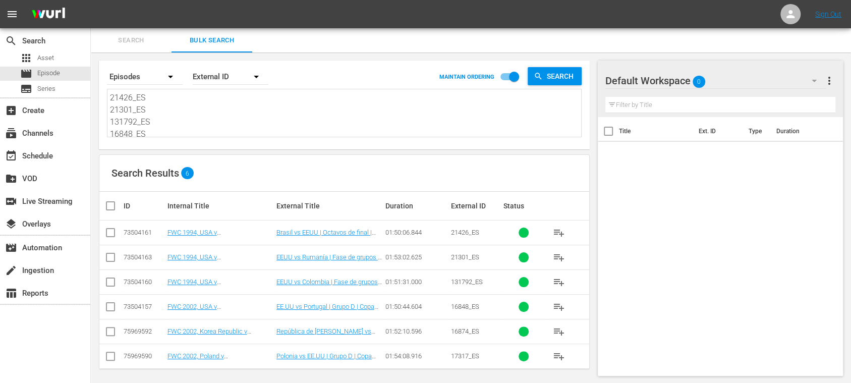
scroll to position [50, 0]
drag, startPoint x: 203, startPoint y: 101, endPoint x: 151, endPoint y: 152, distance: 72.8
click at [149, 156] on div "Search By Episodes Order By External ID MAINTAIN ORDERING Search 21426_ES 21301…" at bounding box center [344, 219] width 507 height 335
type textarea "21426_ES"
type textarea "21426_E"
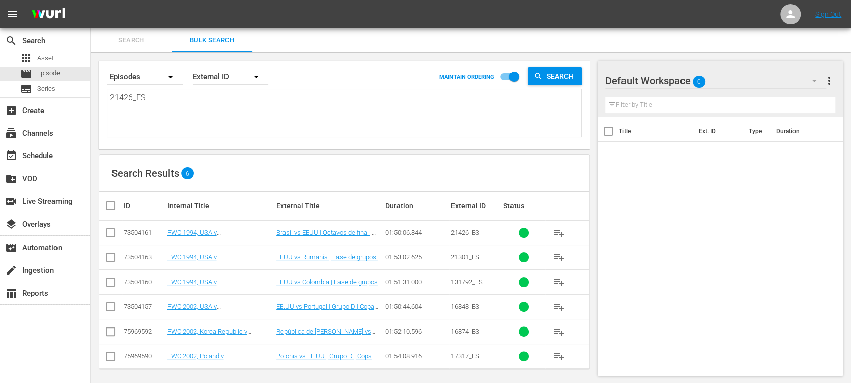
type textarea "21426_E"
type textarea "21426_"
type textarea "21426"
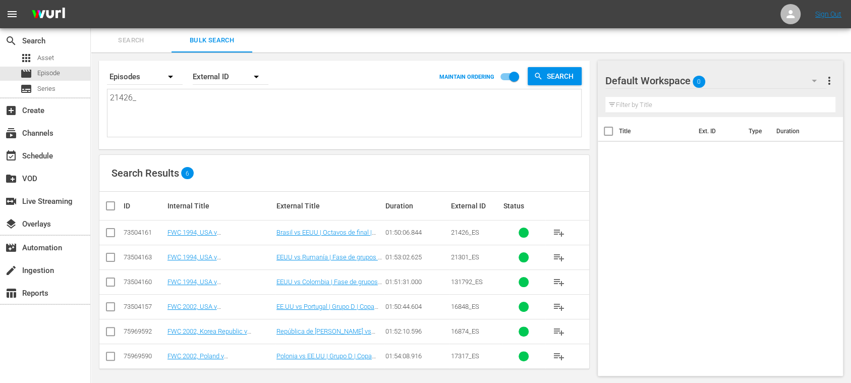
type textarea "21426"
type textarea "2142"
type textarea "214"
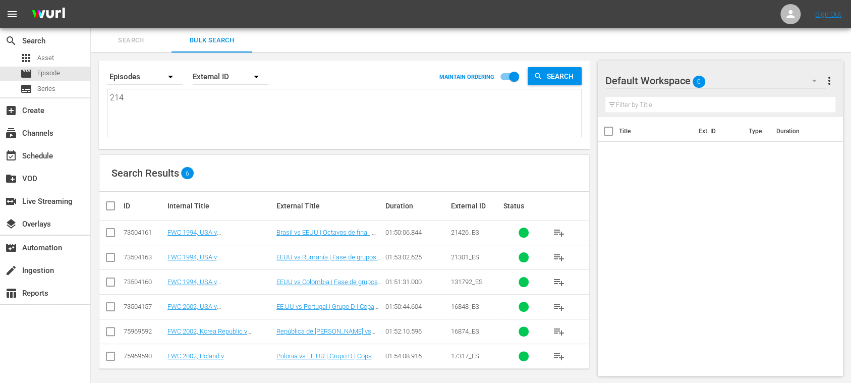
type textarea "21"
type textarea "2"
paste textarea "134677_ITA"
type textarea "134677_ITA"
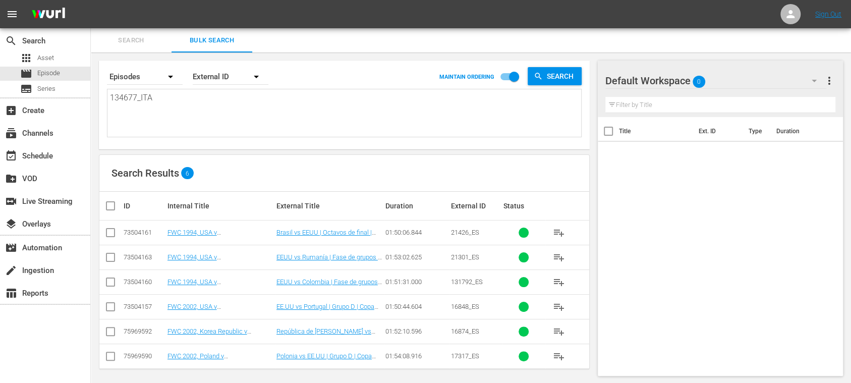
click at [136, 39] on span "Search" at bounding box center [131, 41] width 69 height 12
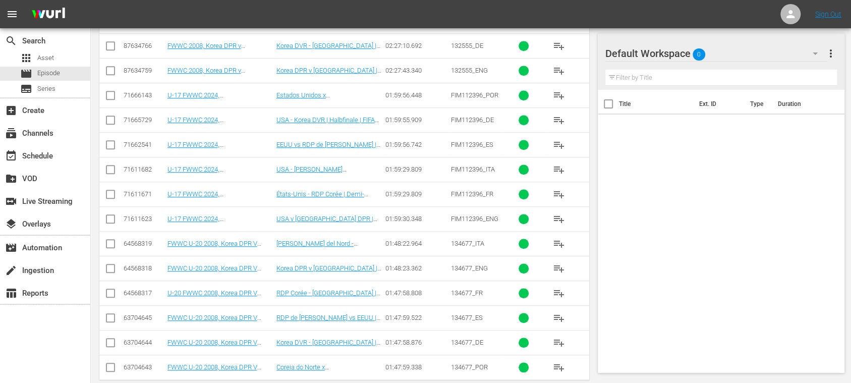
scroll to position [257, 0]
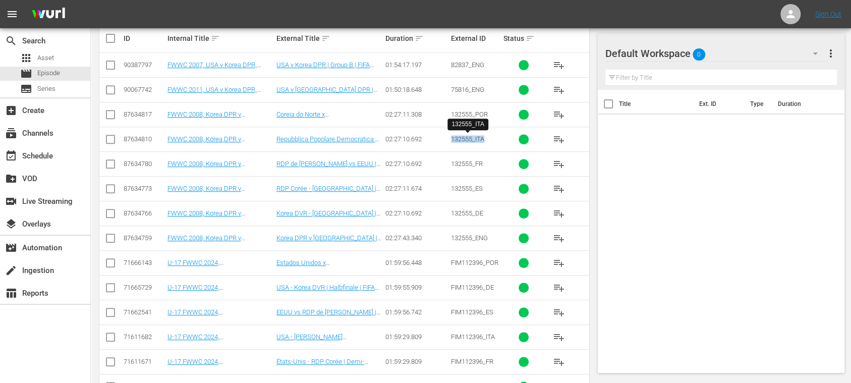
drag, startPoint x: 450, startPoint y: 137, endPoint x: 484, endPoint y: 141, distance: 34.0
click at [484, 141] on span "132555_ITA" at bounding box center [467, 139] width 33 height 8
copy span "132555_ITA"
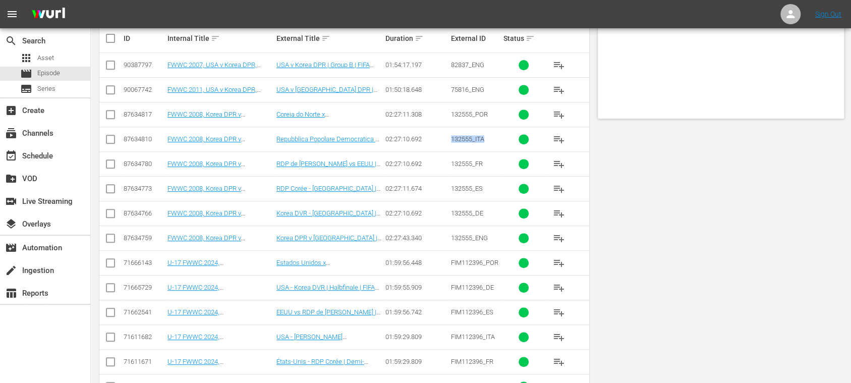
scroll to position [0, 0]
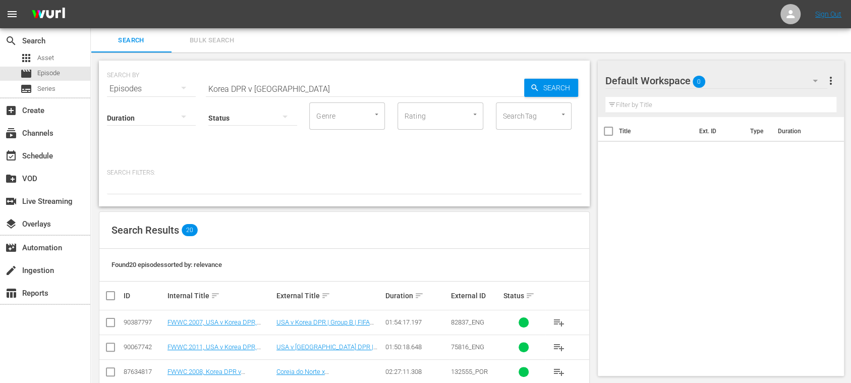
click at [222, 37] on span "Bulk Search" at bounding box center [212, 41] width 69 height 12
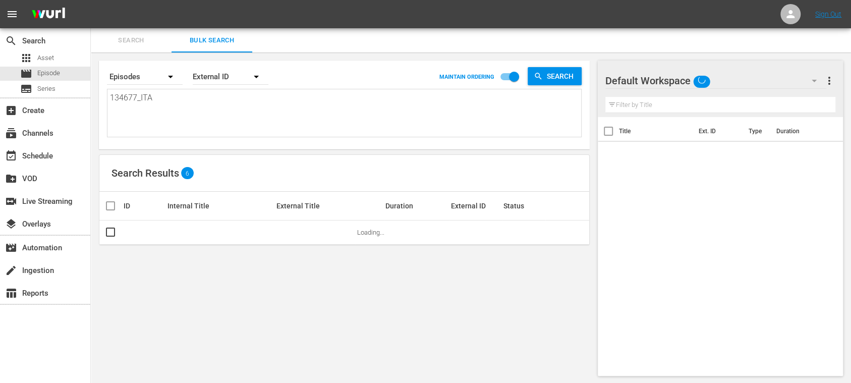
click at [141, 118] on textarea "134677_ITA" at bounding box center [345, 115] width 471 height 46
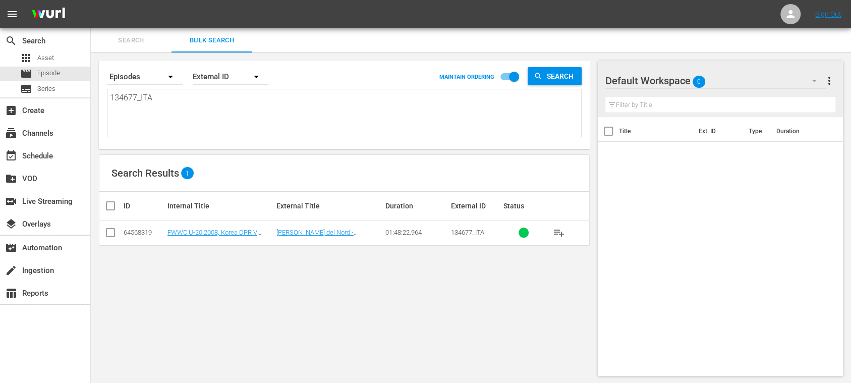
click at [176, 95] on textarea "134677_ITA" at bounding box center [345, 115] width 471 height 46
type textarea "134677_ITA"
click at [144, 117] on textarea "134677_ITA" at bounding box center [345, 115] width 471 height 46
type textarea "134677_ITA"
drag, startPoint x: 166, startPoint y: 99, endPoint x: 93, endPoint y: 95, distance: 72.8
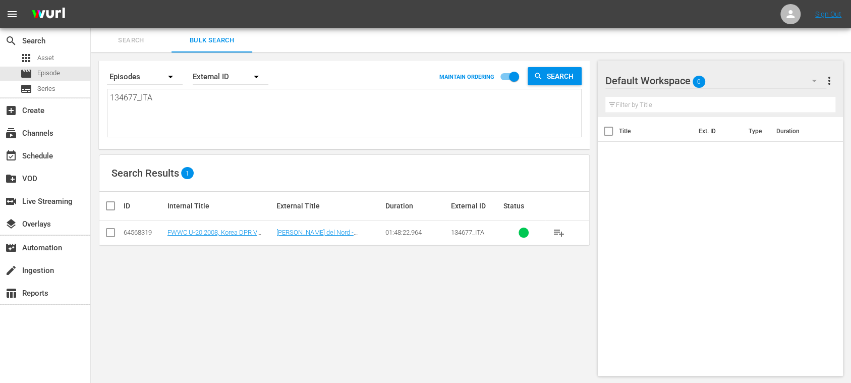
click at [93, 95] on div "Search By Episodes Order By External ID MAINTAIN ORDERING Search 134677_ITA 134…" at bounding box center [344, 217] width 507 height 331
click at [137, 41] on span "Search" at bounding box center [131, 41] width 69 height 12
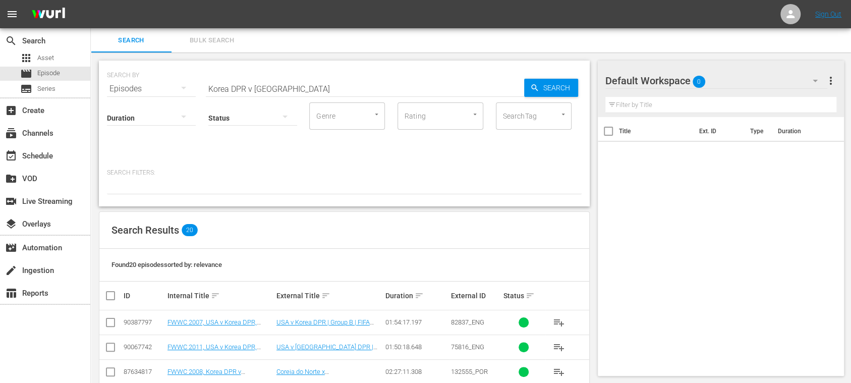
scroll to position [179, 0]
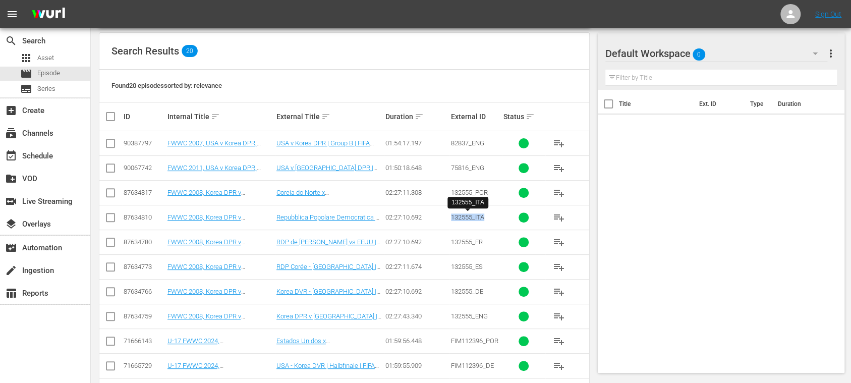
drag, startPoint x: 451, startPoint y: 220, endPoint x: 486, endPoint y: 219, distance: 35.3
click at [486, 219] on td "132555_ITA" at bounding box center [475, 217] width 52 height 25
copy span "132555_ITA"
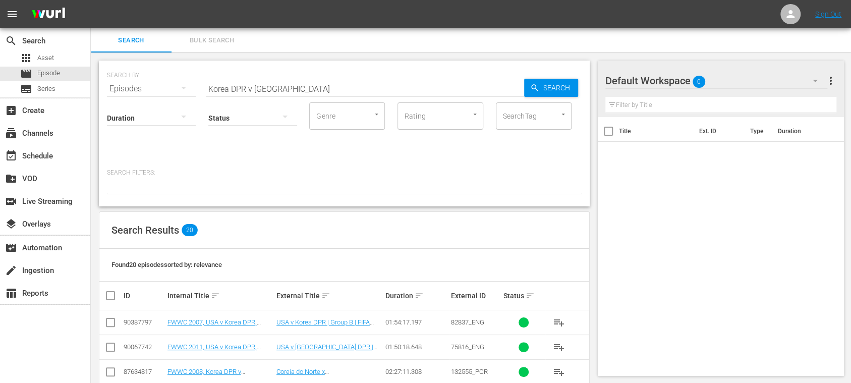
click at [211, 46] on span "Bulk Search" at bounding box center [212, 41] width 69 height 12
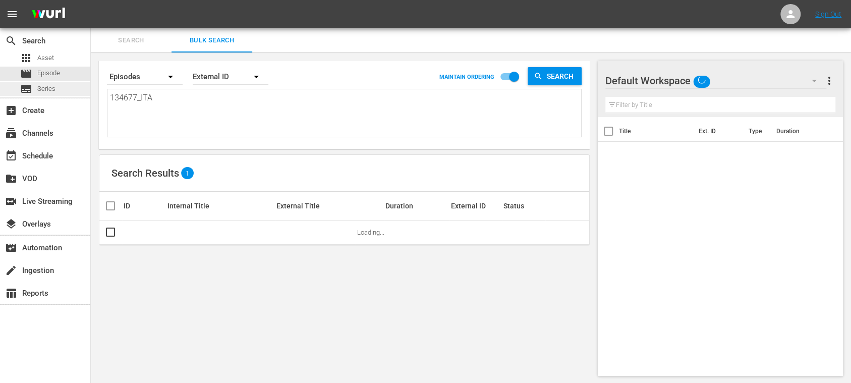
drag, startPoint x: 166, startPoint y: 106, endPoint x: 84, endPoint y: 94, distance: 82.6
click at [91, 0] on div "search Search apps Asset movie Episode subtitles Series add_box Create subscrip…" at bounding box center [471, 0] width 760 height 0
paste textarea "132555_ITA"
type textarea "134677_ITA 132555_ITA"
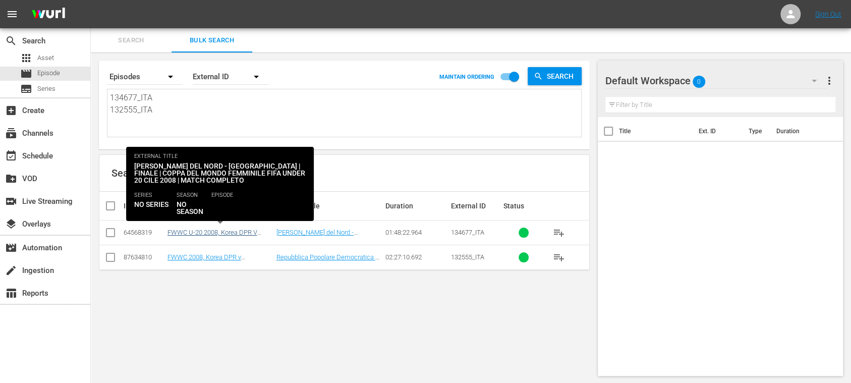
type textarea "134677_ITA 132555_ITA"
click at [242, 233] on link "FWWC U-20 2008, Korea DPR V [GEOGRAPHIC_DATA] (IT)" at bounding box center [212, 235] width 90 height 15
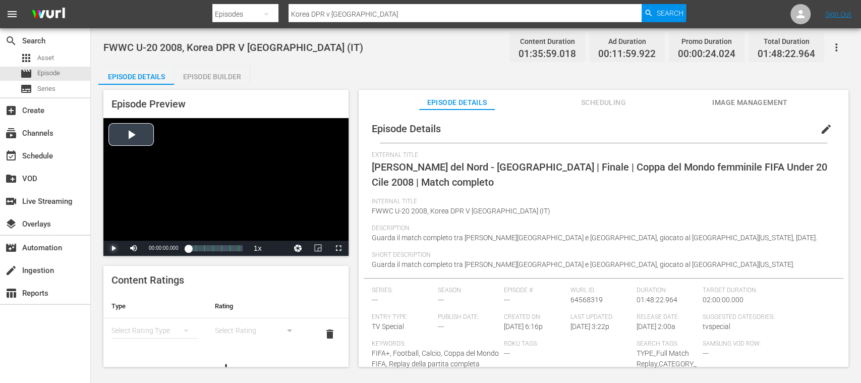
click at [113, 248] on span "Video Player" at bounding box center [113, 248] width 0 height 0
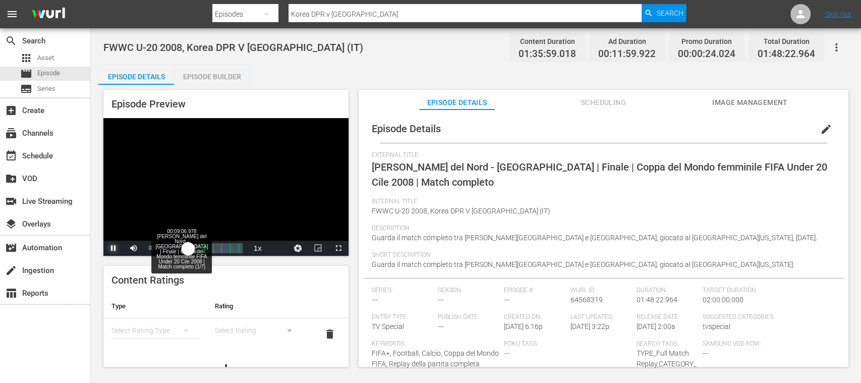
drag, startPoint x: 193, startPoint y: 250, endPoint x: 198, endPoint y: 249, distance: 5.1
click at [188, 249] on div "00:00:01.070" at bounding box center [188, 248] width 0 height 10
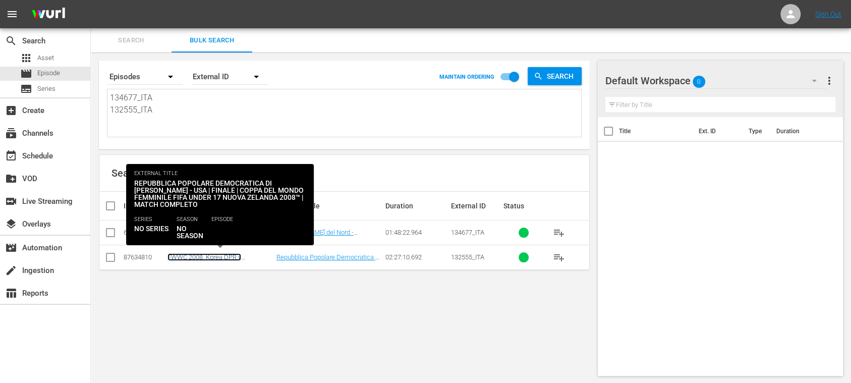
click at [219, 254] on link "FWWC 2008, Korea DPR v [GEOGRAPHIC_DATA], Final - FMR (IT)" at bounding box center [215, 264] width 96 height 23
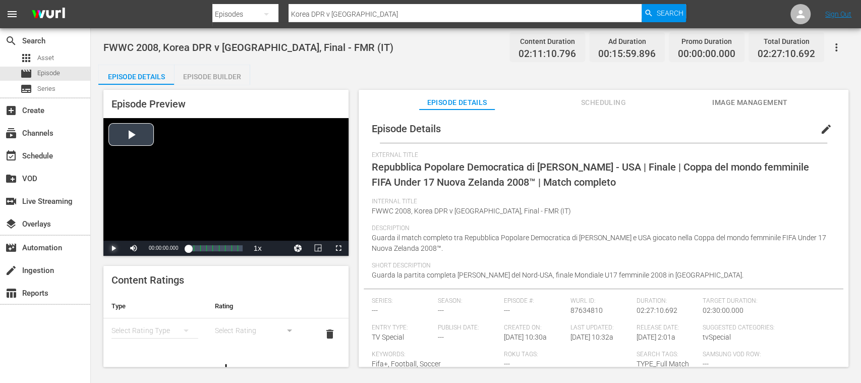
click at [113, 248] on span "Video Player" at bounding box center [113, 248] width 0 height 0
click at [188, 250] on div "00:00:03.579" at bounding box center [188, 248] width 0 height 10
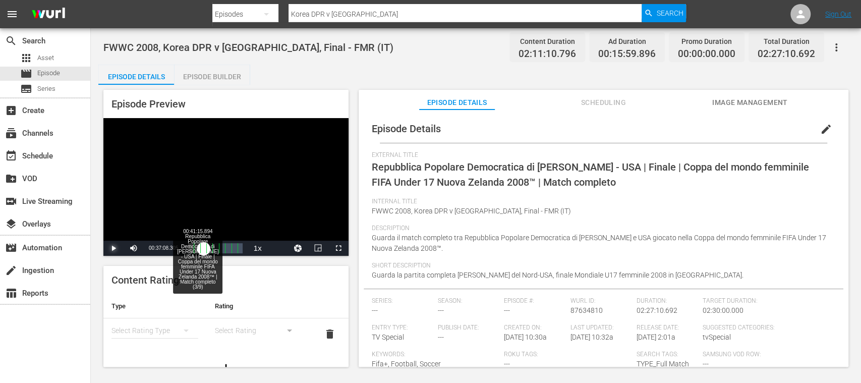
click at [204, 250] on div "00:25:32.630" at bounding box center [196, 248] width 16 height 10
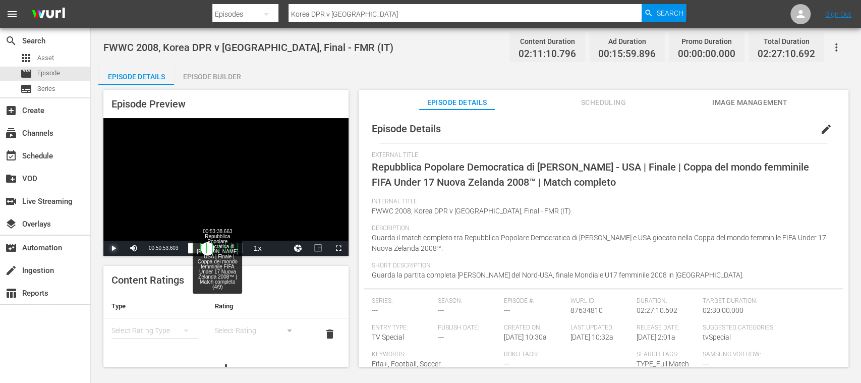
click at [208, 249] on div "00:38:41.568" at bounding box center [198, 248] width 20 height 10
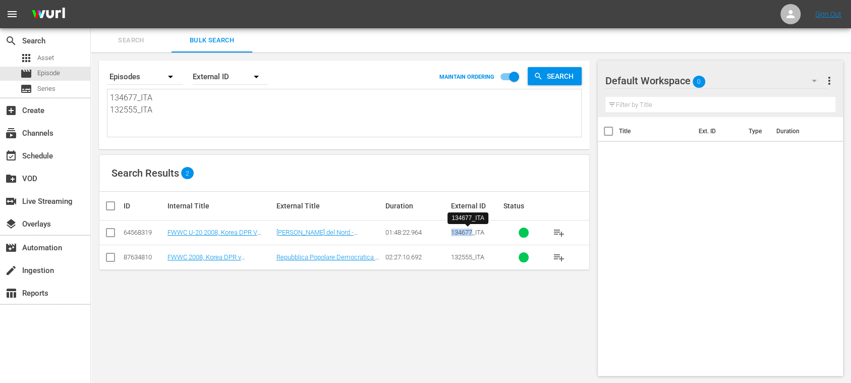
drag, startPoint x: 448, startPoint y: 233, endPoint x: 473, endPoint y: 235, distance: 24.3
click at [473, 235] on tr "64568319 FWWC U-20 2008, Korea DPR V Usa (IT) Corea del Nord - Stati Uniti | Fi…" at bounding box center [344, 232] width 490 height 25
click at [134, 39] on span "Search" at bounding box center [131, 41] width 69 height 12
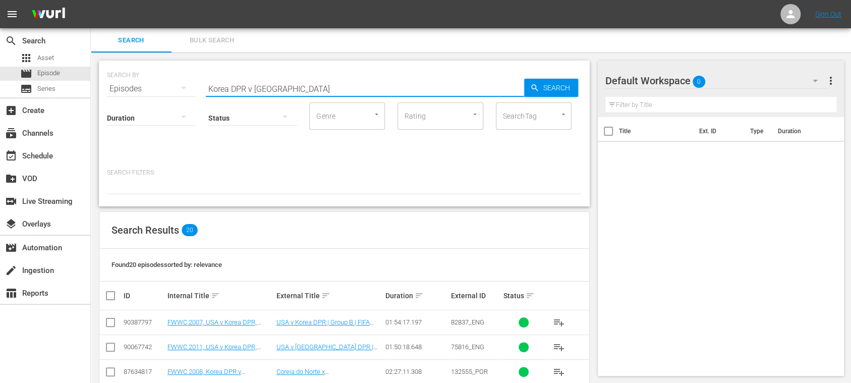
drag, startPoint x: 155, startPoint y: 79, endPoint x: 136, endPoint y: 78, distance: 19.7
click at [136, 78] on div "SEARCH BY Search By Episodes Search ID, Title, Description, Keywords, or Catego…" at bounding box center [344, 83] width 475 height 36
paste input "134677"
type input "134677"
click at [545, 95] on span "Search" at bounding box center [558, 88] width 39 height 18
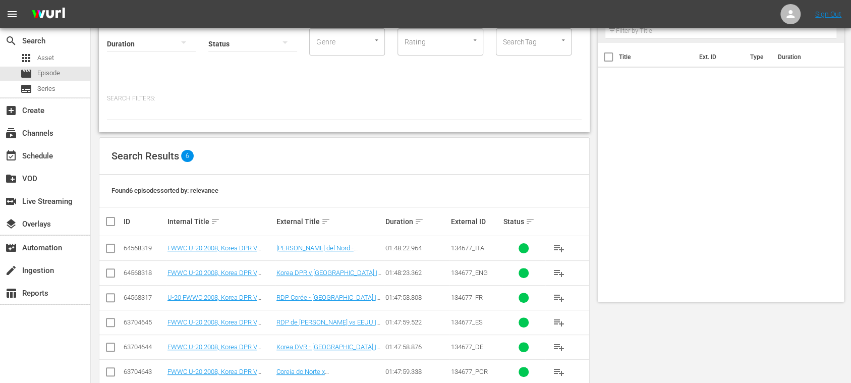
scroll to position [93, 0]
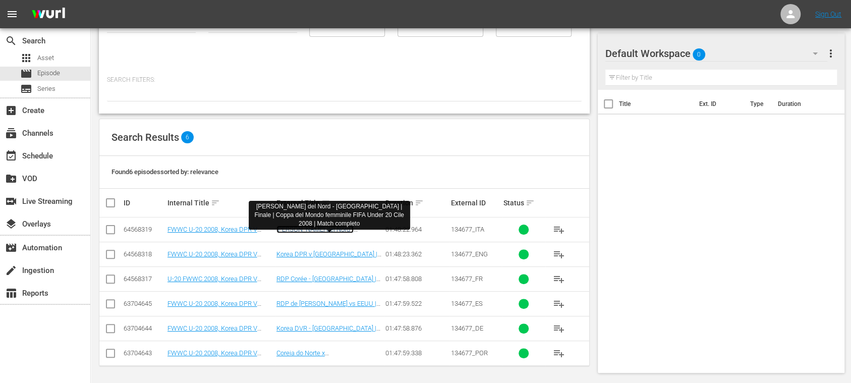
click at [308, 228] on link "Corea del Nord - [GEOGRAPHIC_DATA] | Finale | Coppa del Mondo femminile FIFA Un…" at bounding box center [328, 240] width 105 height 30
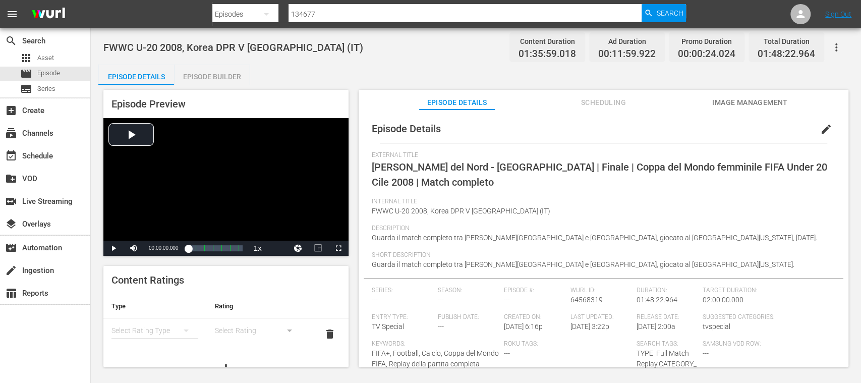
click at [220, 79] on div "Episode Builder" at bounding box center [212, 77] width 76 height 24
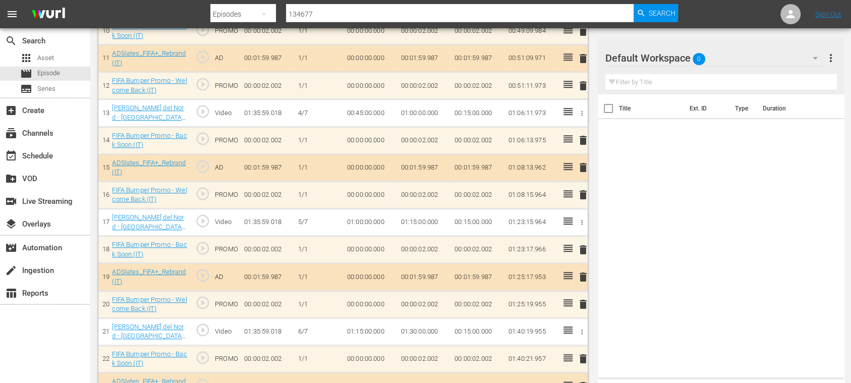
scroll to position [653, 0]
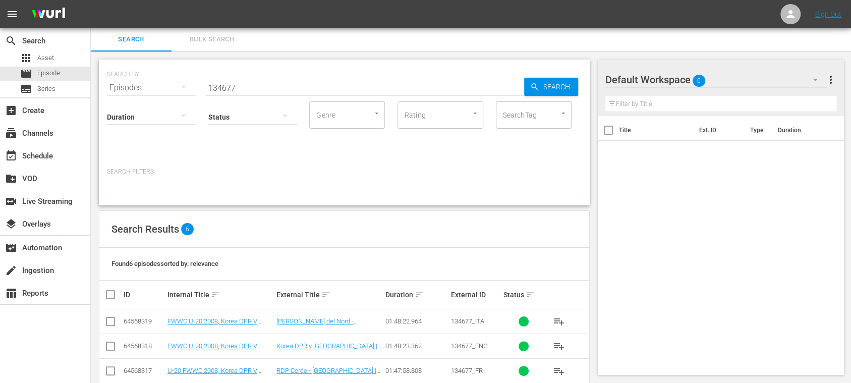
scroll to position [93, 0]
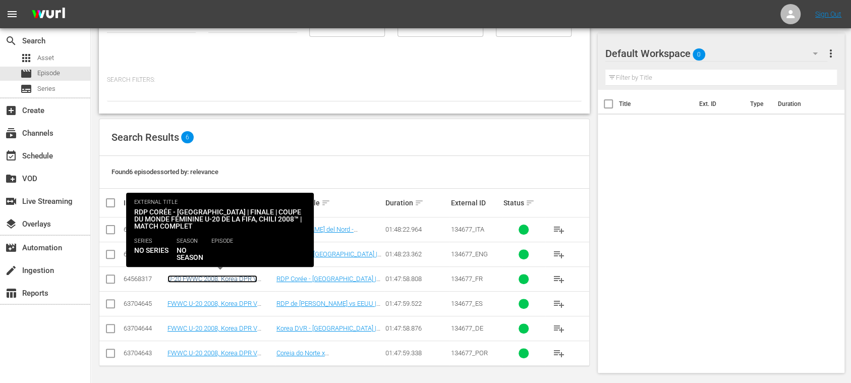
click at [241, 275] on link "U-20 FWWC 2008, Korea DPR V [GEOGRAPHIC_DATA] ([GEOGRAPHIC_DATA])" at bounding box center [212, 286] width 90 height 23
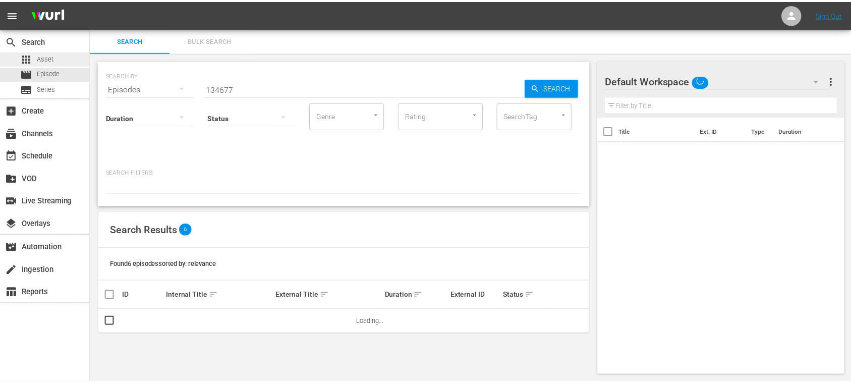
scroll to position [1, 0]
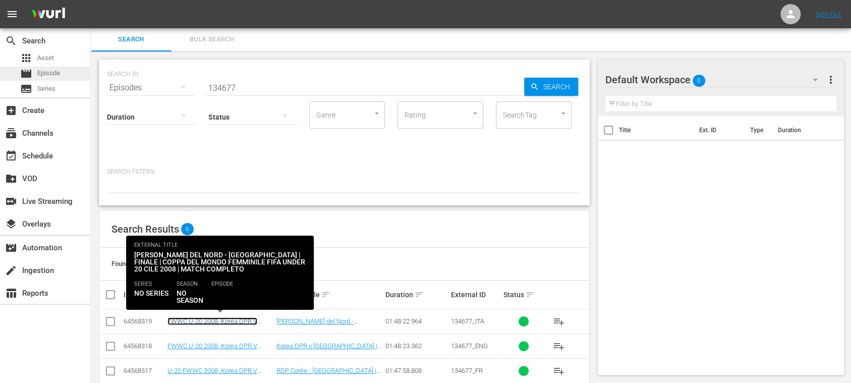
click at [238, 319] on link "FWWC U-20 2008, Korea DPR V [GEOGRAPHIC_DATA] (IT)" at bounding box center [212, 324] width 90 height 15
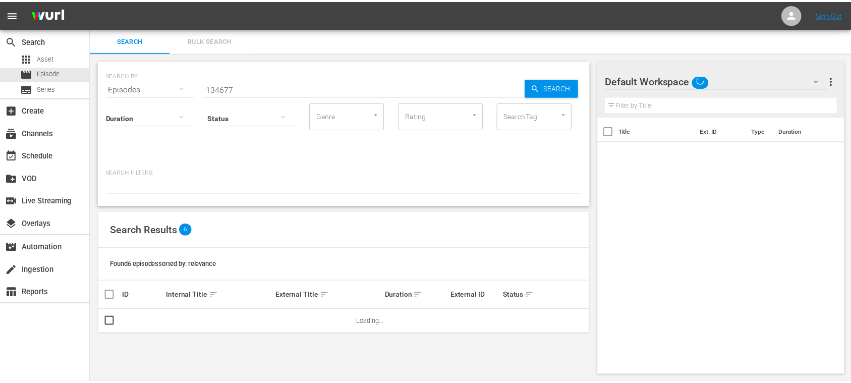
scroll to position [1, 0]
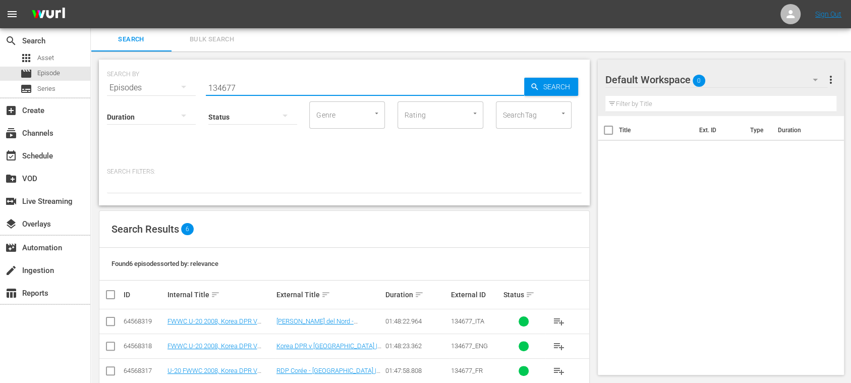
drag, startPoint x: 252, startPoint y: 88, endPoint x: 171, endPoint y: 86, distance: 81.2
click at [171, 86] on div "SEARCH BY Search By Episodes Search ID, Title, Description, Keywords, or Catego…" at bounding box center [344, 82] width 475 height 36
paste input "132555_ITA"
drag, startPoint x: 235, startPoint y: 88, endPoint x: 274, endPoint y: 88, distance: 39.3
click at [274, 88] on input "132555_ITA" at bounding box center [365, 88] width 318 height 24
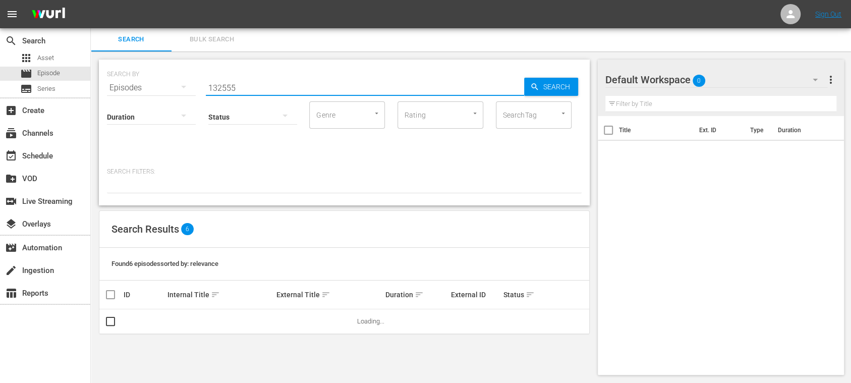
type input "132555"
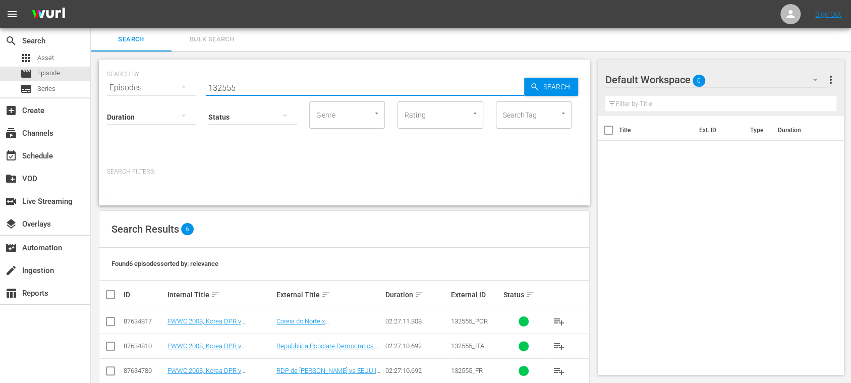
scroll to position [93, 0]
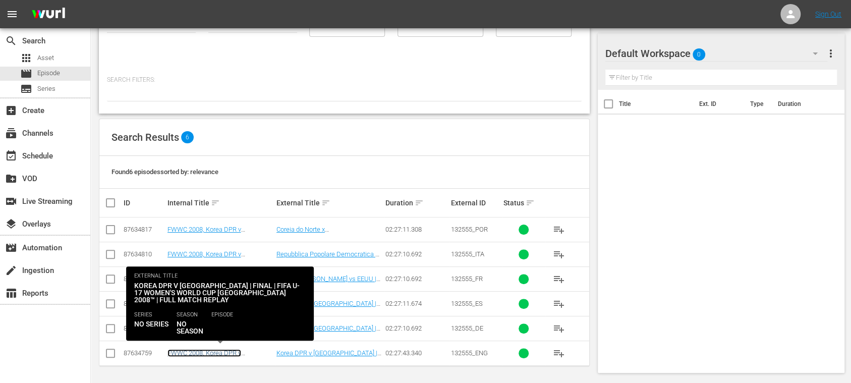
click at [244, 353] on link "FWWC 2008, Korea DPR v [GEOGRAPHIC_DATA], Final - FMR (EN)" at bounding box center [215, 360] width 96 height 23
